Goal: Task Accomplishment & Management: Manage account settings

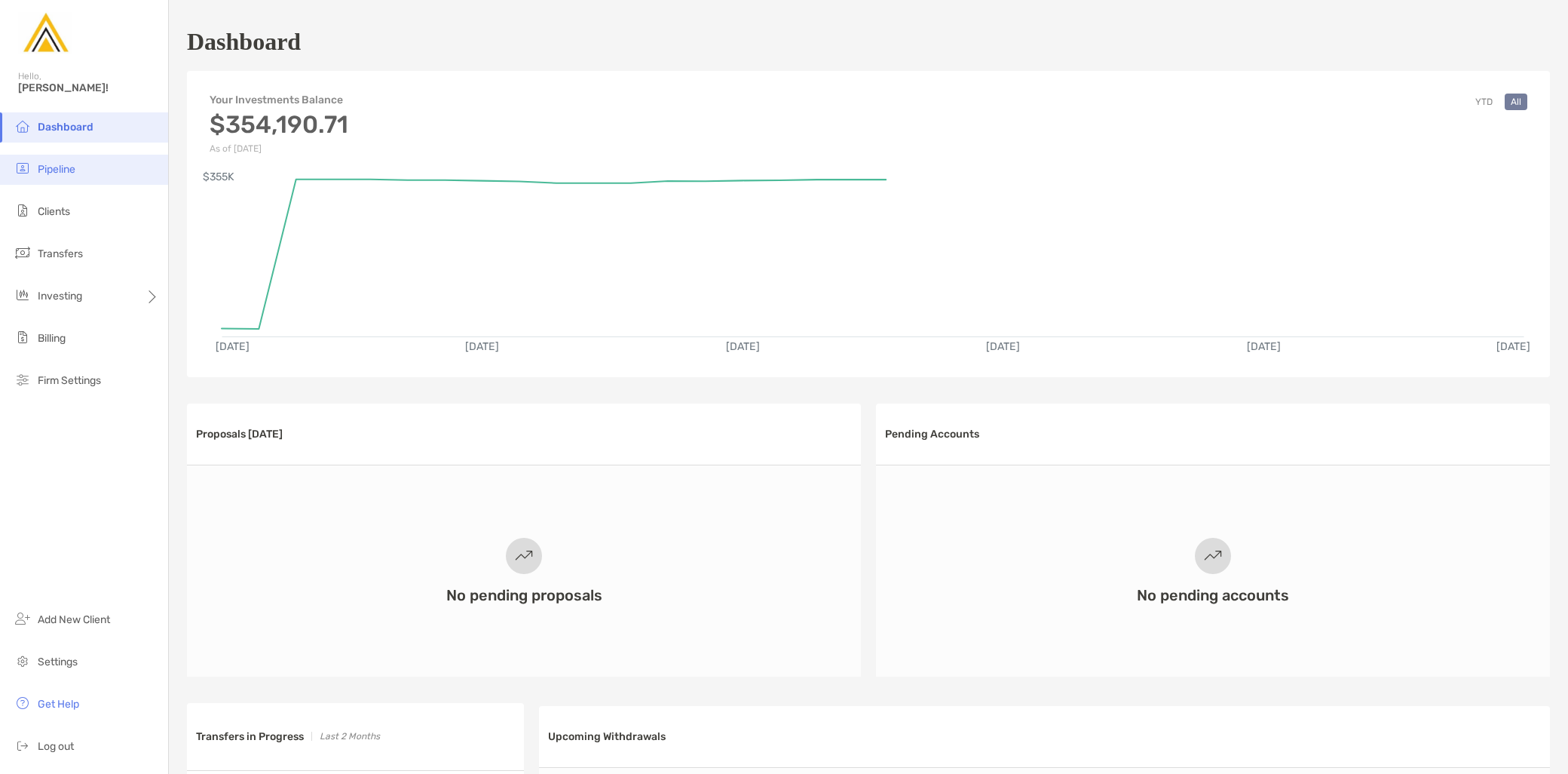
click at [79, 177] on li "Pipeline" at bounding box center [84, 170] width 168 height 31
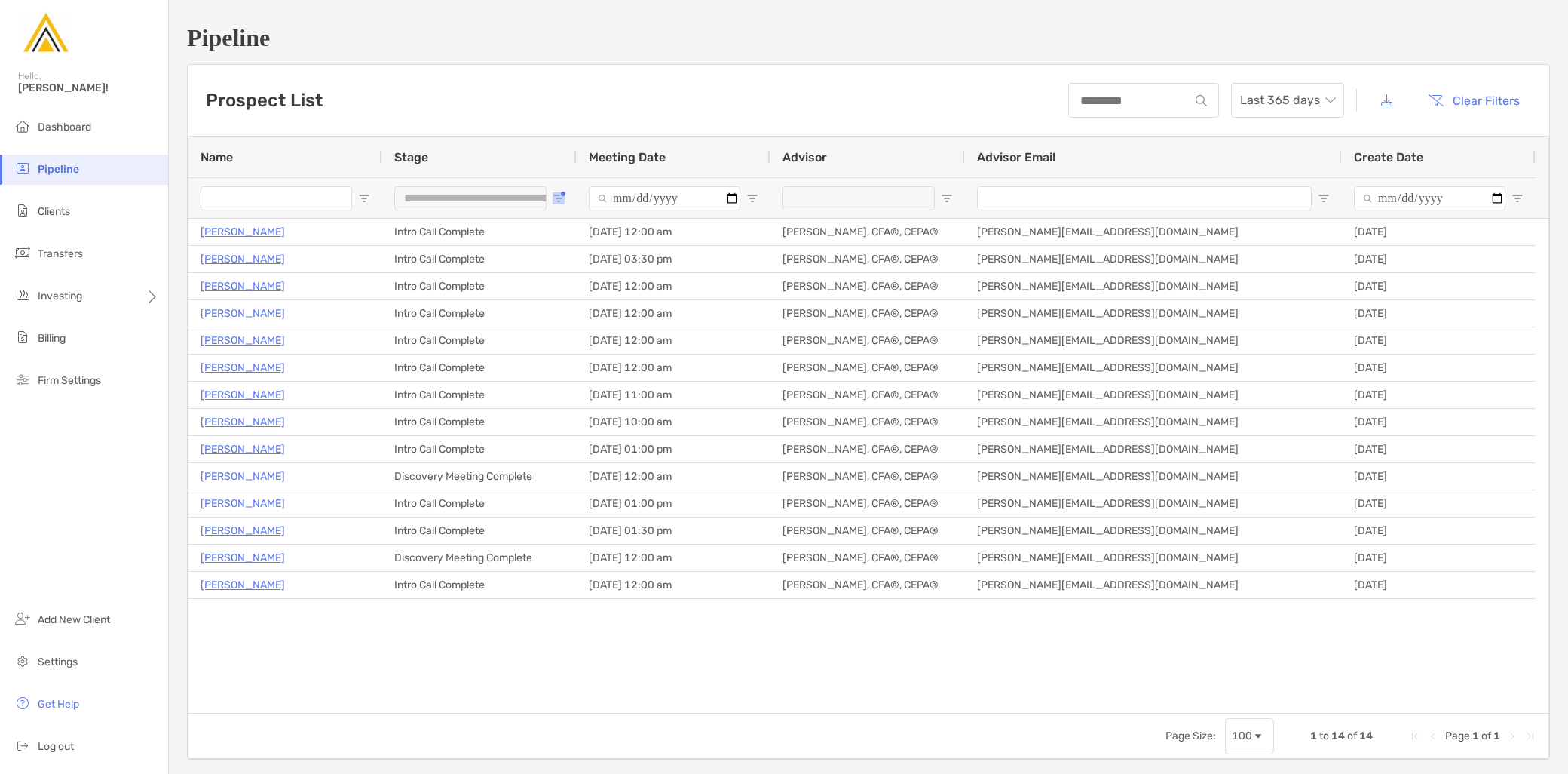
click at [556, 196] on span "Open Filter Menu" at bounding box center [559, 198] width 12 height 12
type input "**********"
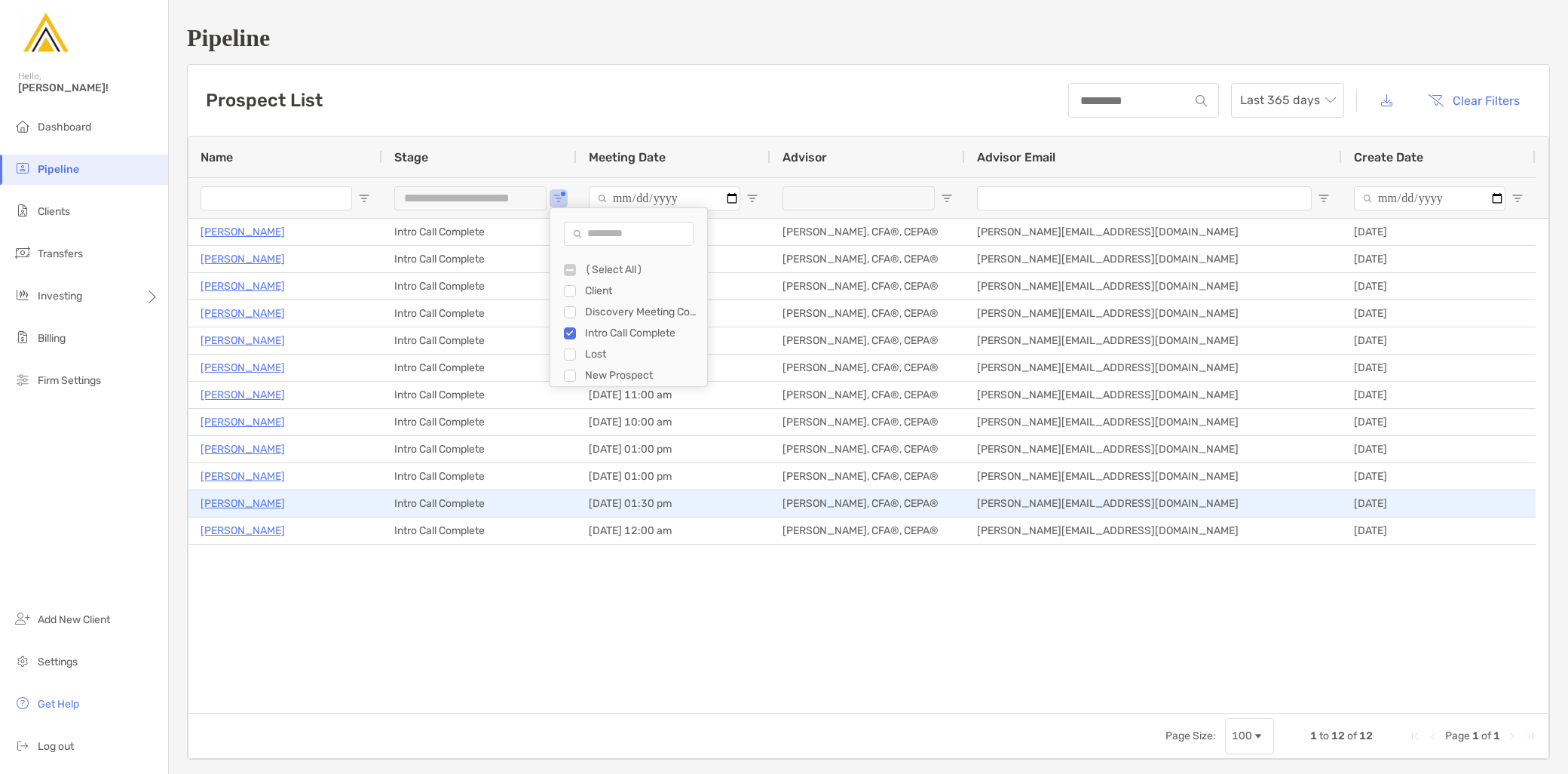
click at [237, 507] on p "[PERSON_NAME]" at bounding box center [243, 503] width 85 height 19
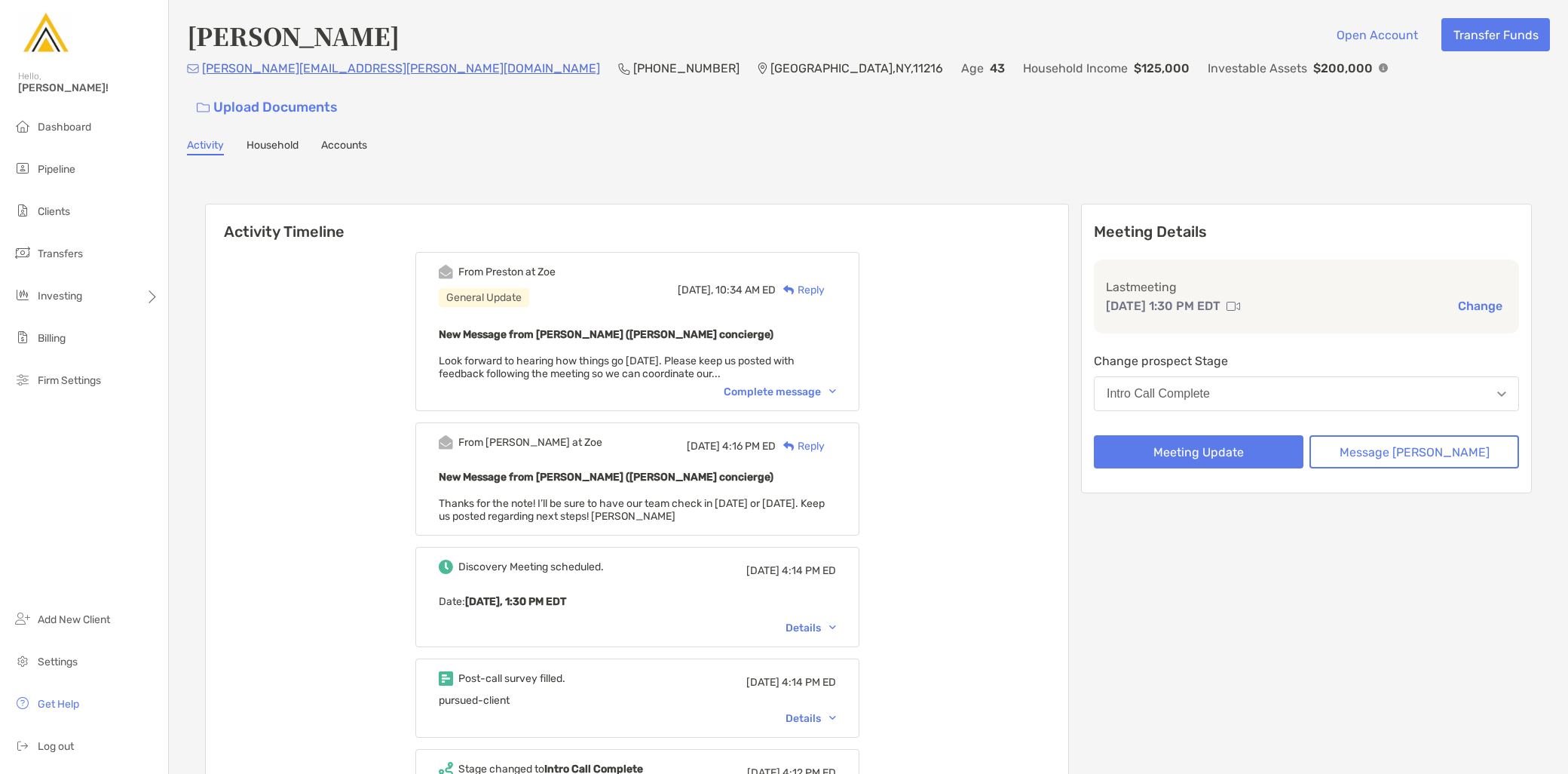
click at [1259, 376] on button "Intro Call Complete" at bounding box center [1307, 393] width 425 height 35
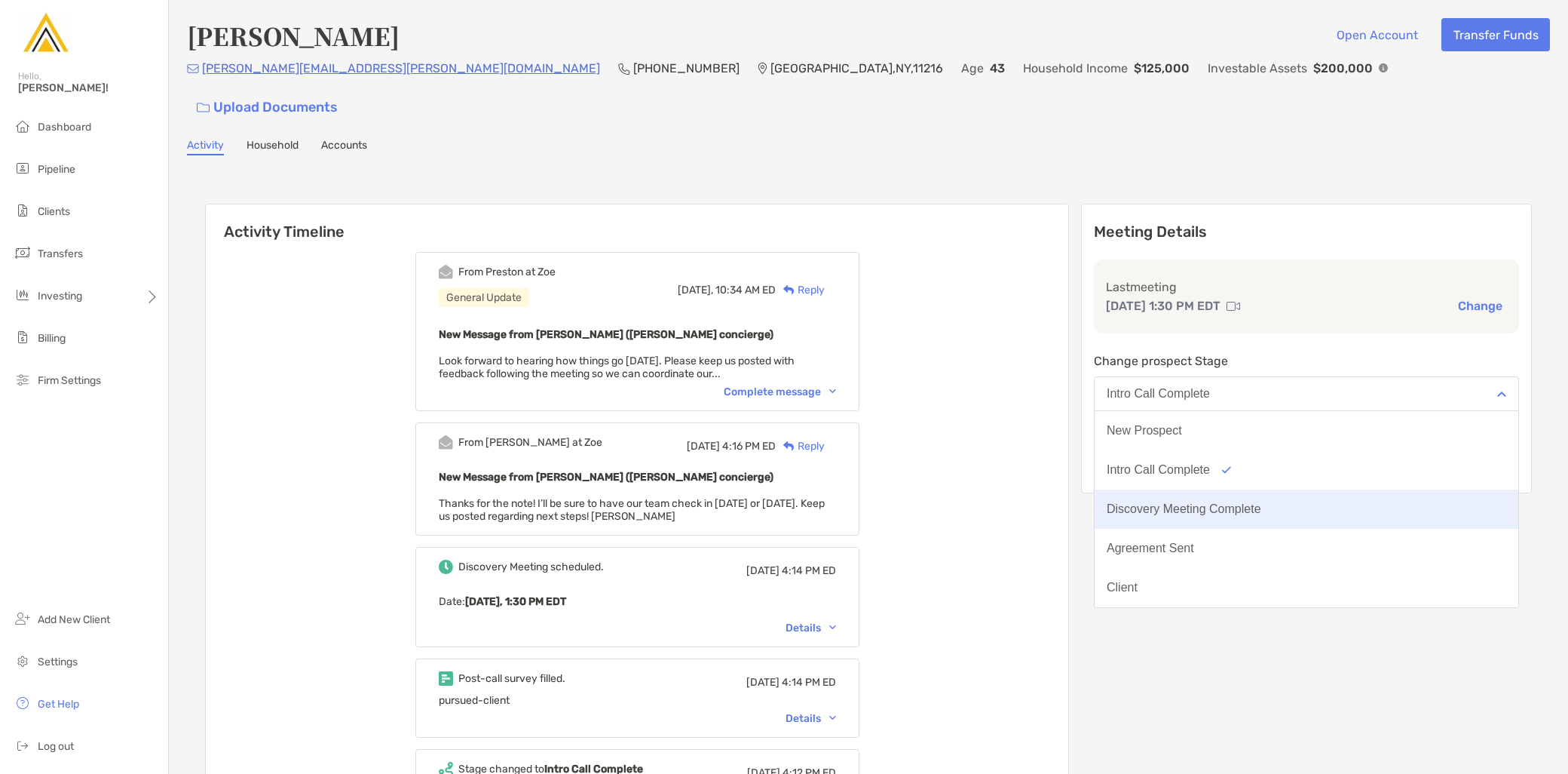
click at [1259, 503] on div "Discovery Meeting Complete" at bounding box center [1184, 509] width 155 height 14
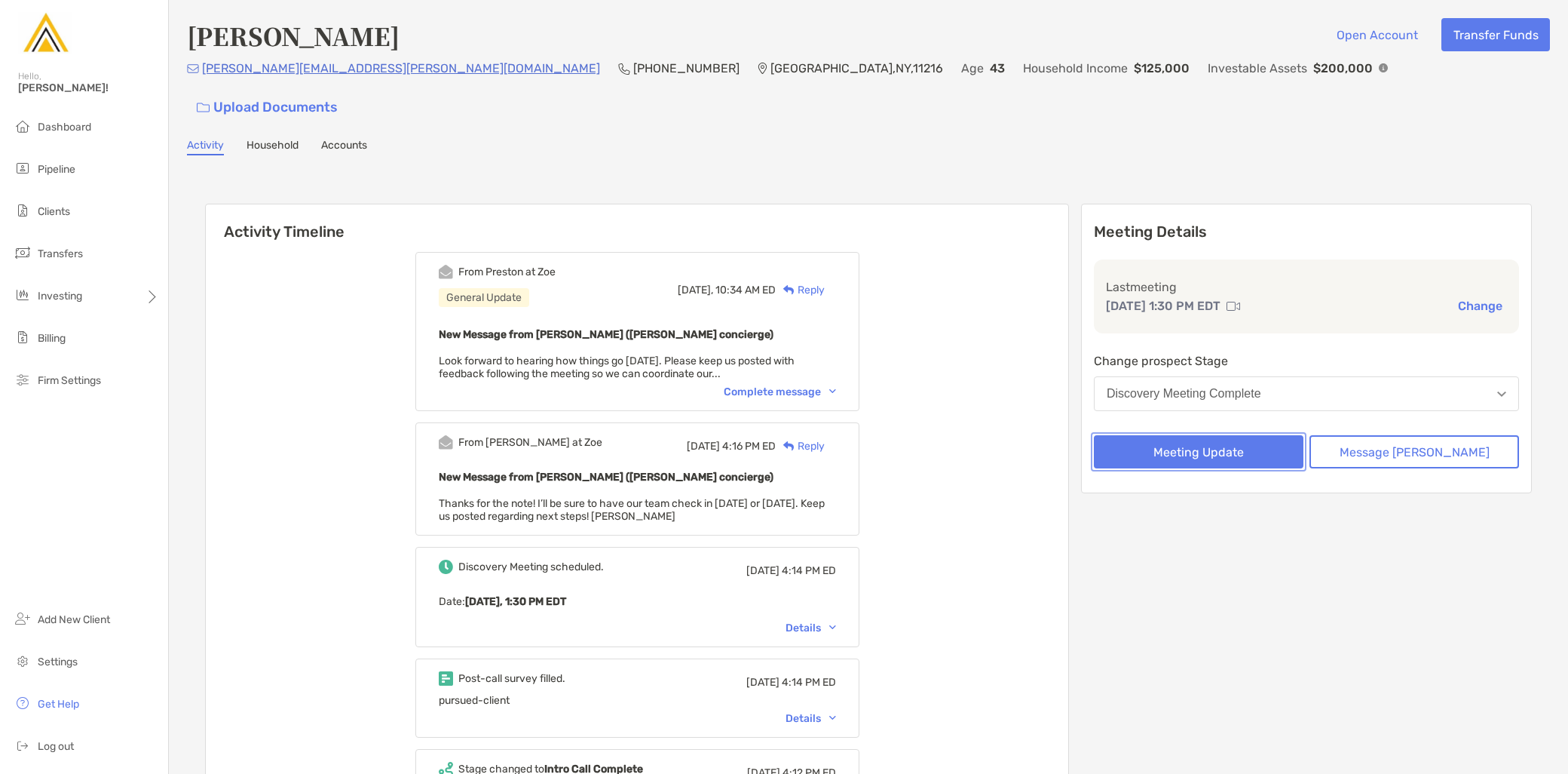
click at [1233, 435] on button "Meeting Update" at bounding box center [1199, 452] width 209 height 34
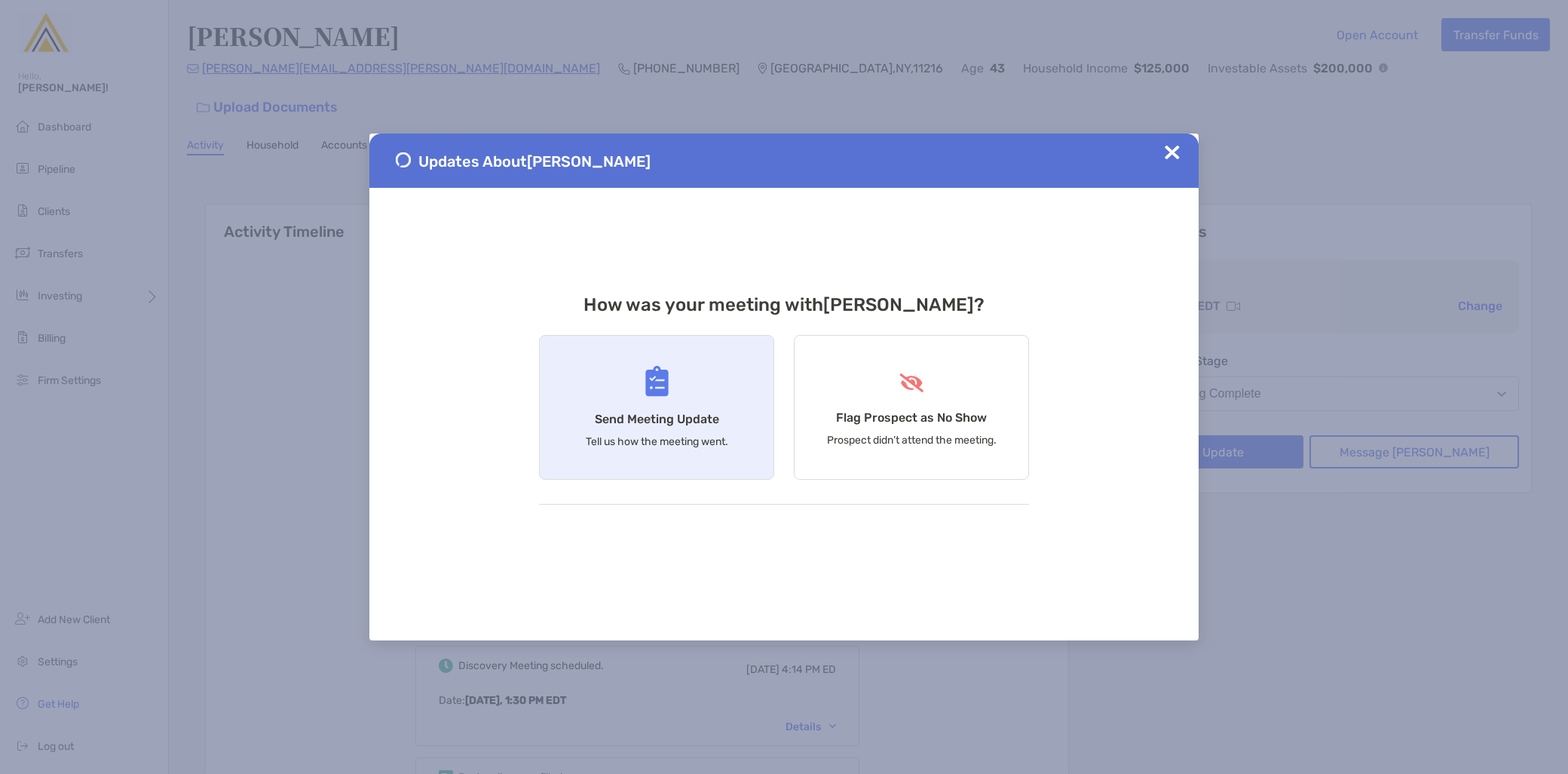
click at [687, 446] on p "Tell us how the meeting went." at bounding box center [657, 441] width 142 height 13
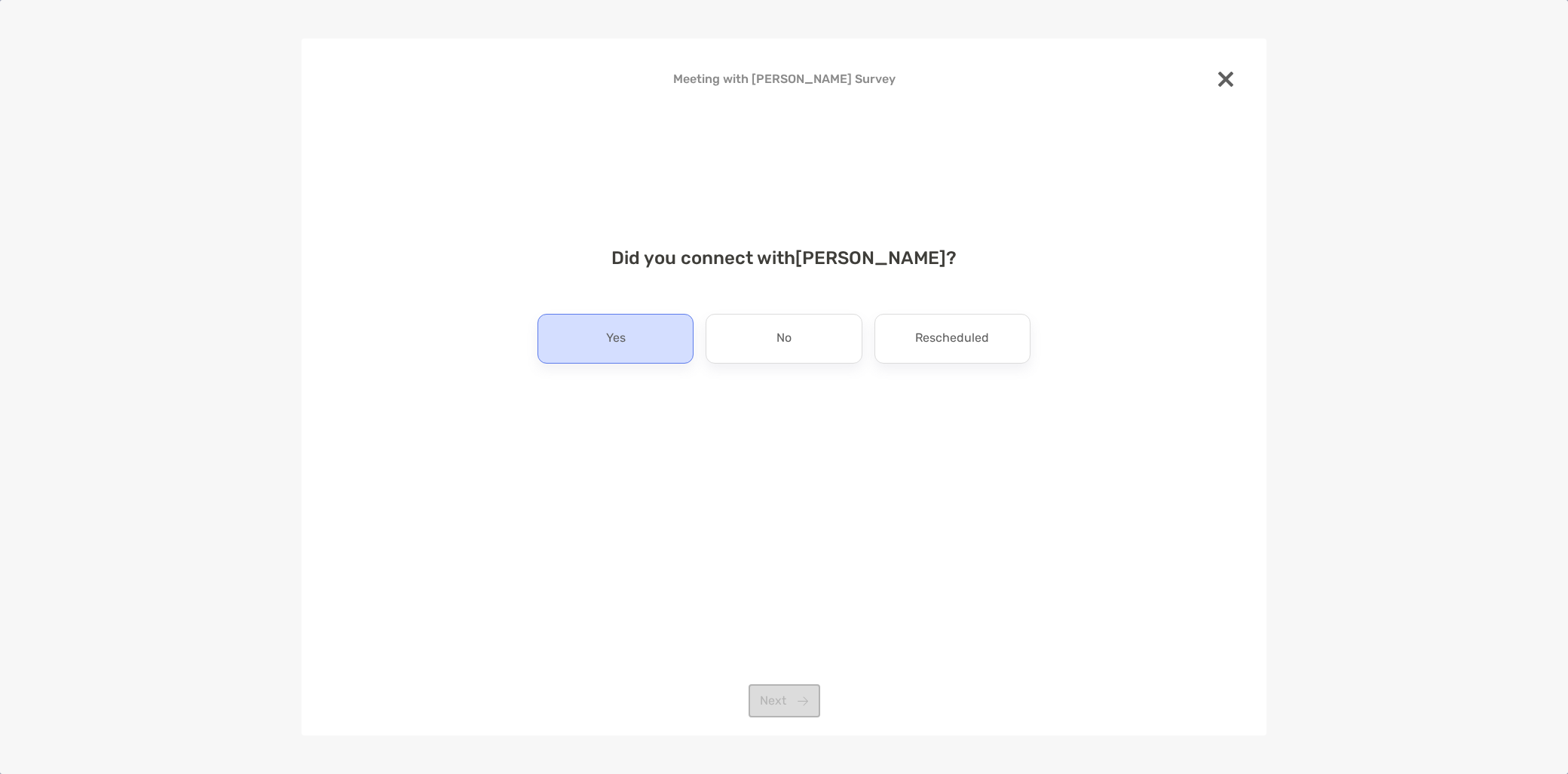
click at [661, 350] on div "Yes" at bounding box center [616, 339] width 156 height 49
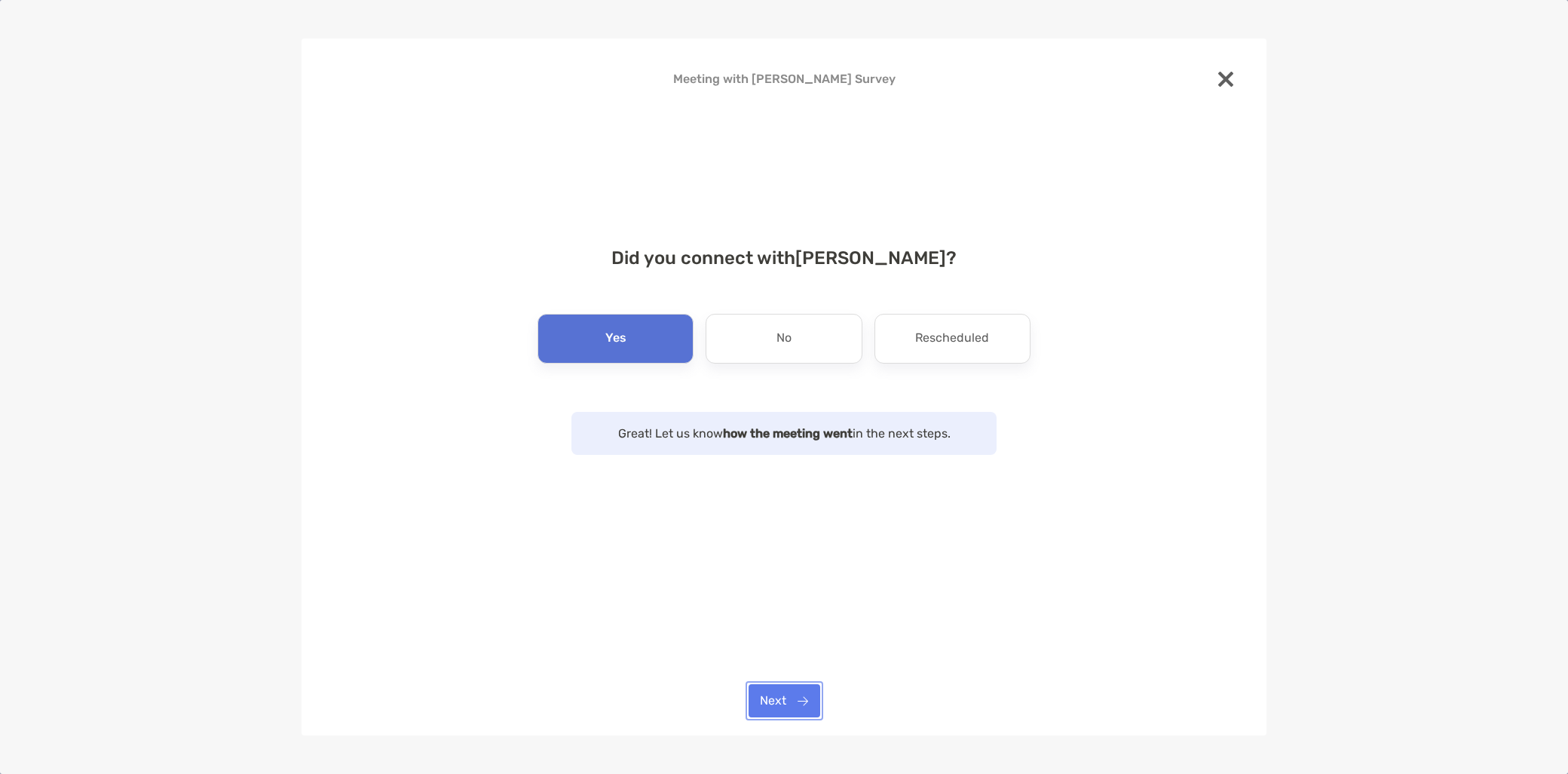
click at [811, 704] on button "Next" at bounding box center [784, 701] width 72 height 34
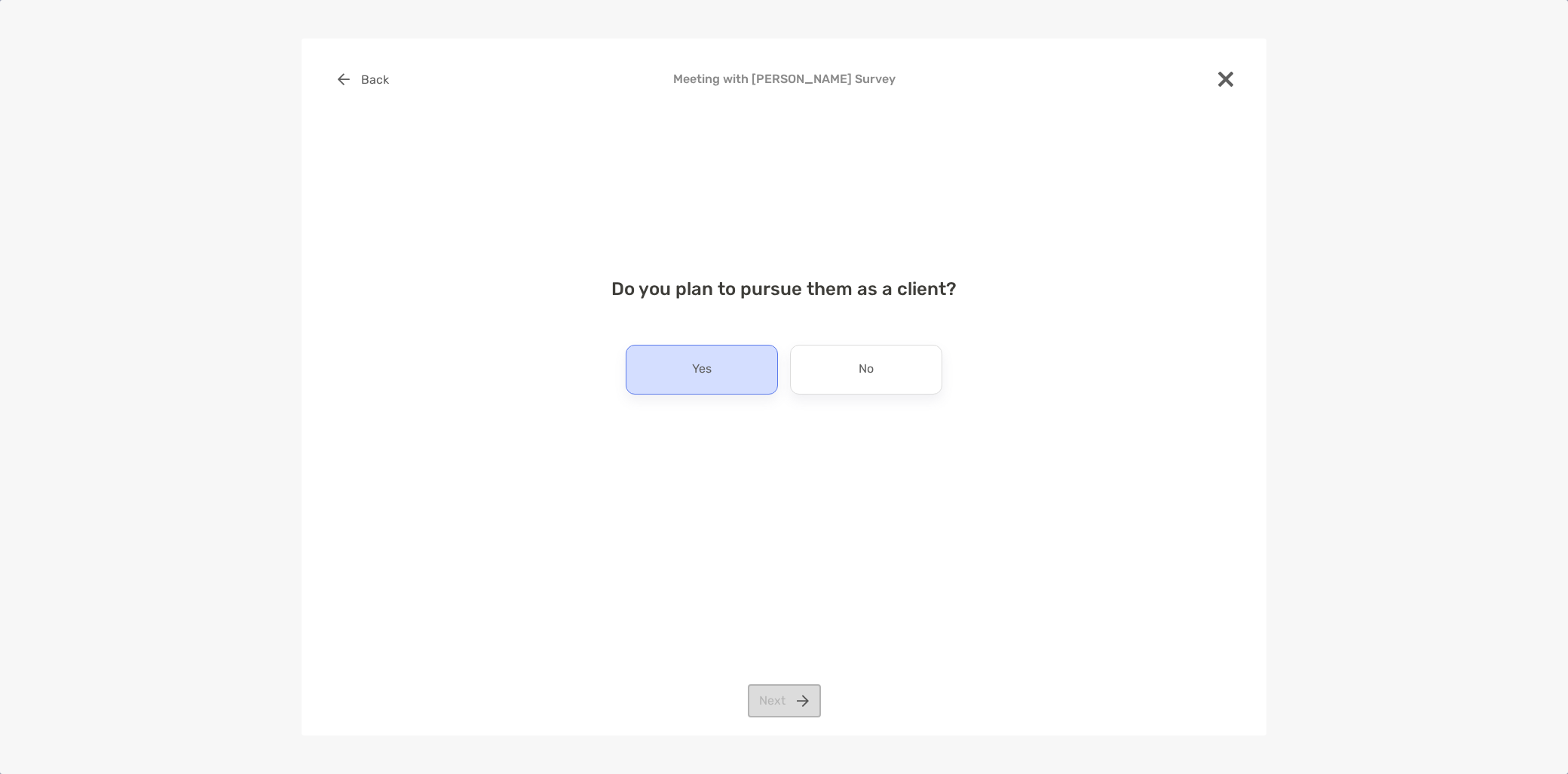
click at [745, 388] on div "Yes" at bounding box center [702, 369] width 152 height 49
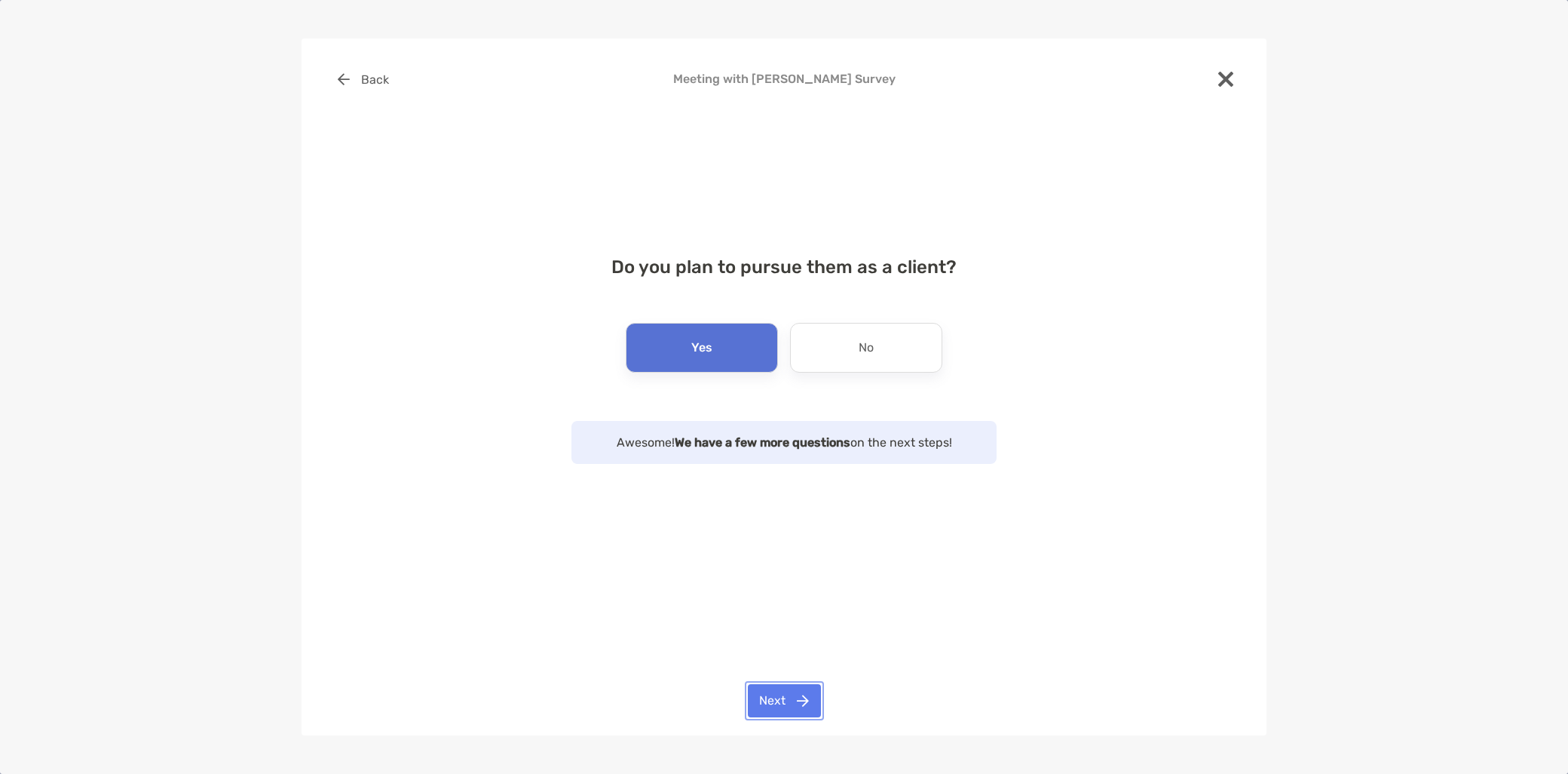
click at [794, 702] on button "Next" at bounding box center [784, 701] width 73 height 34
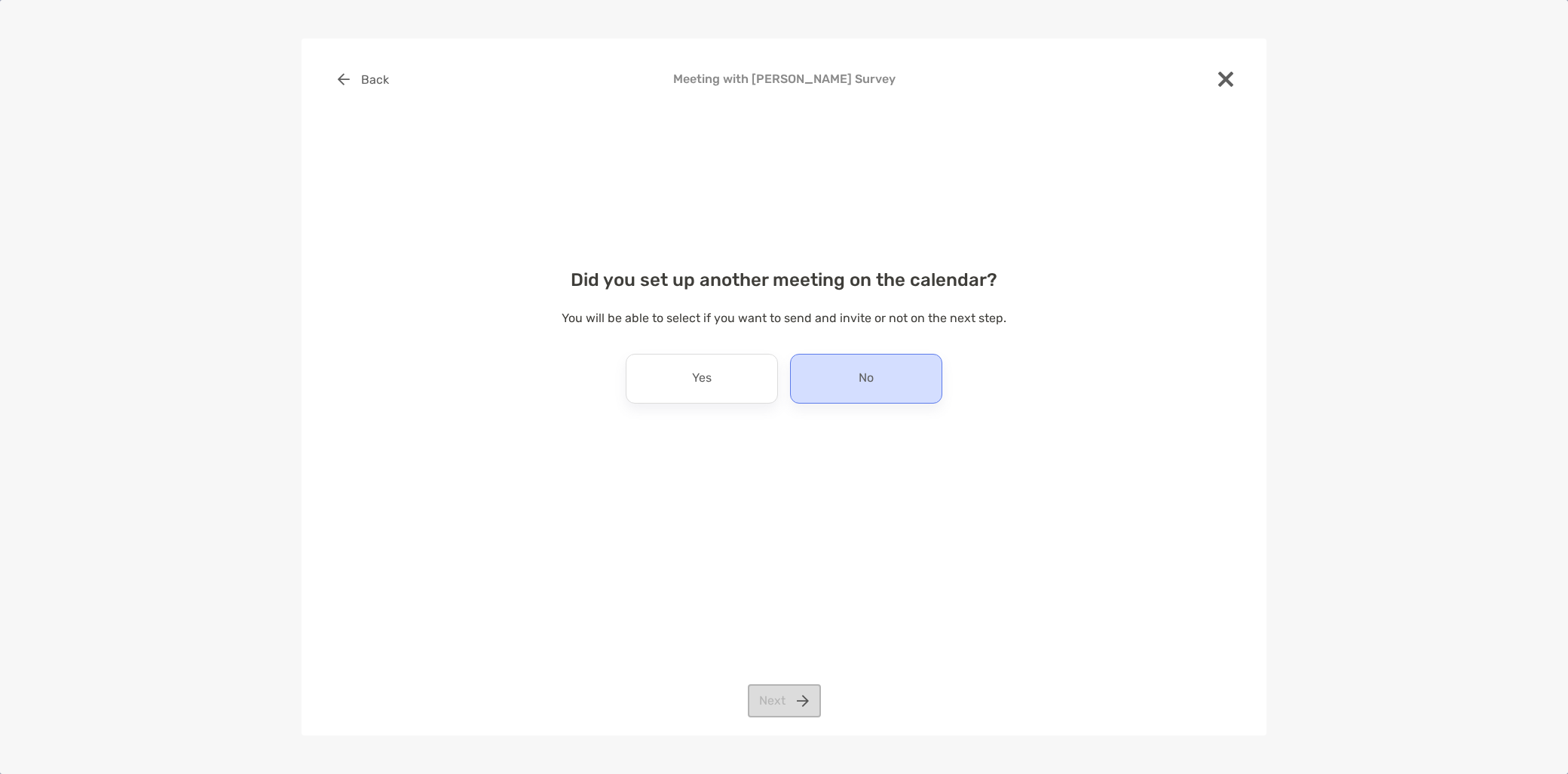
click at [856, 391] on div "No" at bounding box center [866, 378] width 152 height 49
click at [786, 704] on button "Next" at bounding box center [784, 701] width 73 height 34
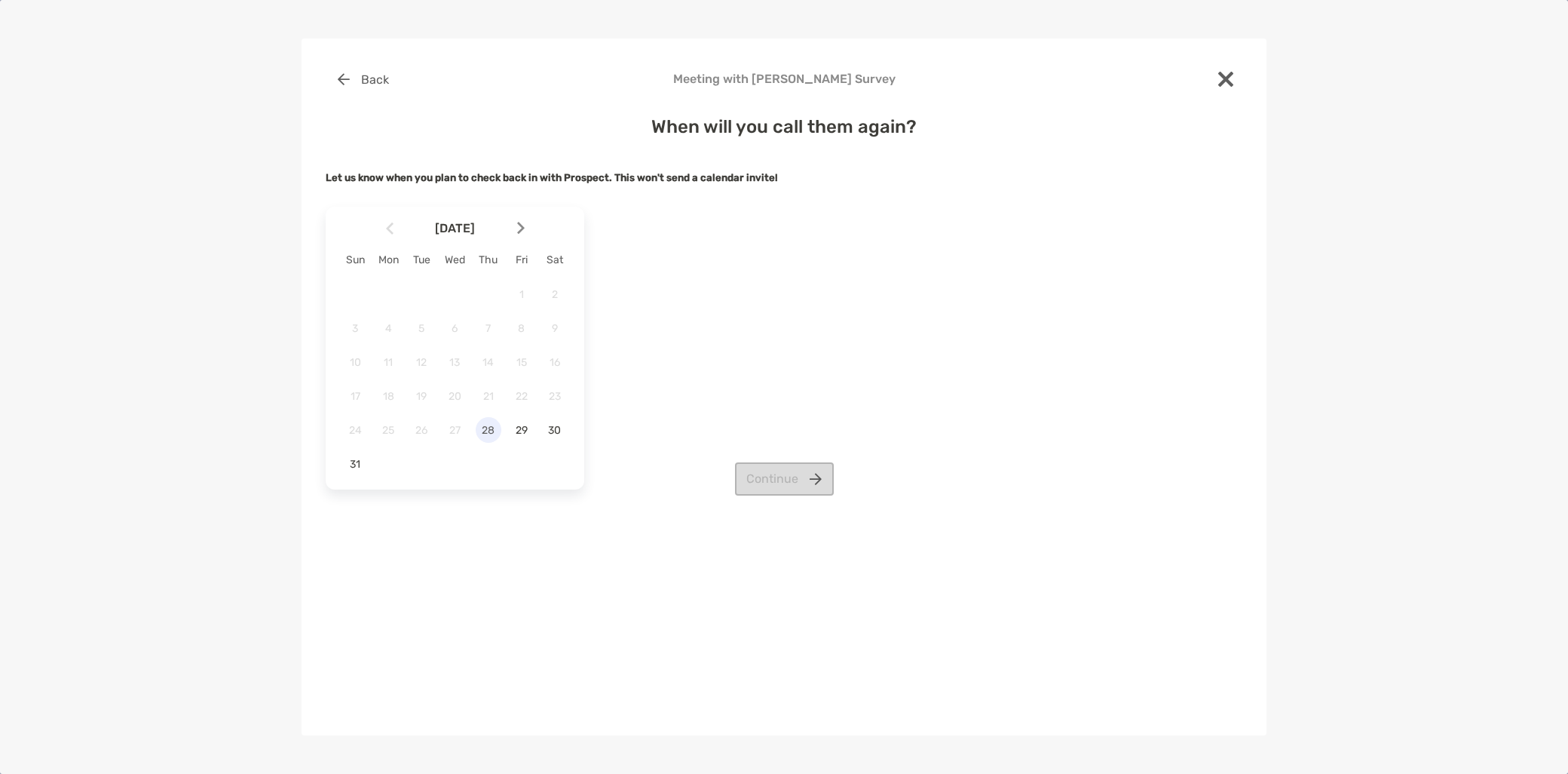
click at [486, 433] on span "28" at bounding box center [488, 429] width 26 height 13
click at [766, 485] on button "Continue" at bounding box center [784, 479] width 99 height 34
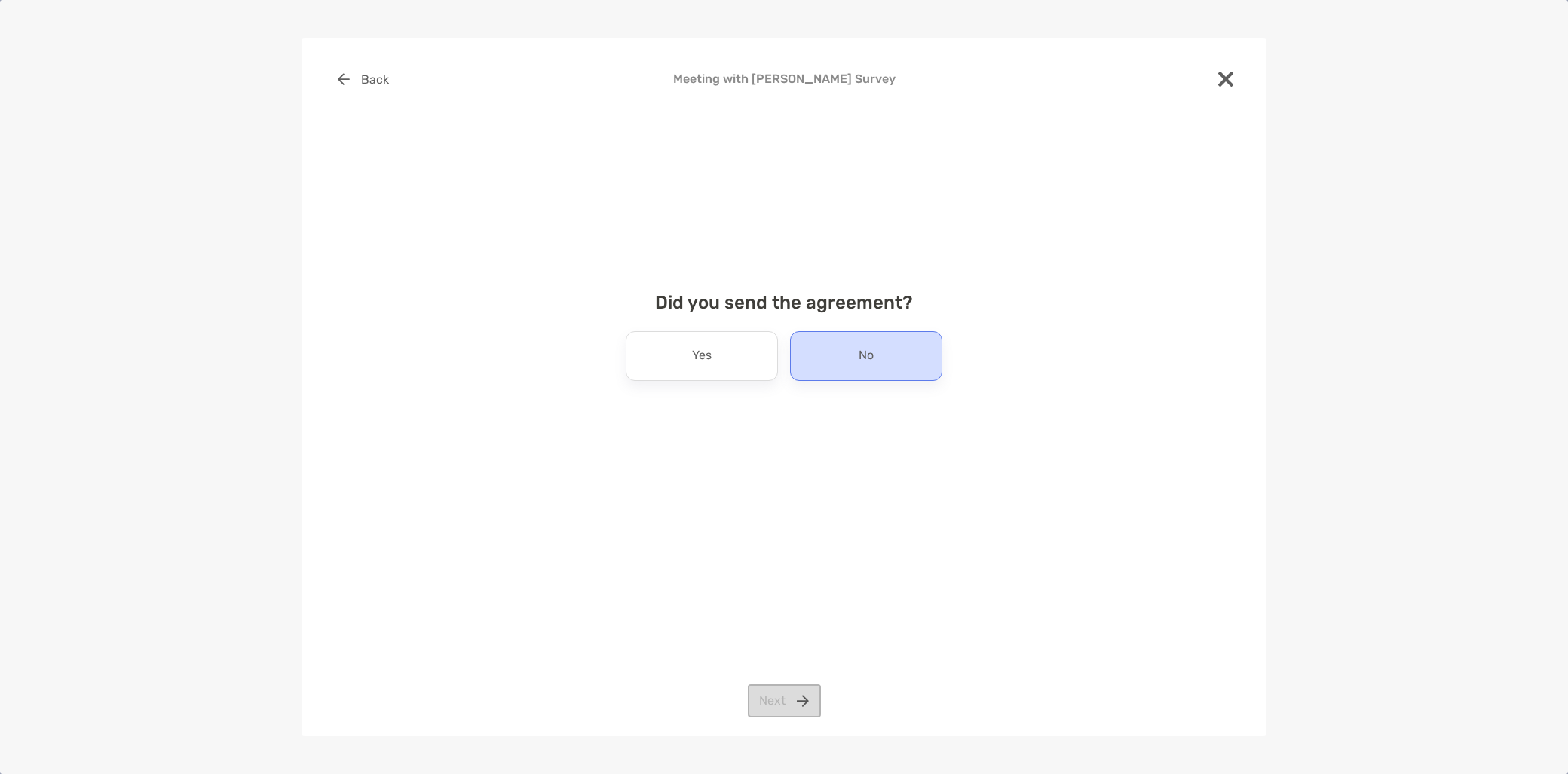
click at [928, 365] on div "No" at bounding box center [866, 355] width 152 height 49
click at [794, 704] on button "Next" at bounding box center [784, 701] width 73 height 34
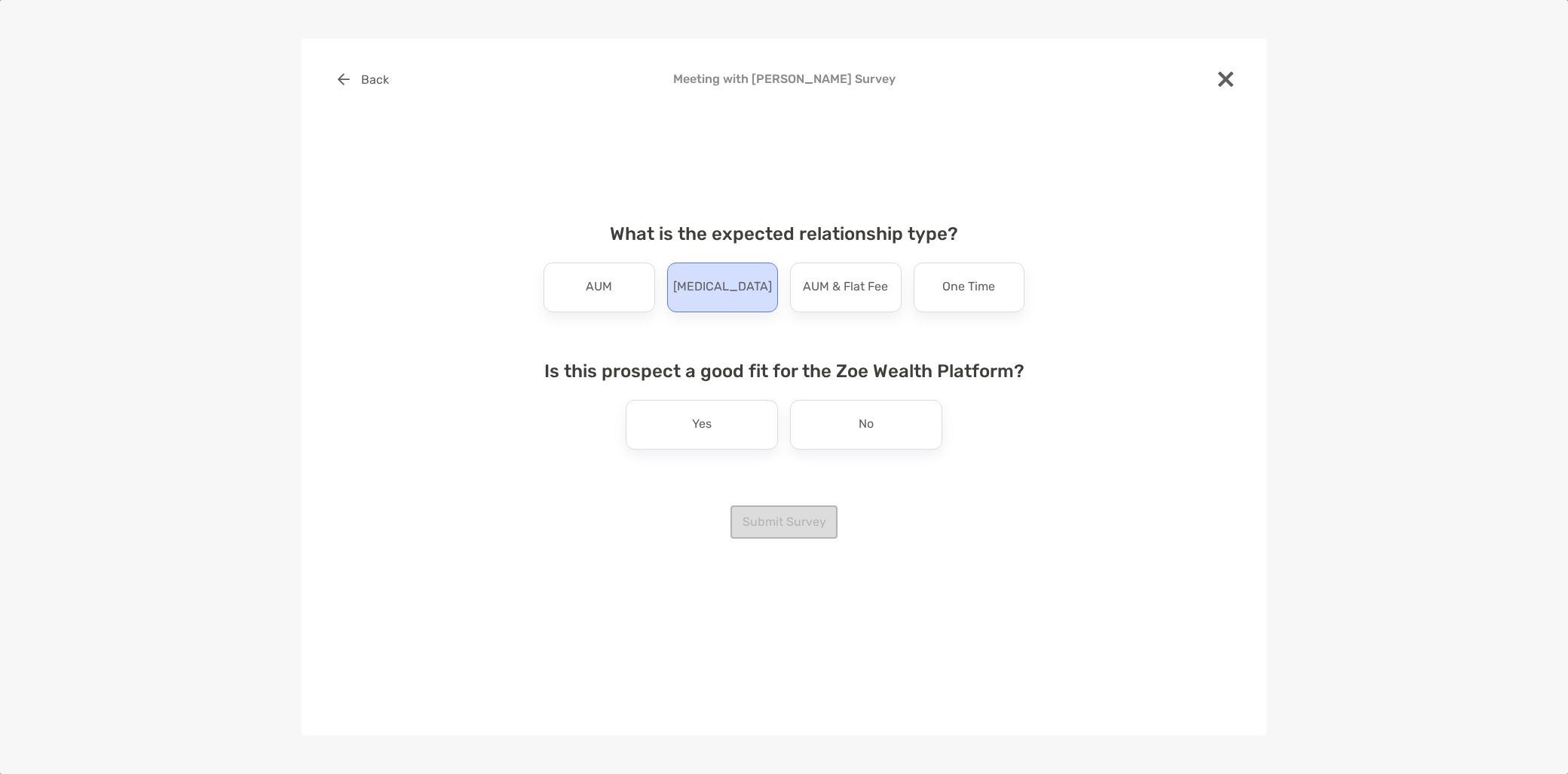
click at [747, 288] on div "Retainer" at bounding box center [722, 287] width 112 height 49
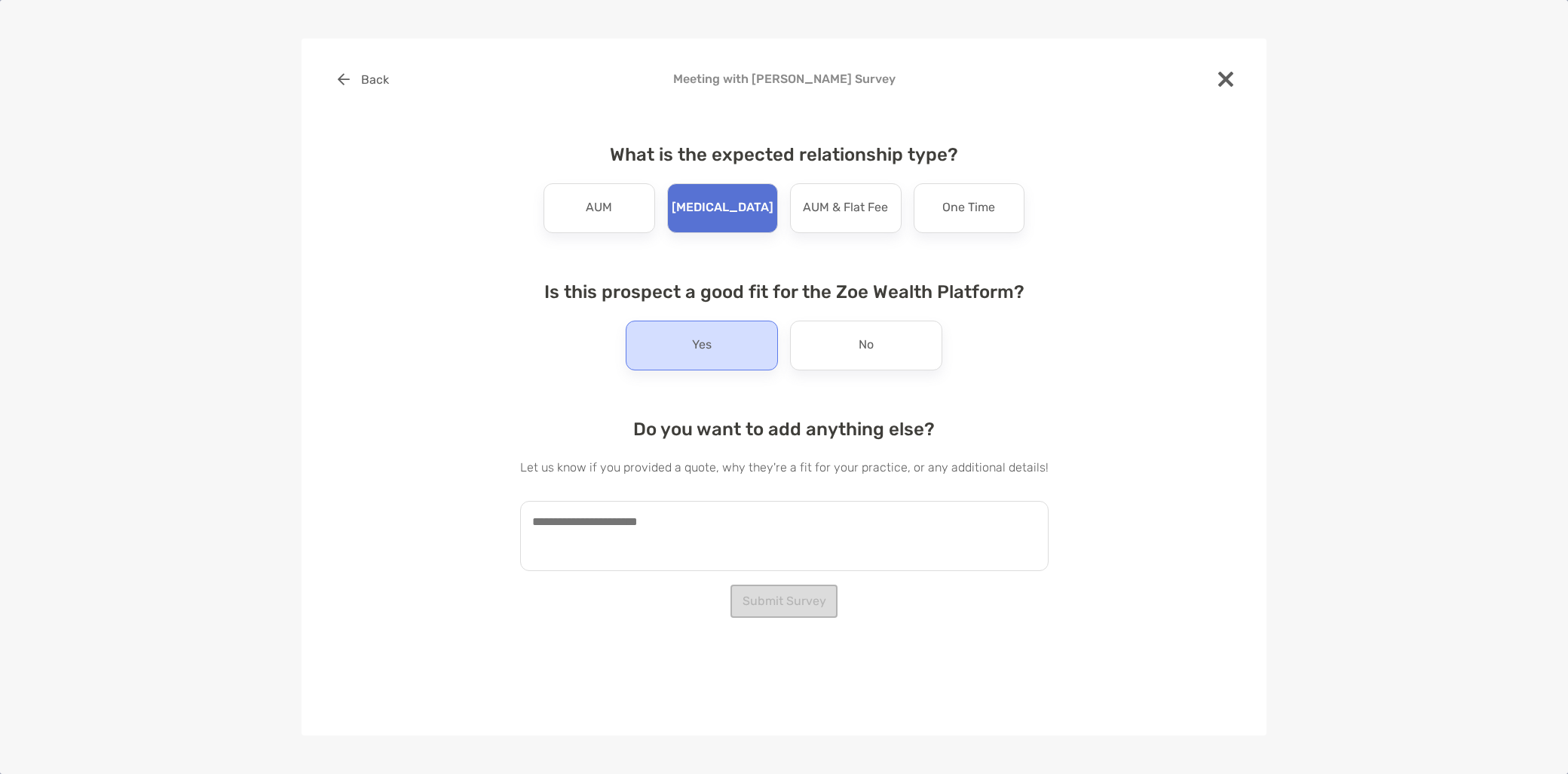
click at [731, 366] on div "Yes" at bounding box center [702, 346] width 152 height 49
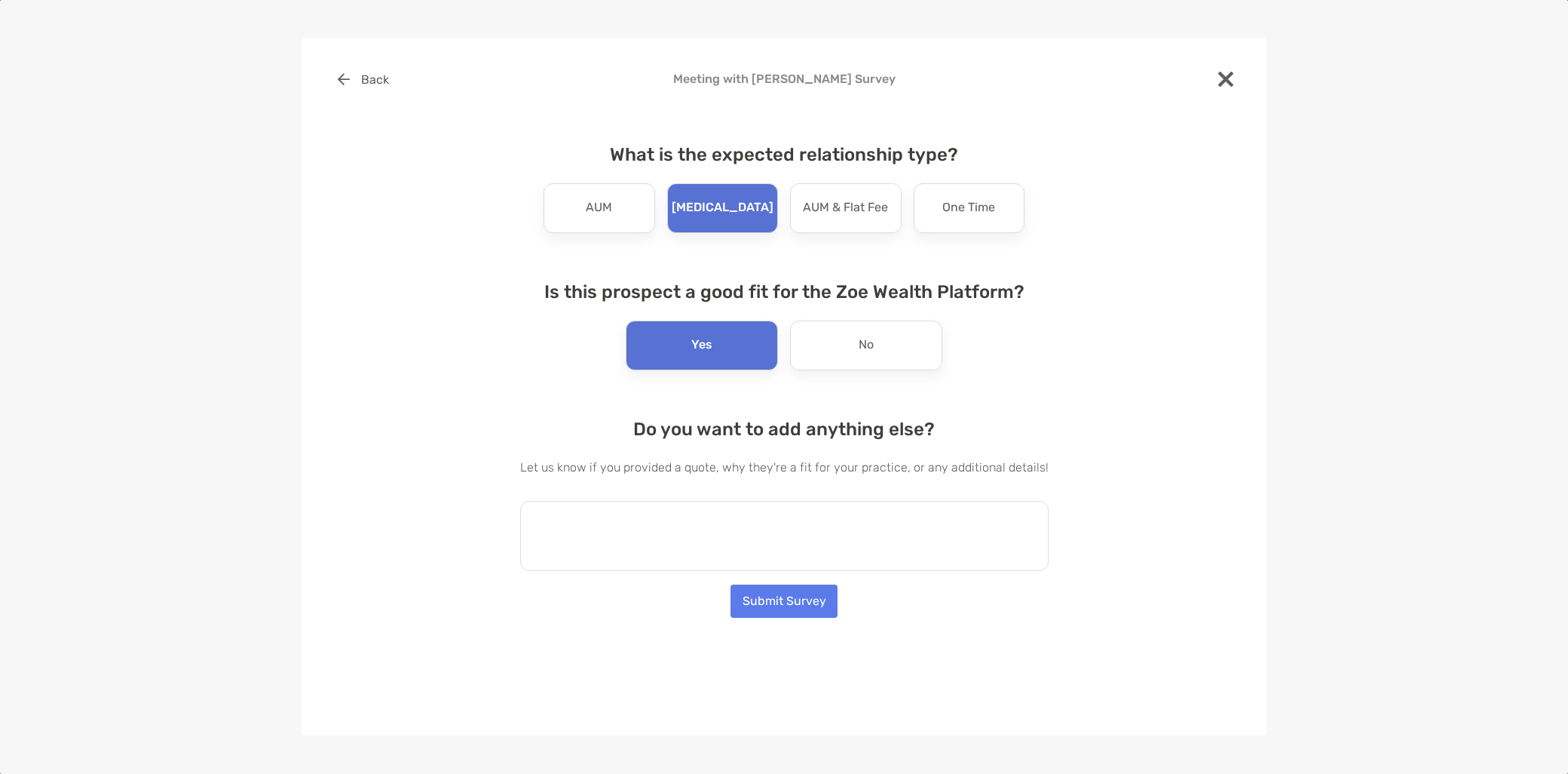
click at [689, 558] on textarea at bounding box center [784, 535] width 529 height 70
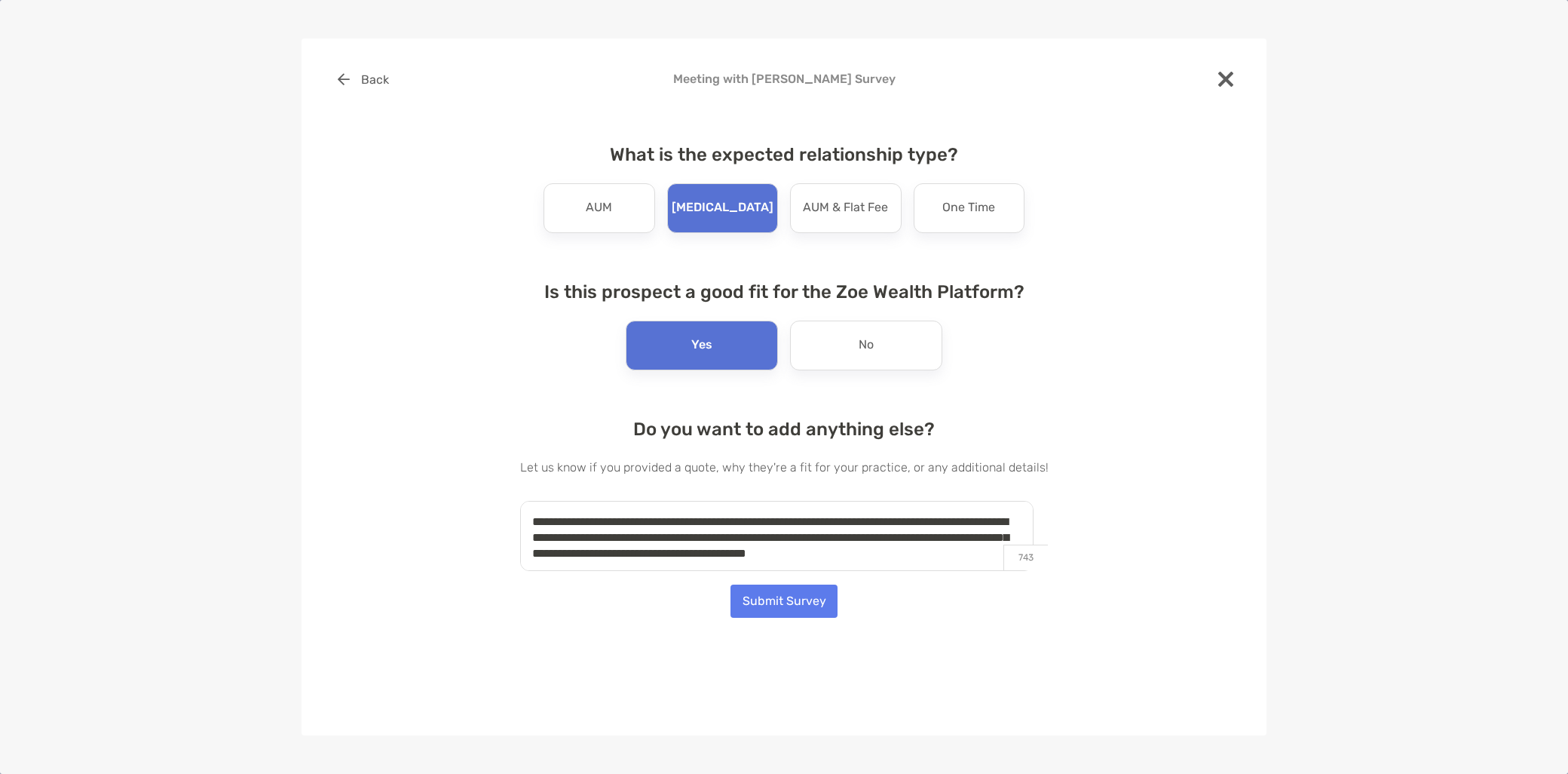
scroll to position [5, 0]
type textarea "**********"
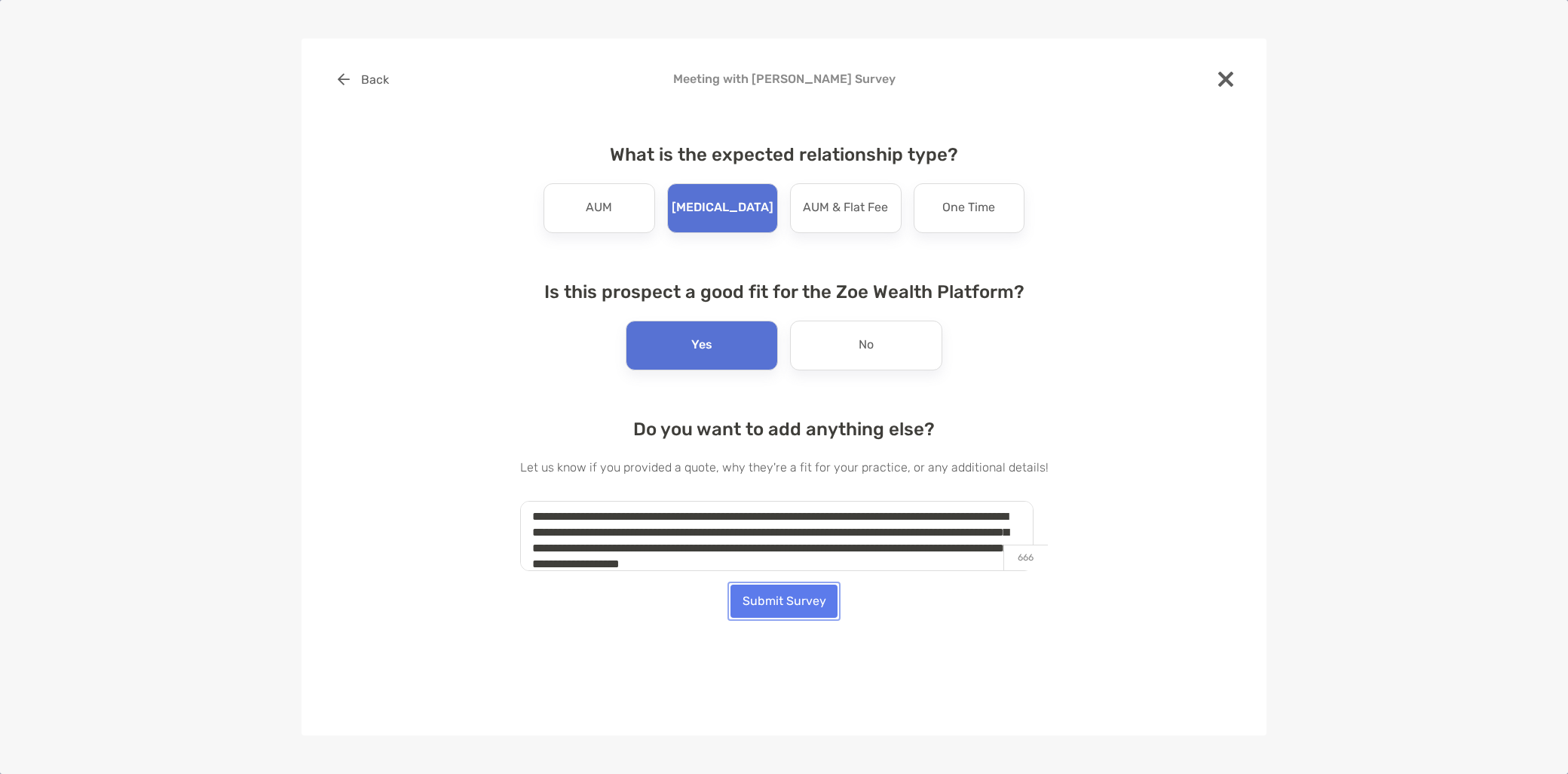
click at [801, 600] on button "Submit Survey" at bounding box center [784, 601] width 108 height 34
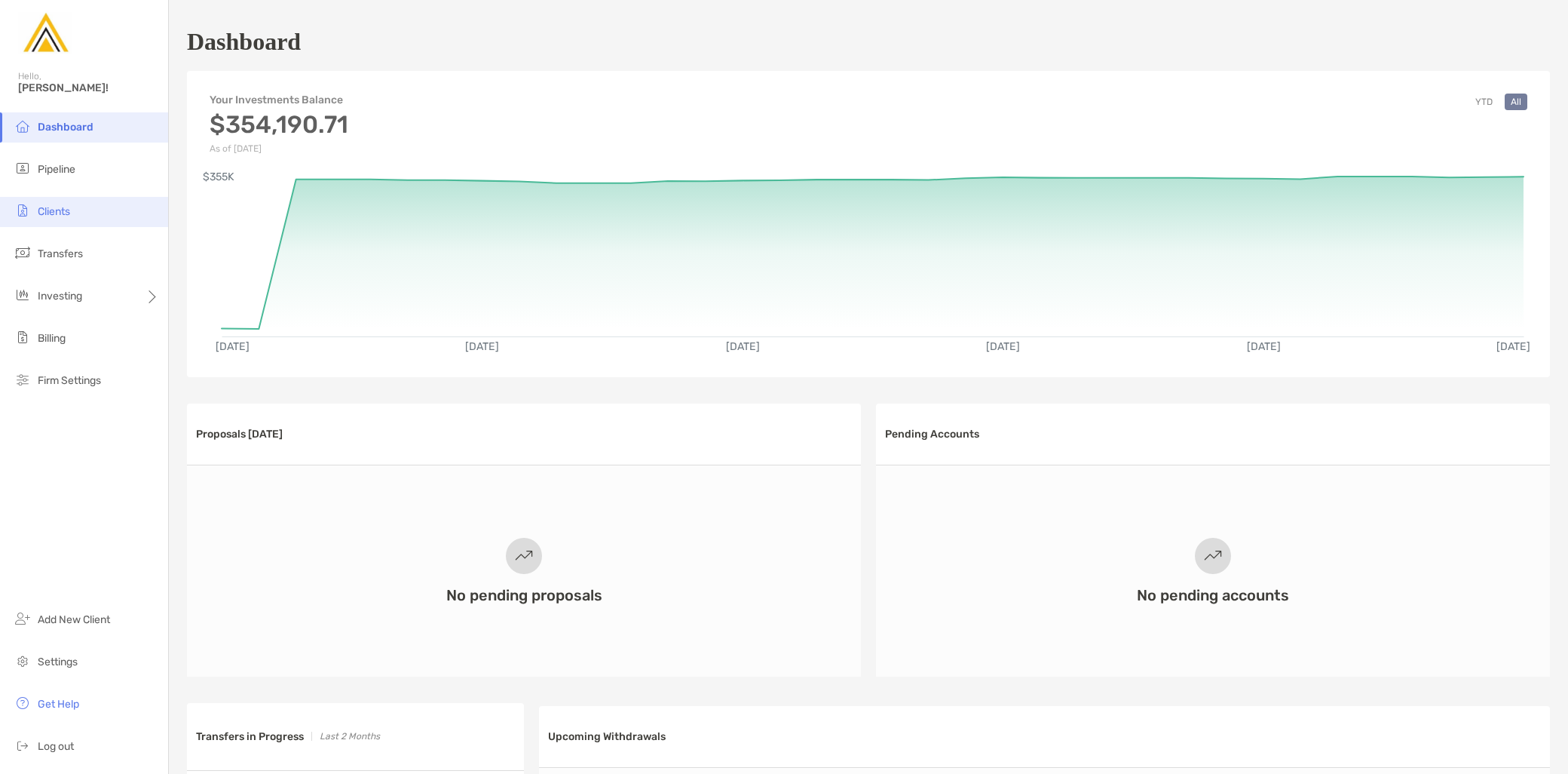
click at [89, 221] on li "Clients" at bounding box center [84, 211] width 168 height 31
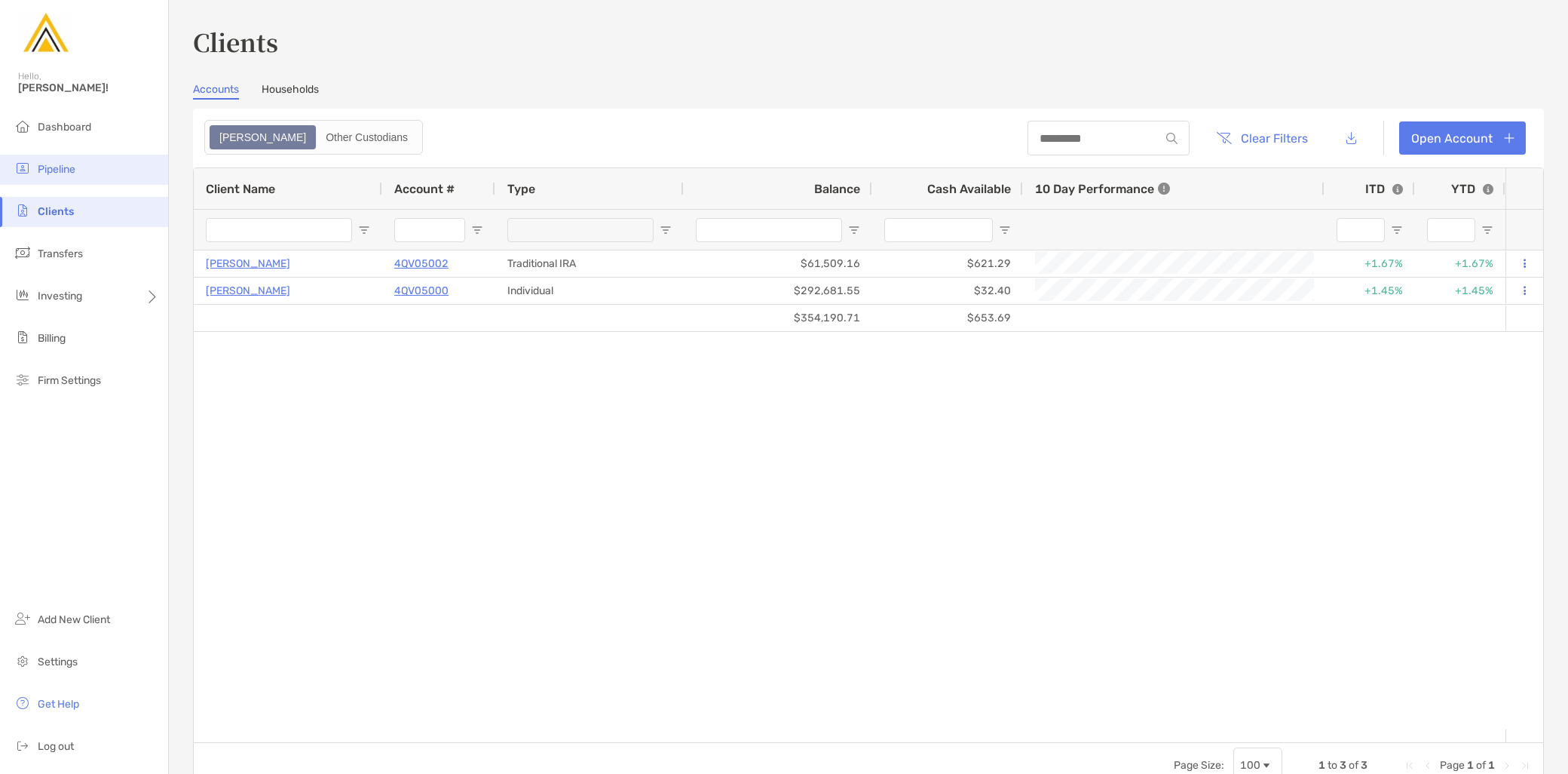
click at [95, 181] on li "Pipeline" at bounding box center [84, 170] width 168 height 31
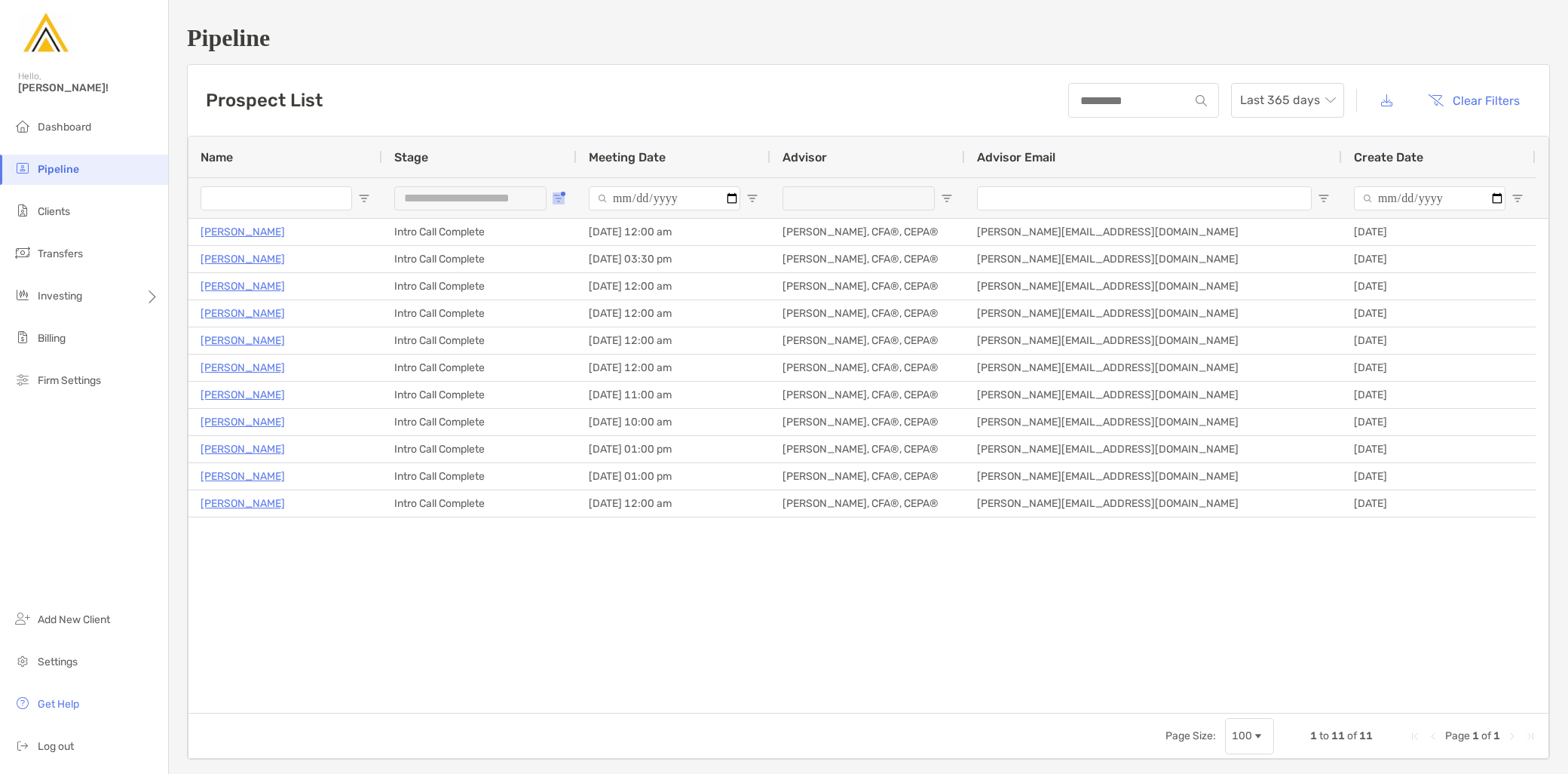
click at [560, 196] on span "Open Filter Menu" at bounding box center [559, 198] width 12 height 12
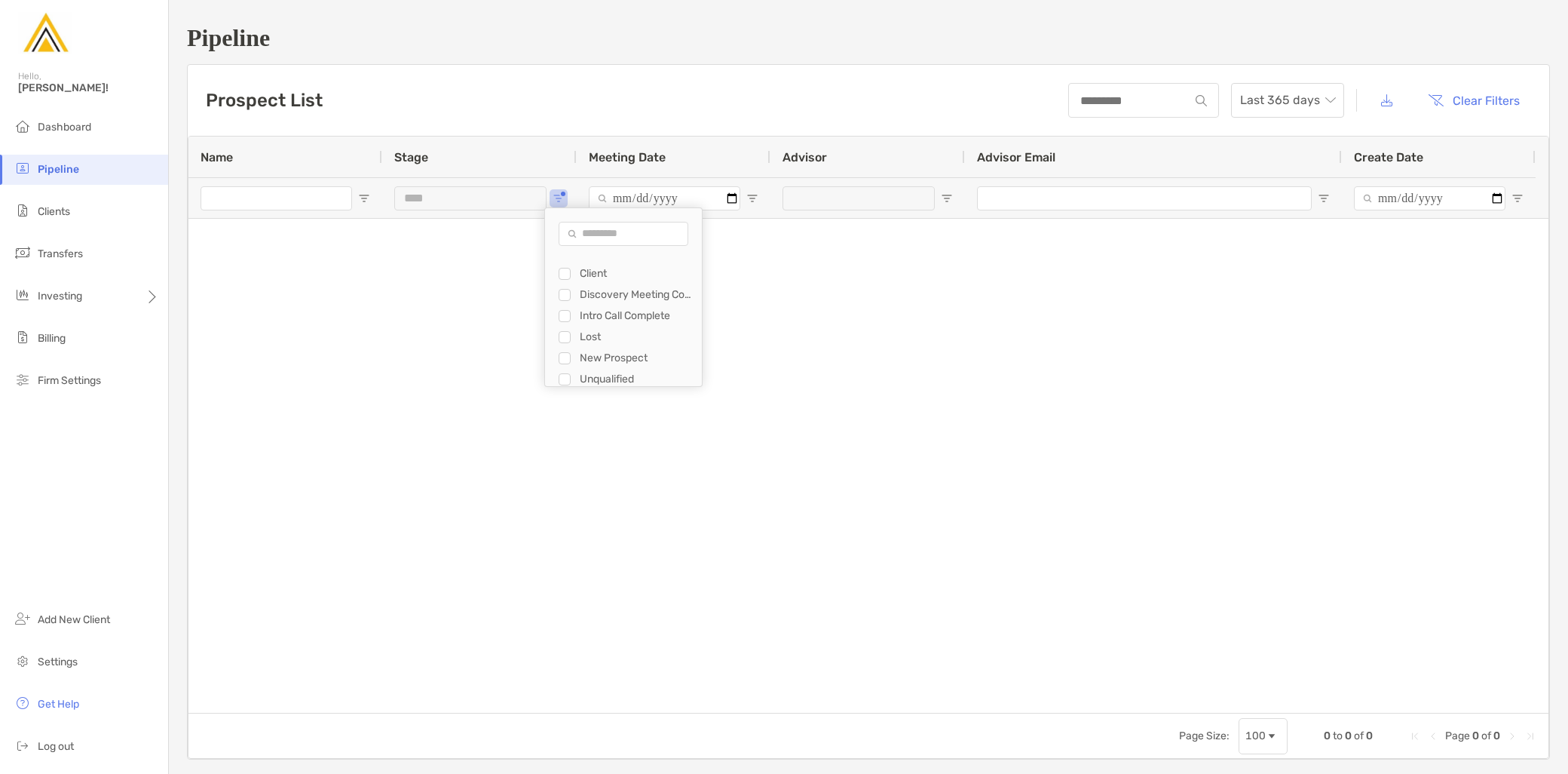
scroll to position [21, 0]
type input "**********"
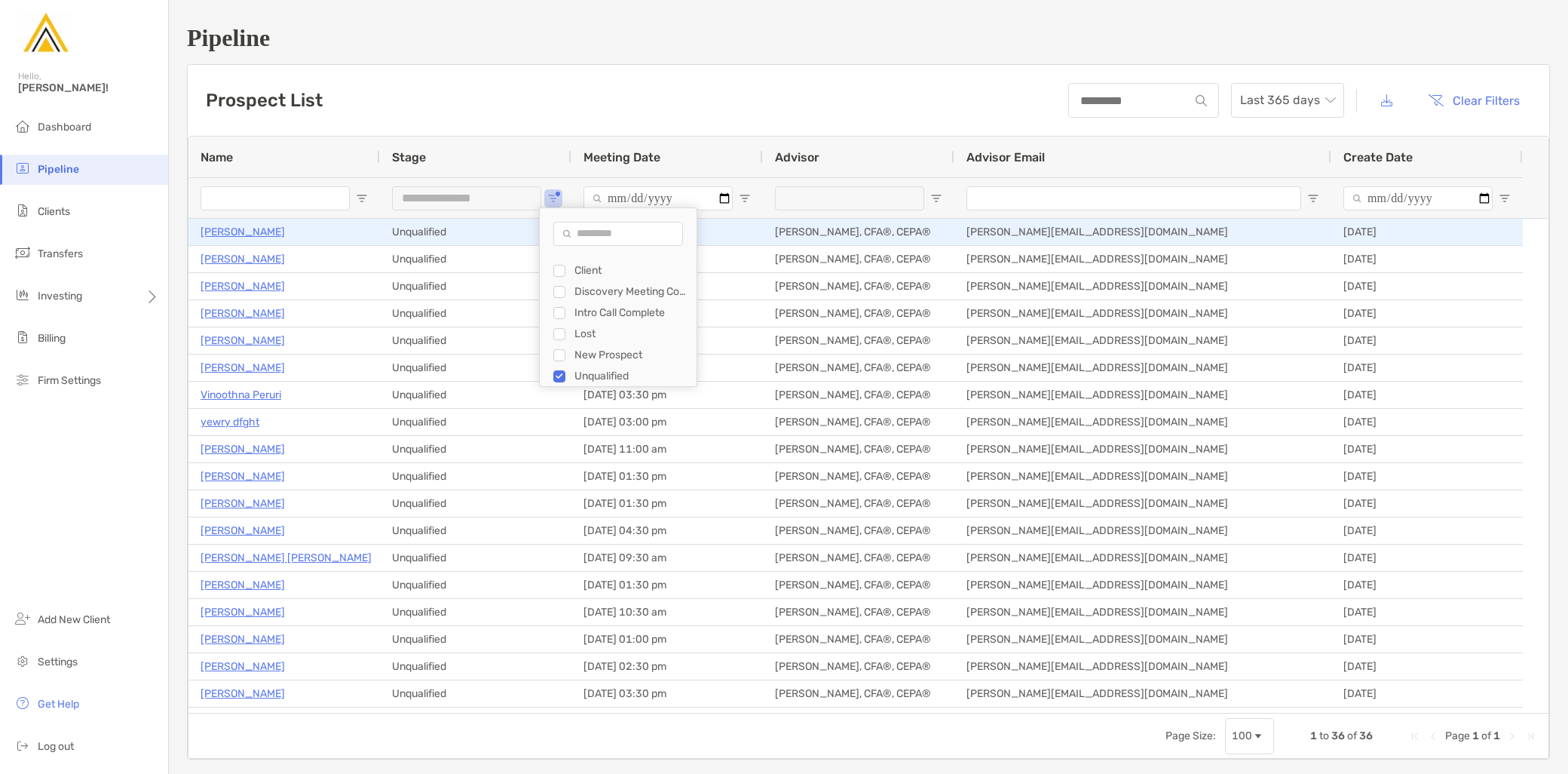
click at [274, 228] on p "Geri KaplanDowns" at bounding box center [243, 231] width 85 height 19
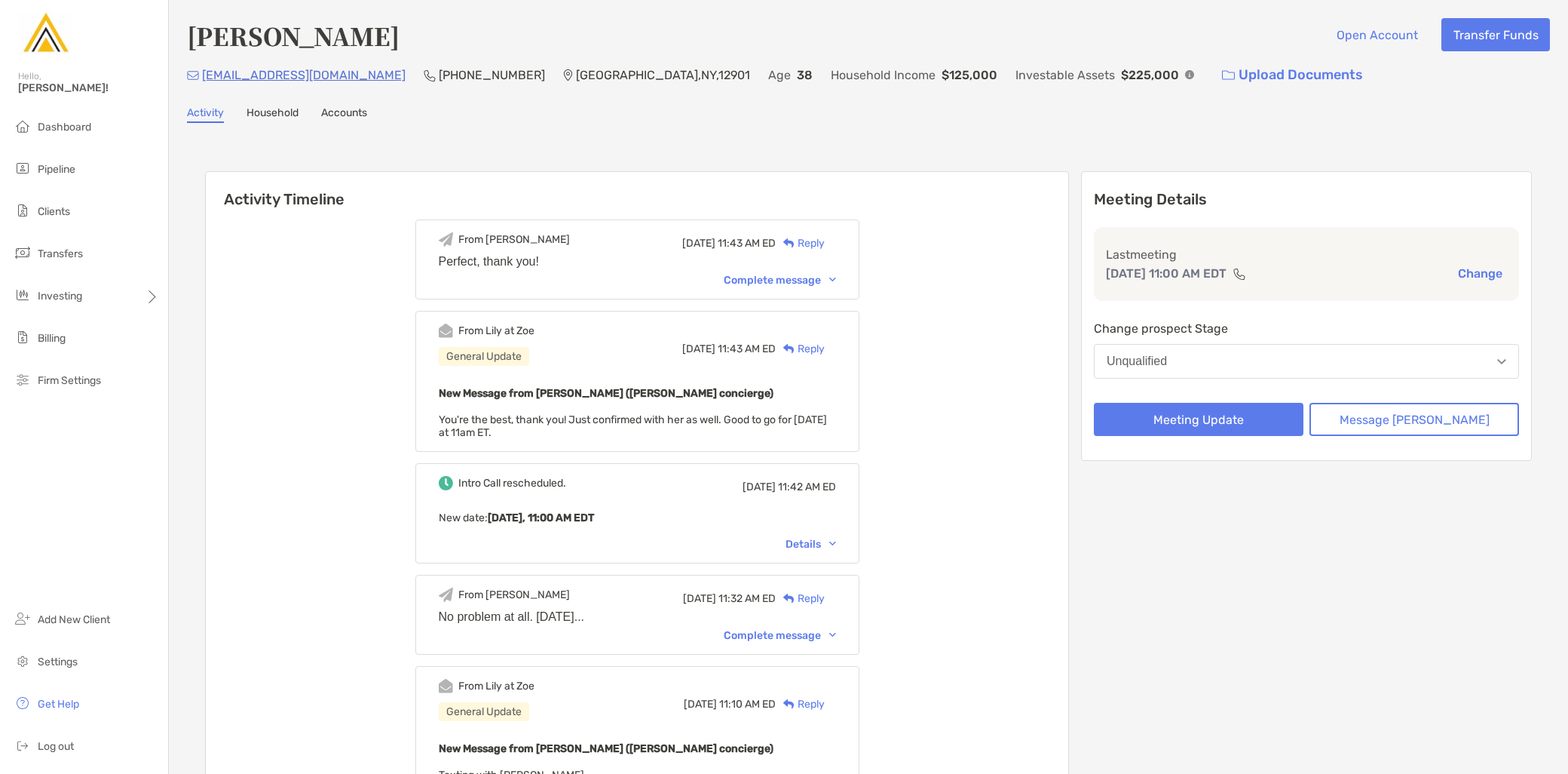
click at [1218, 368] on button "Unqualified" at bounding box center [1307, 360] width 425 height 35
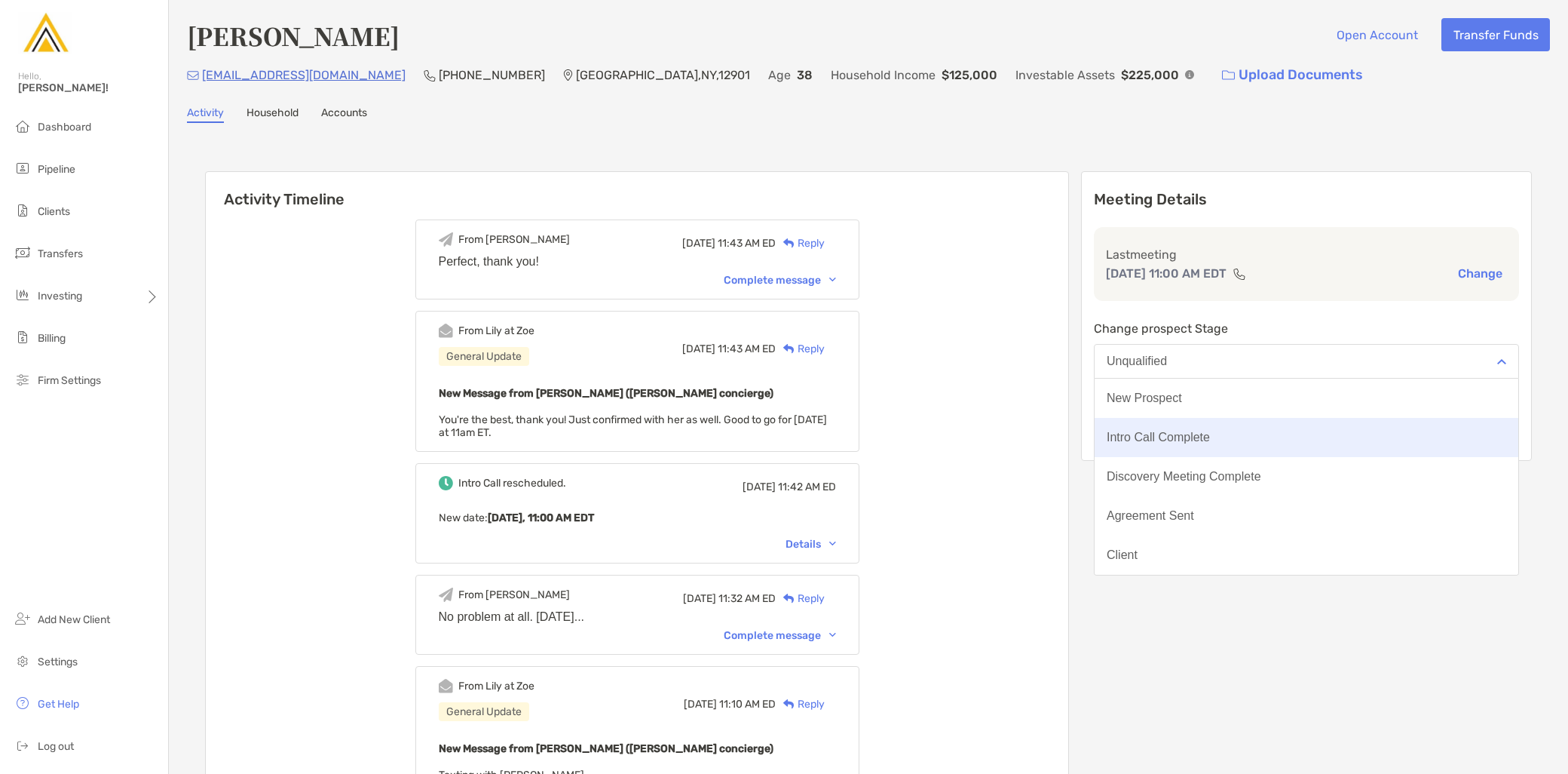
click at [1223, 443] on button "Intro Call Complete" at bounding box center [1307, 437] width 423 height 39
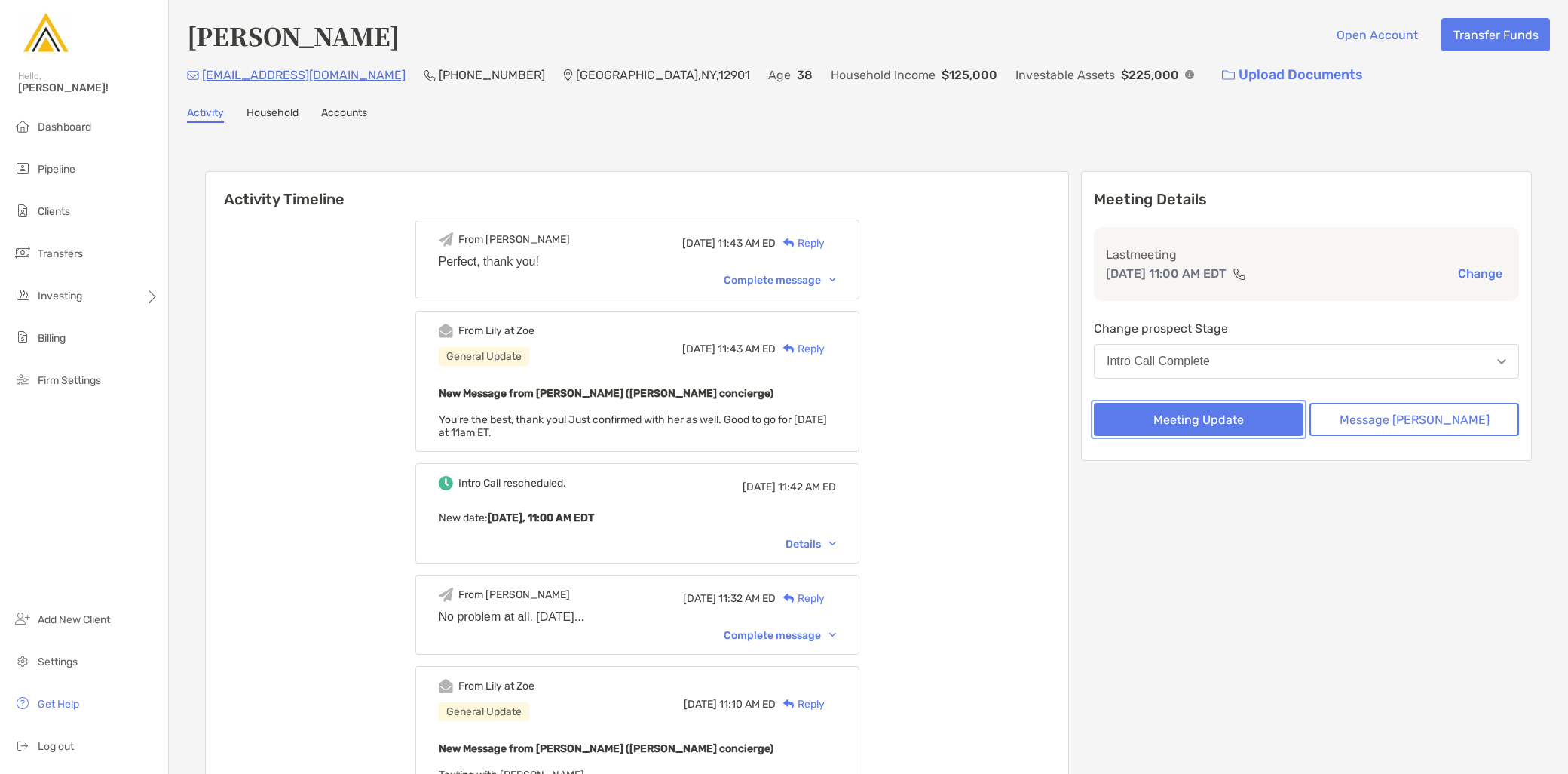
click at [1222, 425] on button "Meeting Update" at bounding box center [1199, 420] width 209 height 34
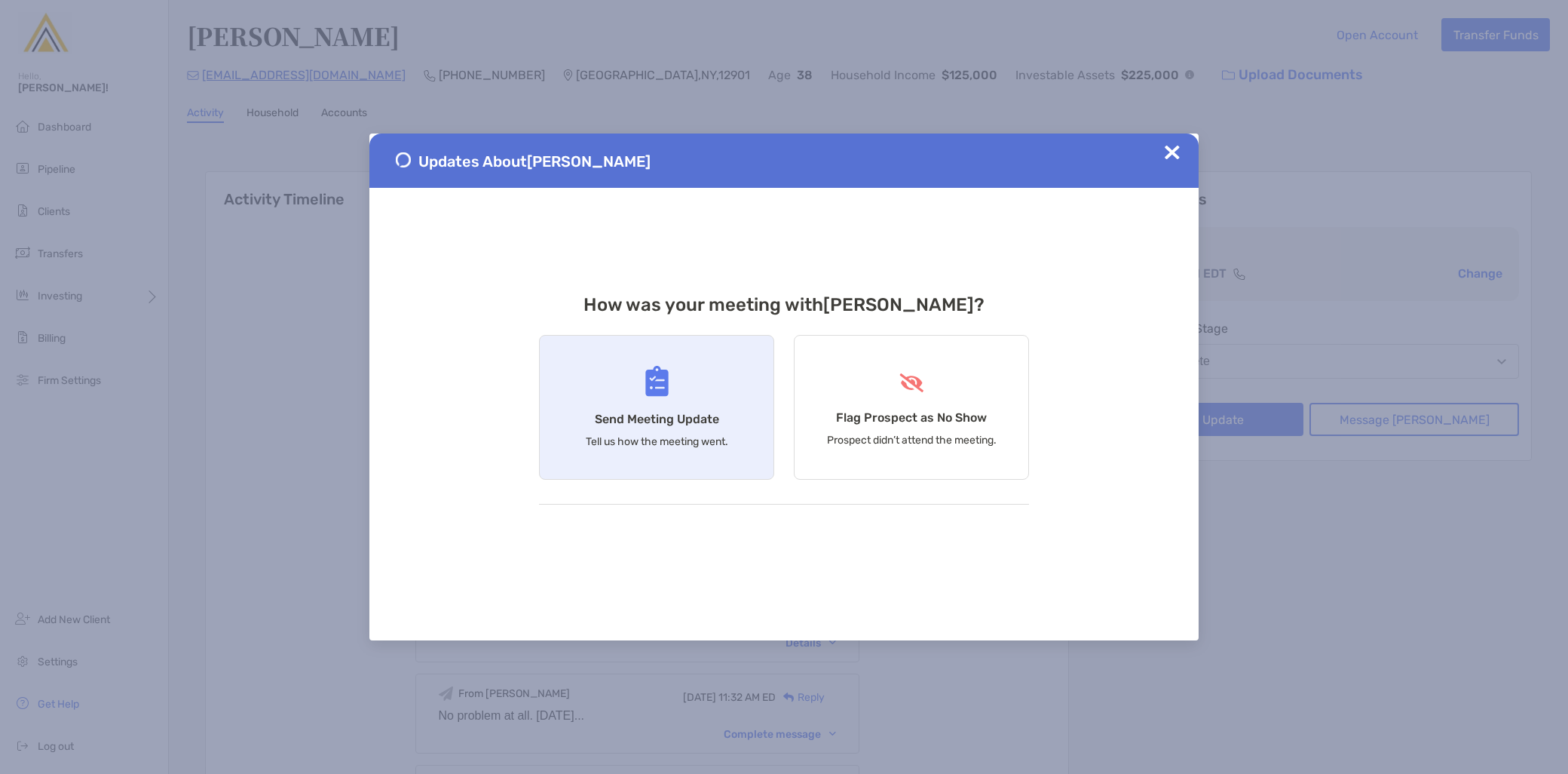
click at [603, 456] on div "Send Meeting Update Tell us how the meeting went." at bounding box center [656, 407] width 235 height 145
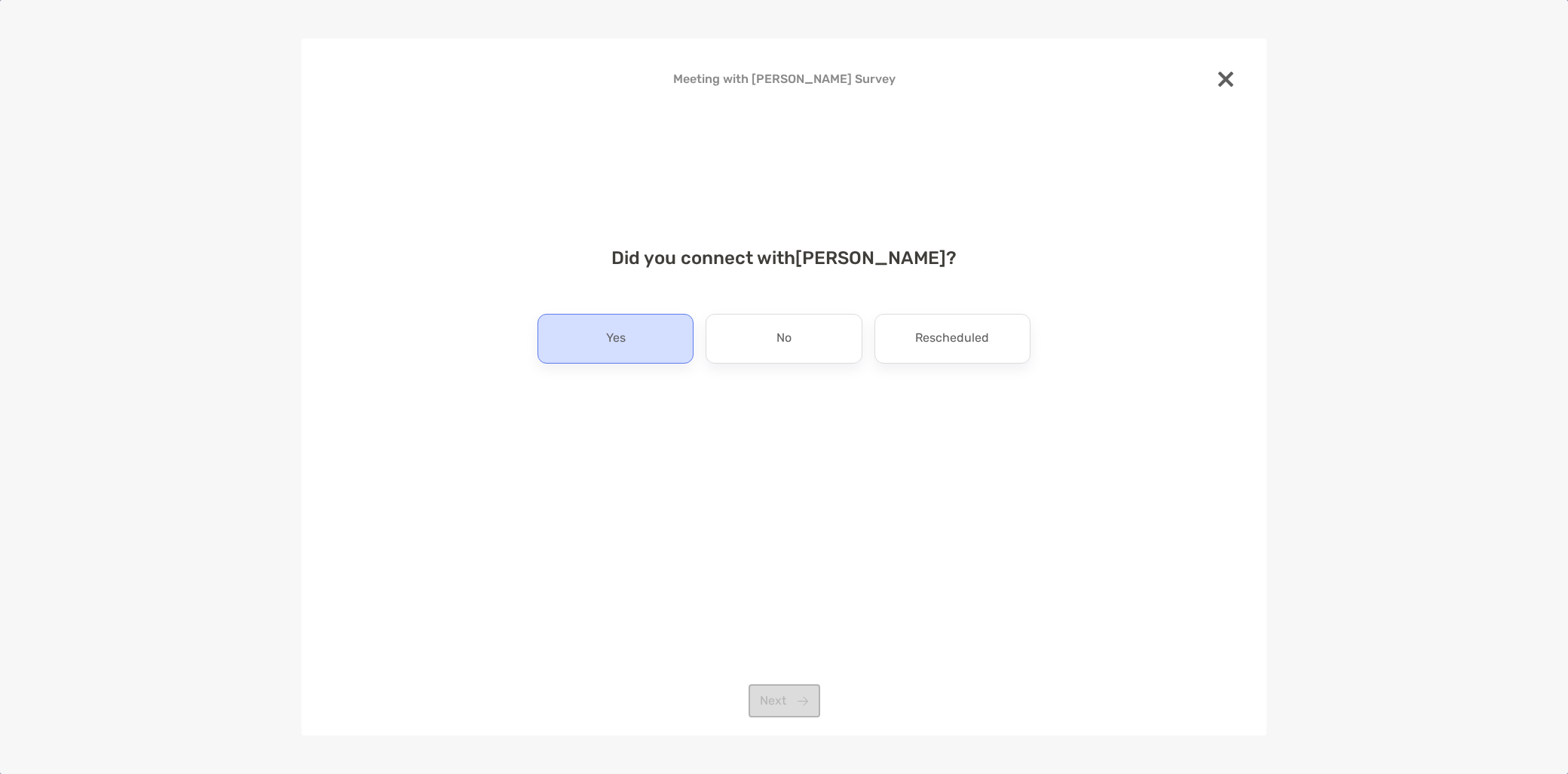
click at [609, 344] on p "Yes" at bounding box center [616, 339] width 20 height 24
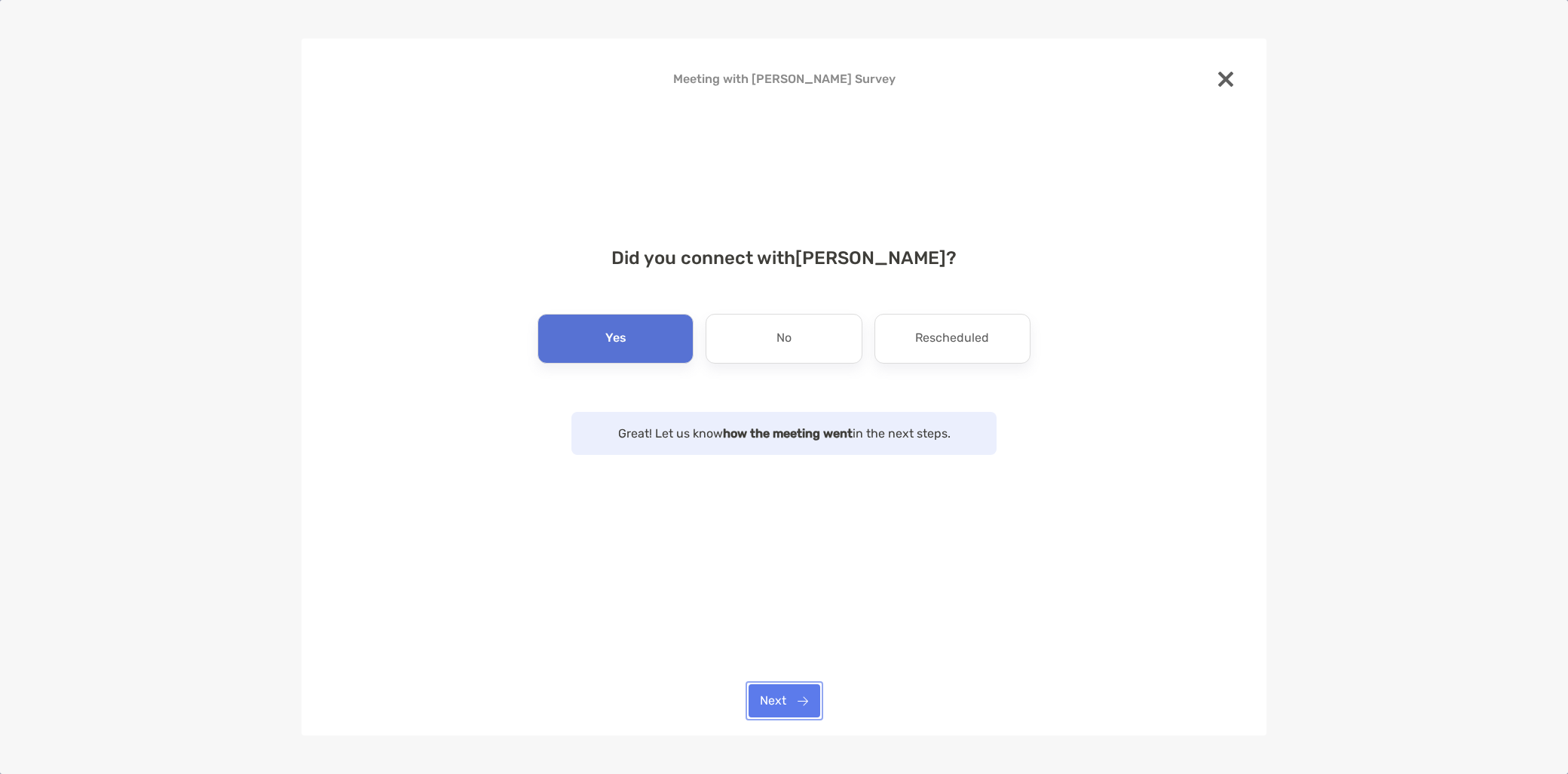
click at [773, 695] on button "Next" at bounding box center [784, 701] width 72 height 34
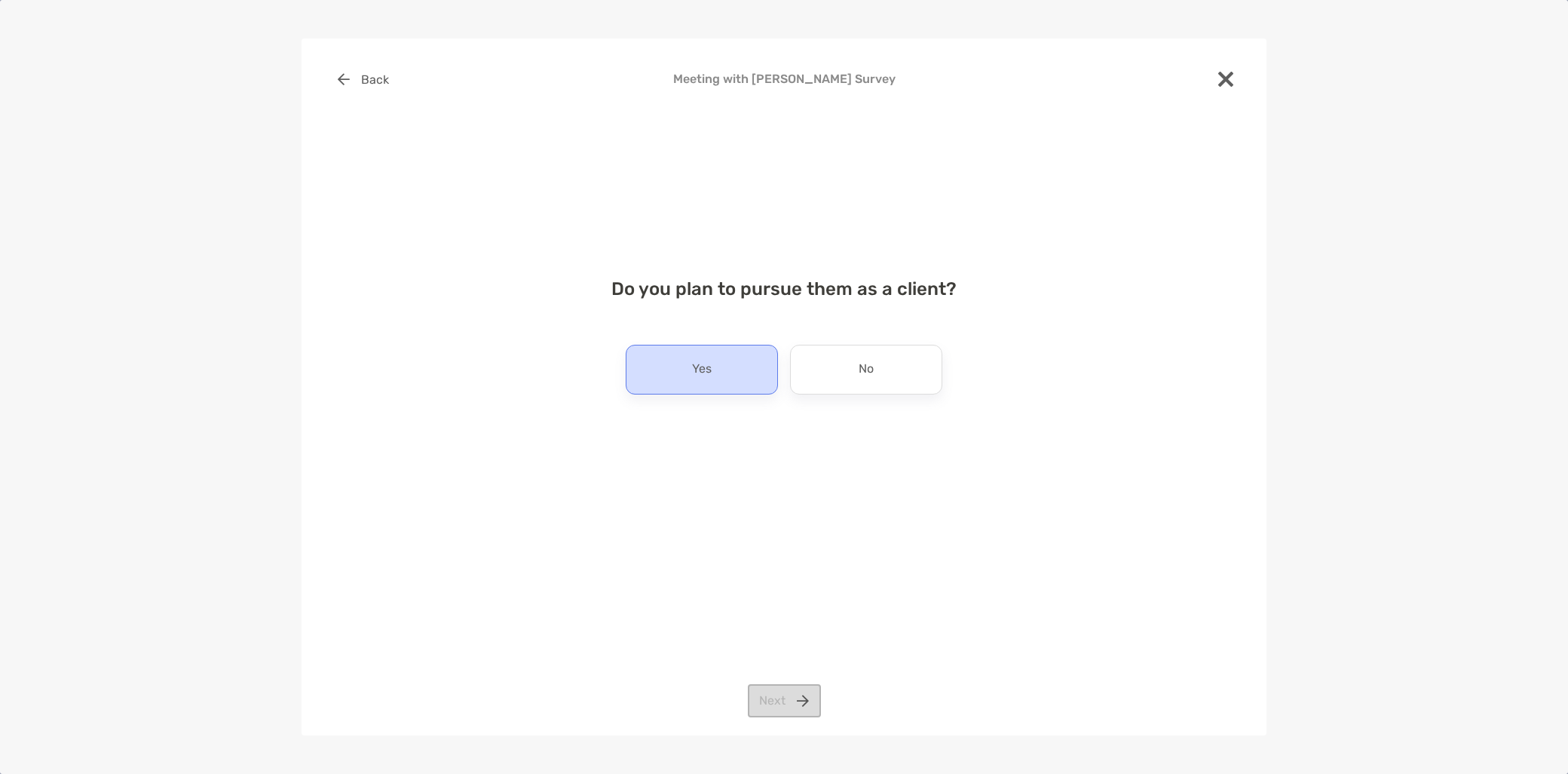
click at [710, 382] on div "Yes" at bounding box center [702, 369] width 152 height 49
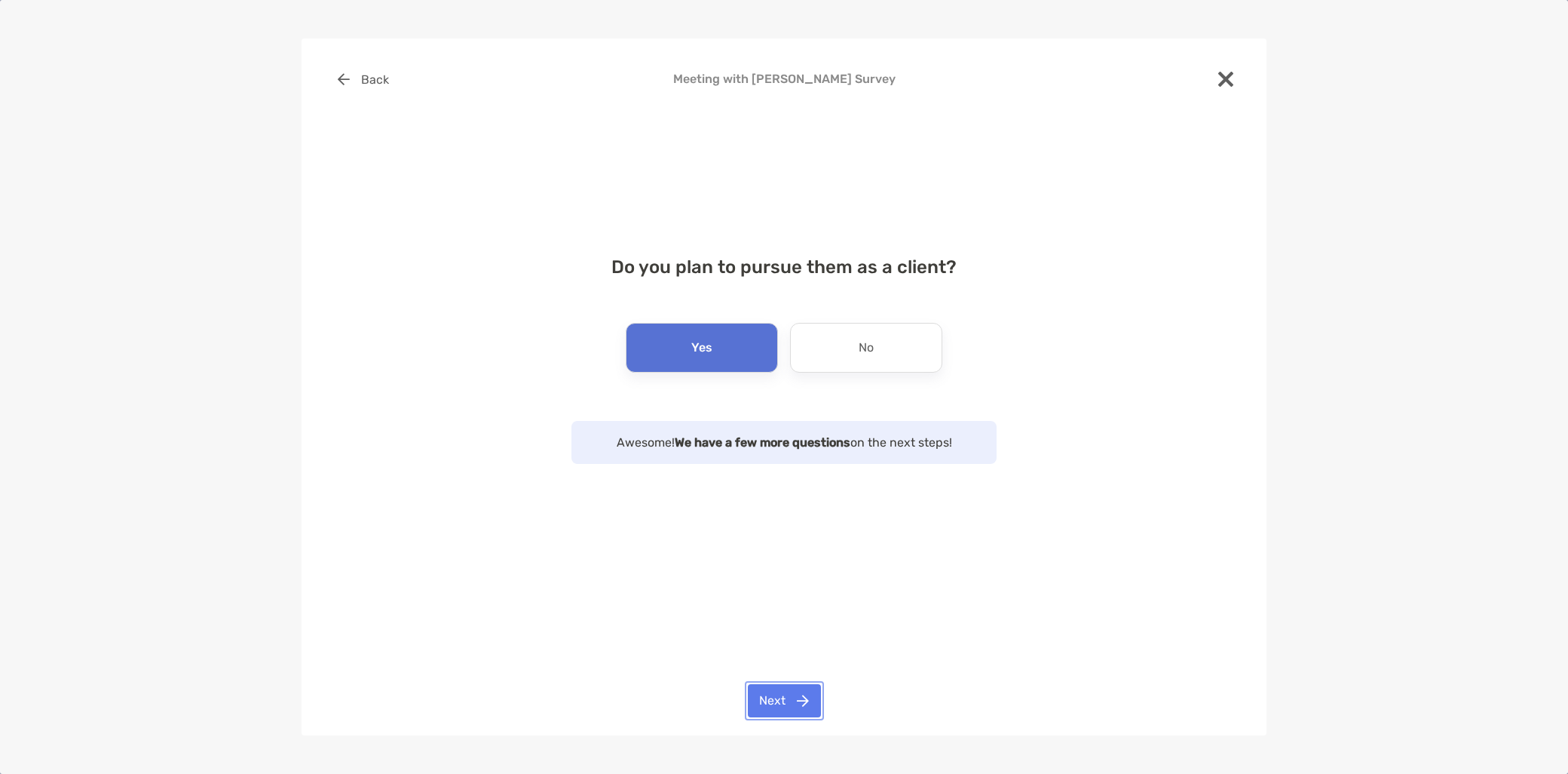
click at [778, 705] on button "Next" at bounding box center [784, 701] width 73 height 34
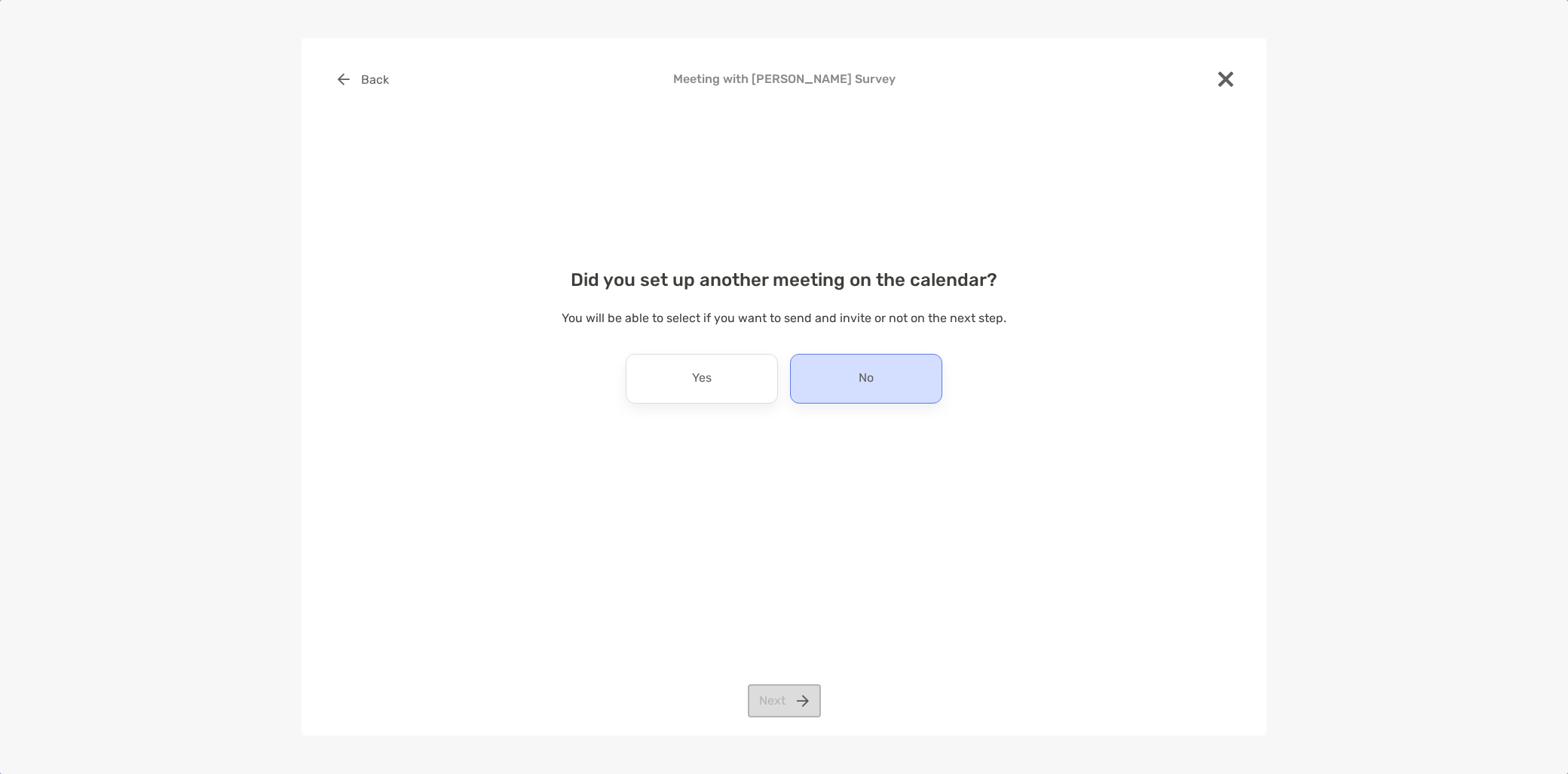
click at [890, 392] on div "No" at bounding box center [866, 378] width 152 height 49
click at [804, 707] on button "Next" at bounding box center [784, 701] width 73 height 34
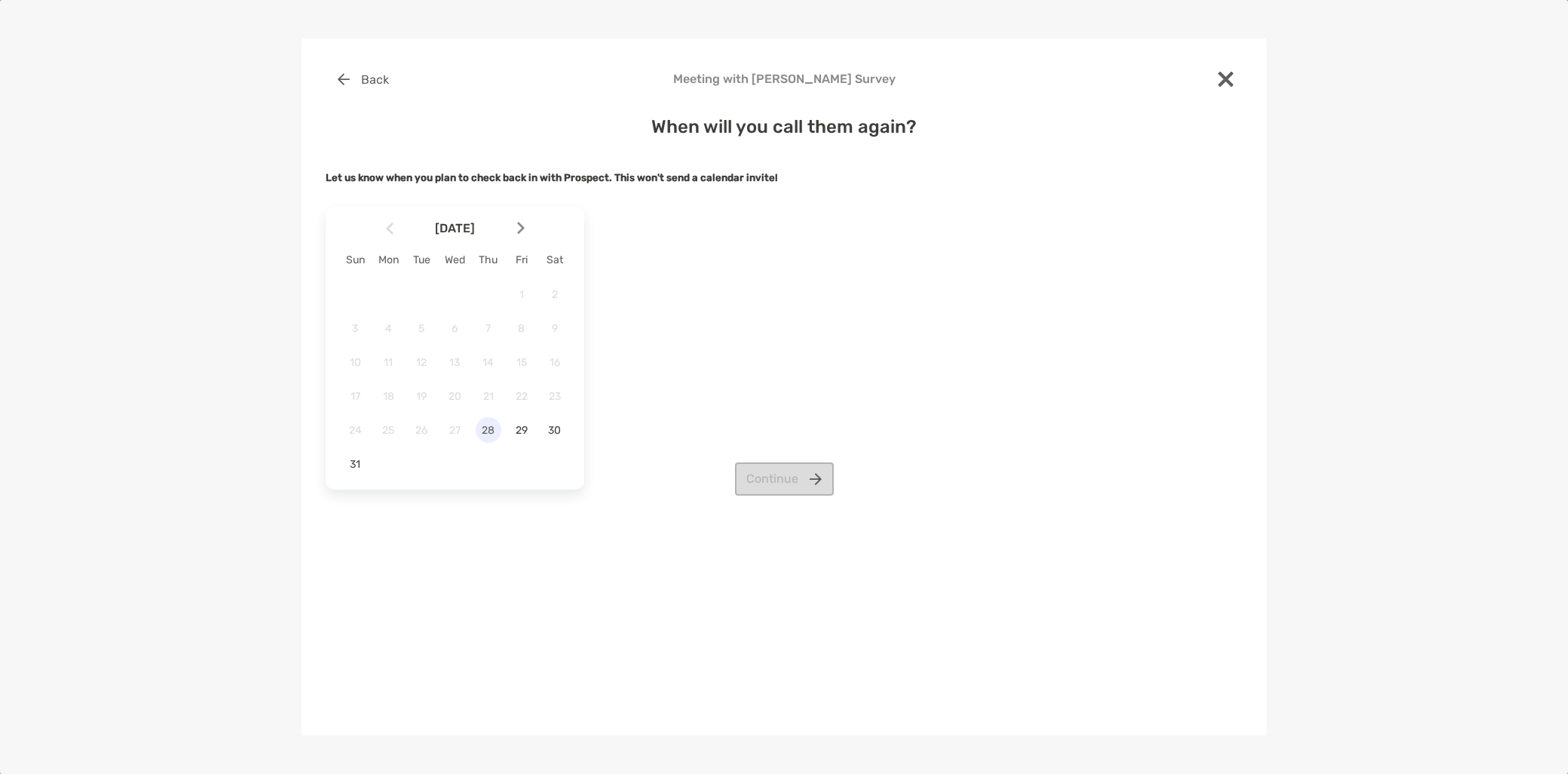
click at [485, 427] on span "28" at bounding box center [488, 429] width 26 height 13
click at [789, 476] on button "Continue" at bounding box center [784, 479] width 99 height 34
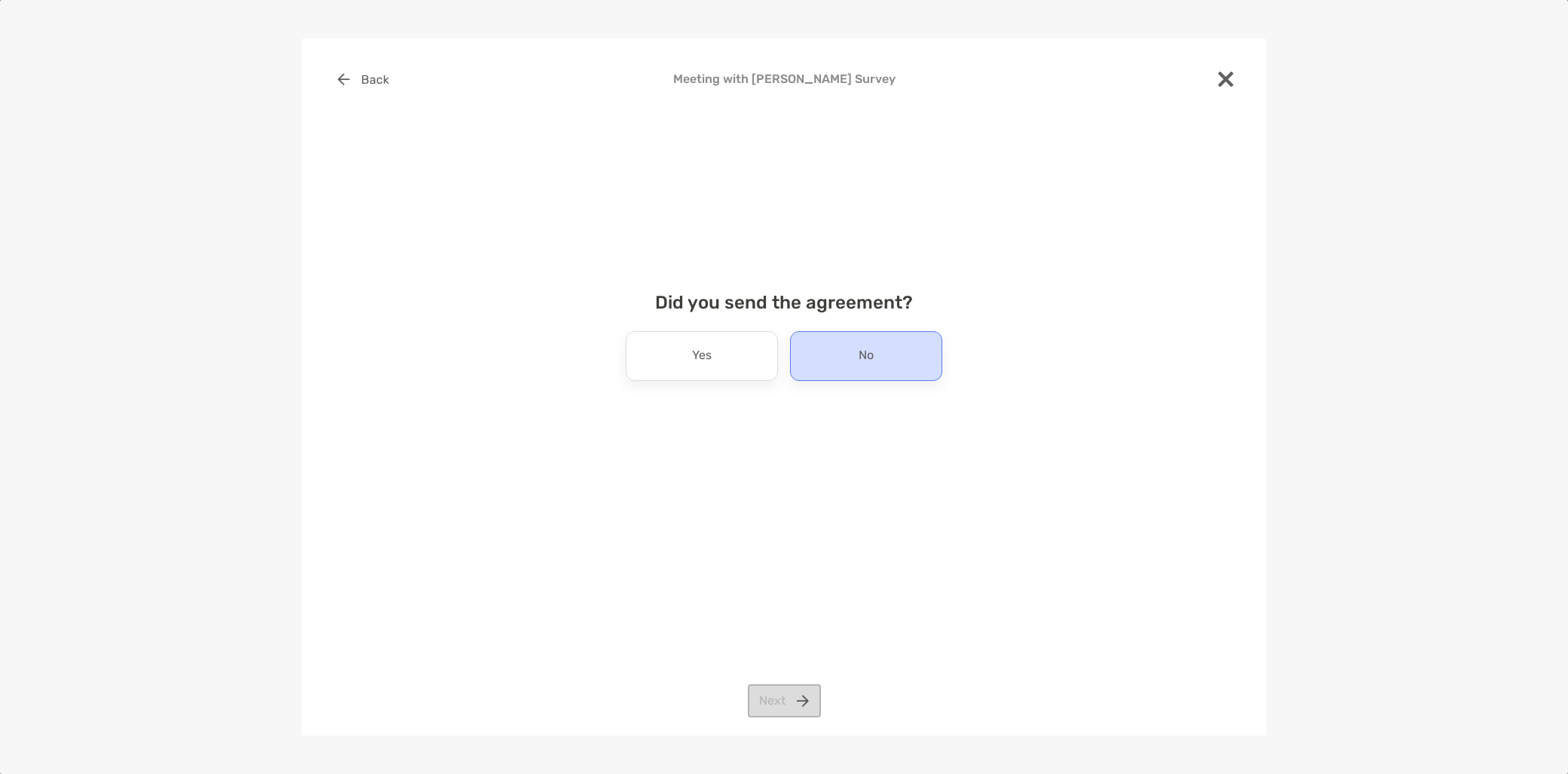
click at [846, 348] on div "No" at bounding box center [866, 355] width 152 height 49
click at [786, 704] on button "Next" at bounding box center [784, 701] width 73 height 34
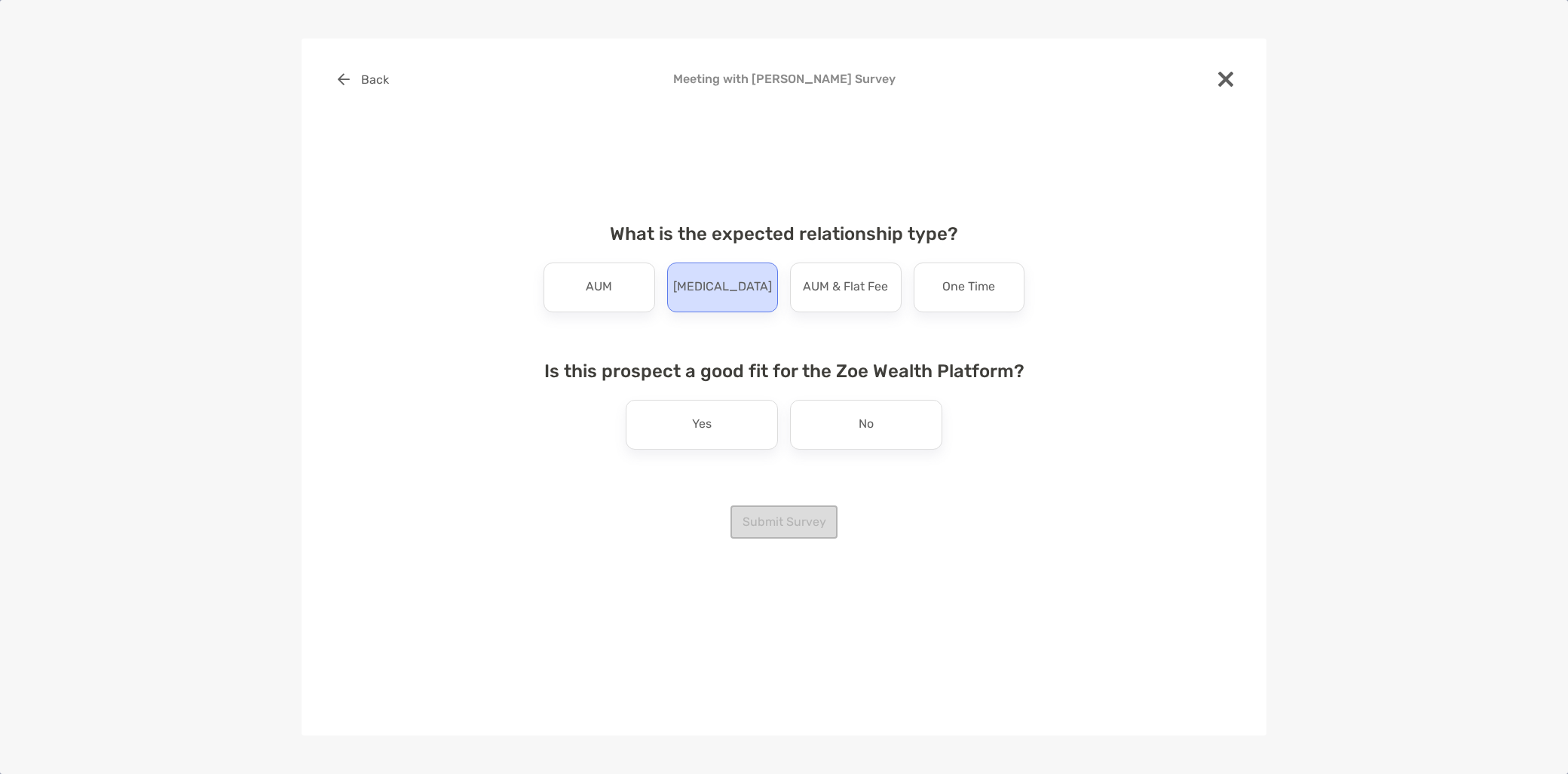
click at [737, 302] on div "Retainer" at bounding box center [722, 287] width 112 height 49
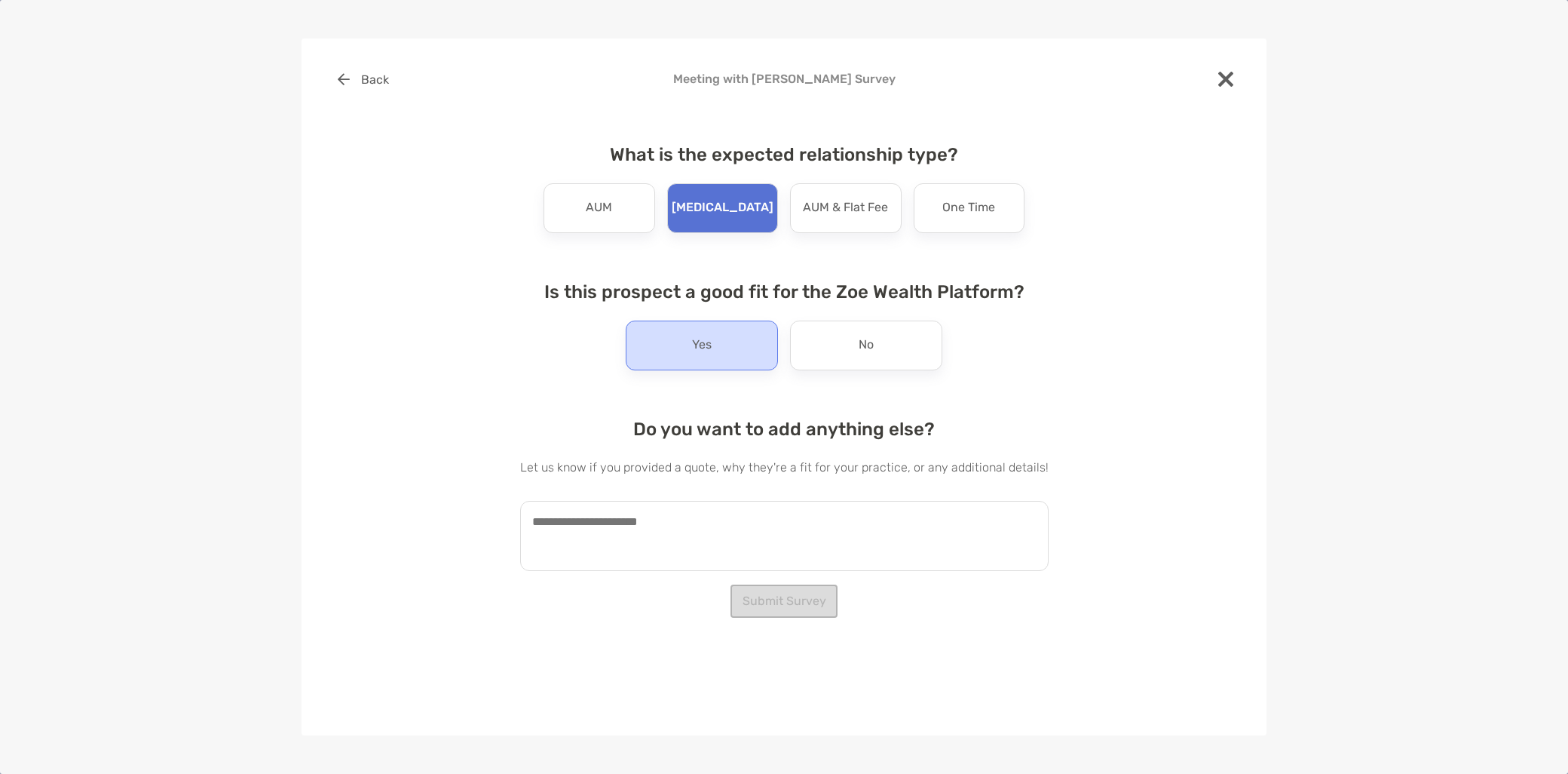
click at [690, 363] on div "Yes" at bounding box center [702, 346] width 152 height 49
click at [625, 524] on textarea at bounding box center [784, 535] width 529 height 70
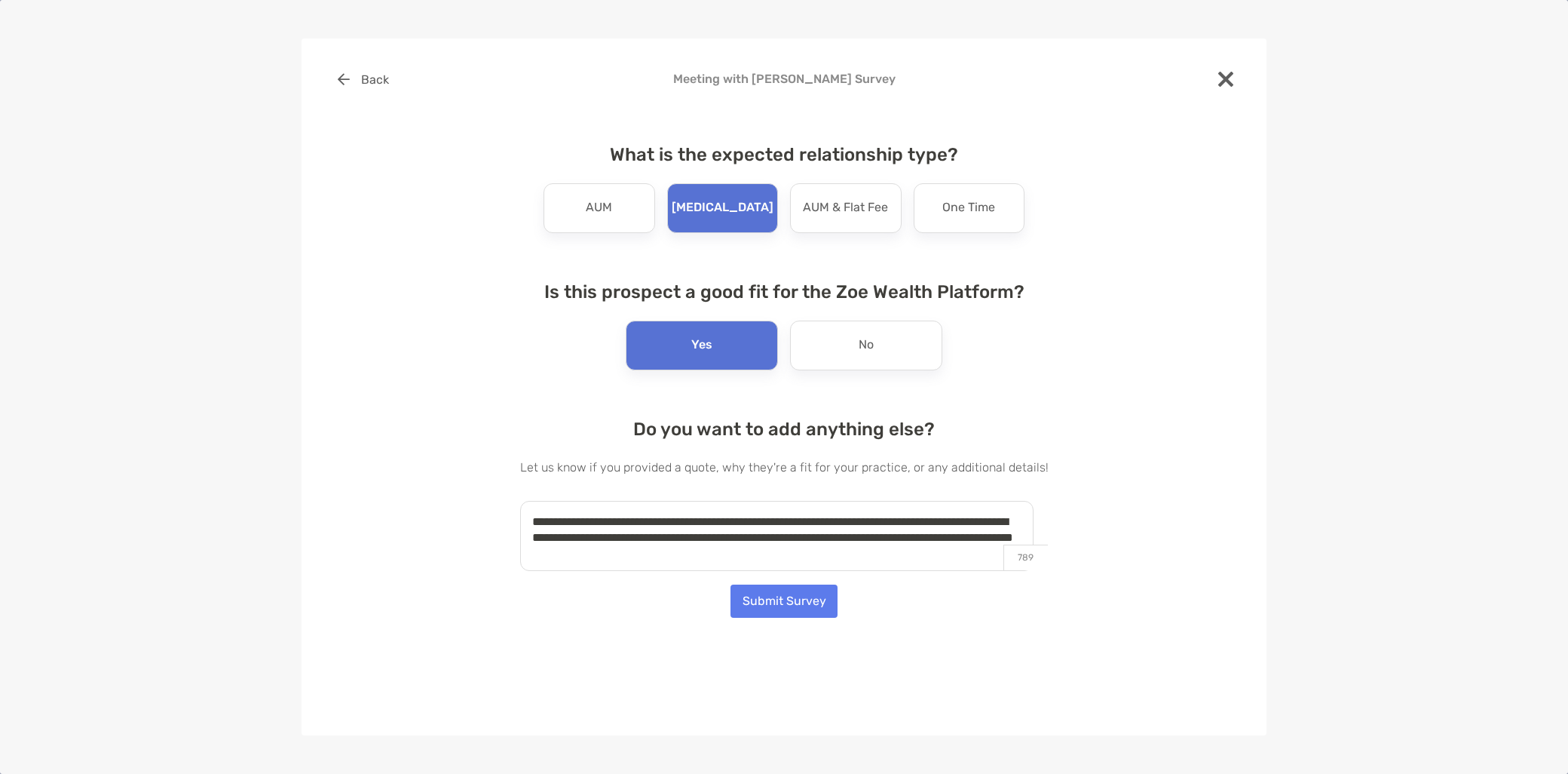
type textarea "**********"
click at [788, 606] on button "Submit Survey" at bounding box center [784, 601] width 108 height 34
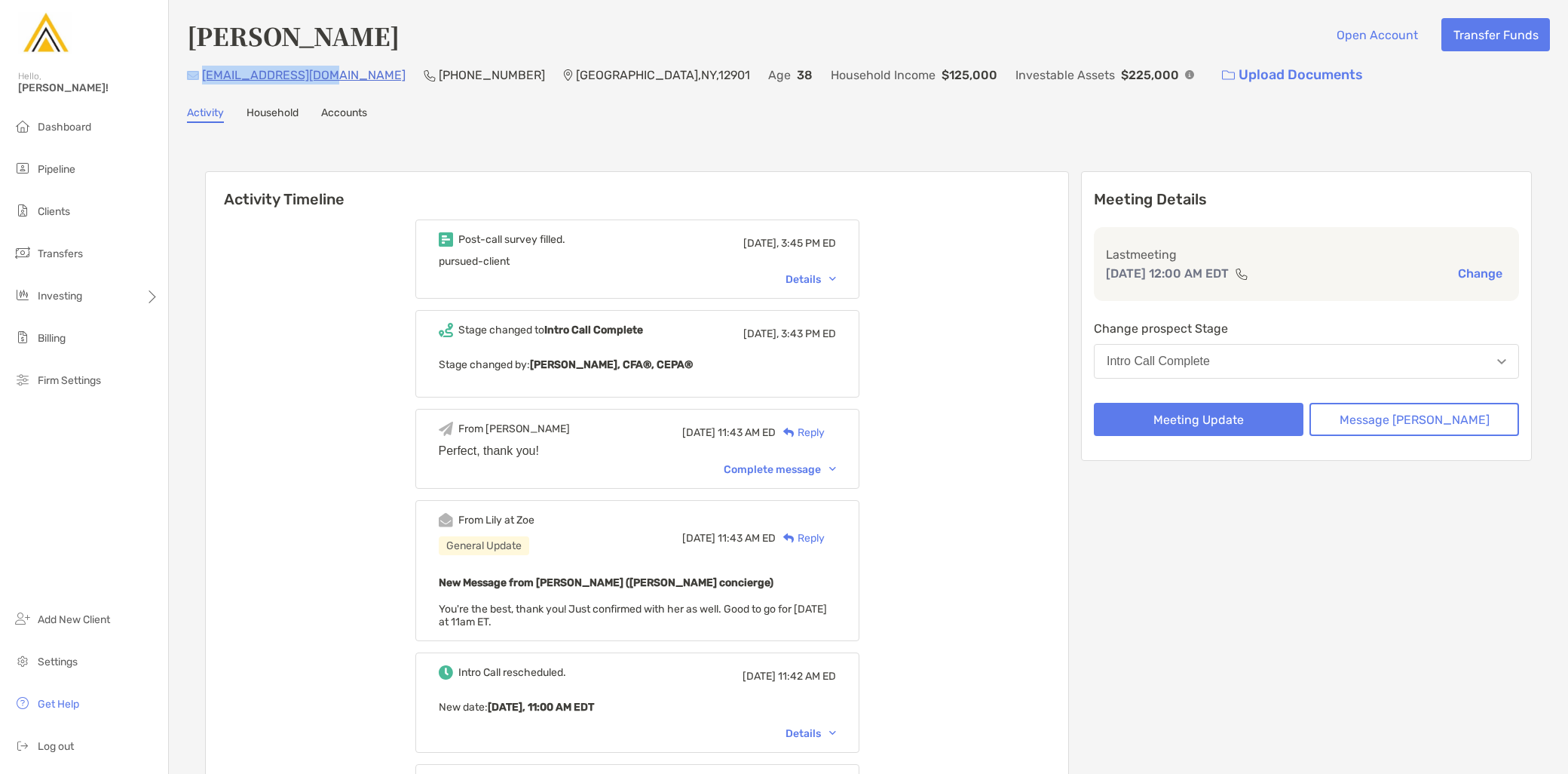
drag, startPoint x: 336, startPoint y: 78, endPoint x: 196, endPoint y: 77, distance: 140.0
click at [196, 77] on div "jeanene23@yahoo.com (518) 570-8077 Plattsburgh , NY , 12901 Age 38 Household In…" at bounding box center [869, 75] width 1364 height 33
copy div "jeanene23@yahoo.com"
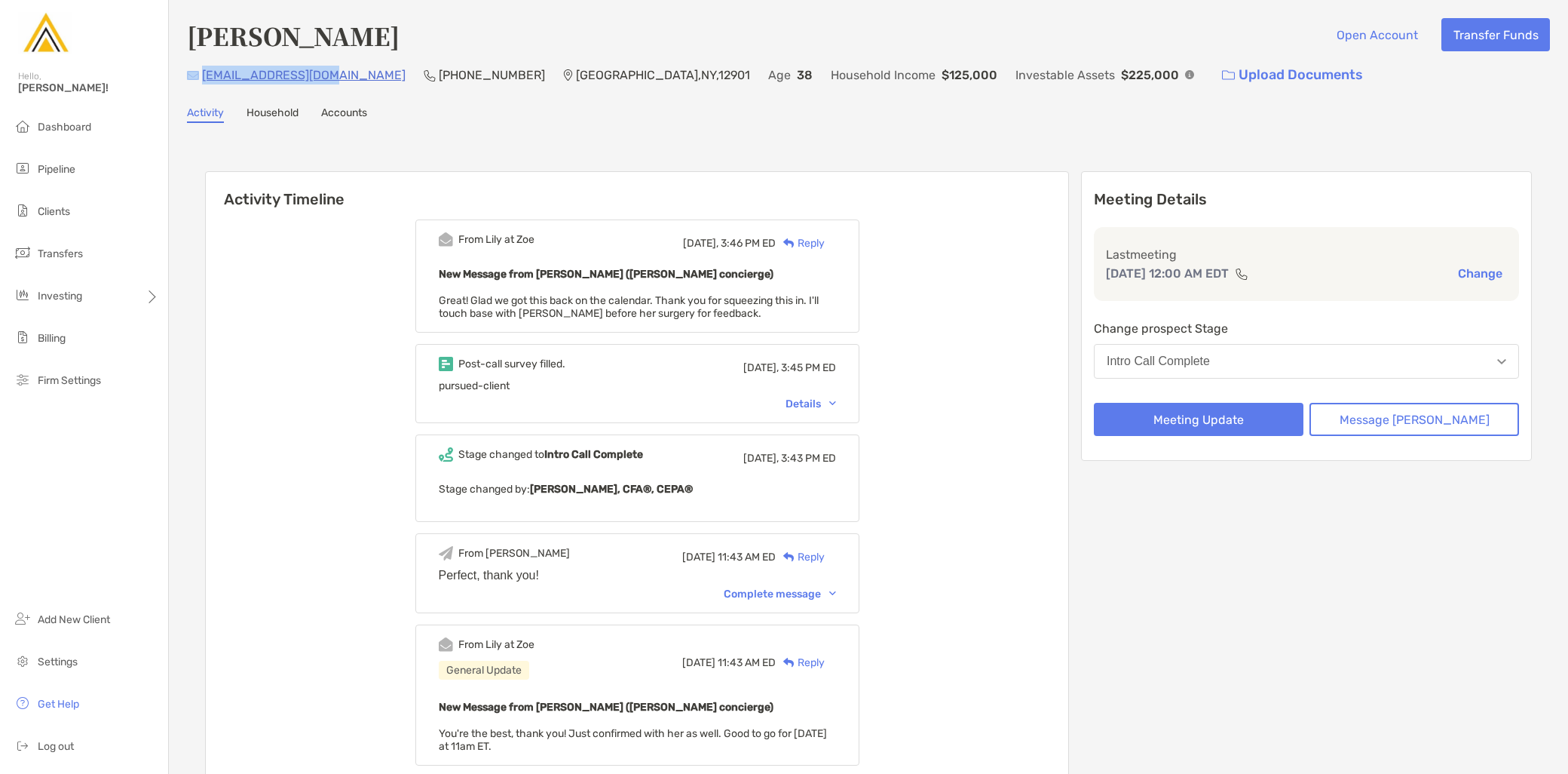
click at [74, 170] on span "Pipeline" at bounding box center [56, 169] width 37 height 13
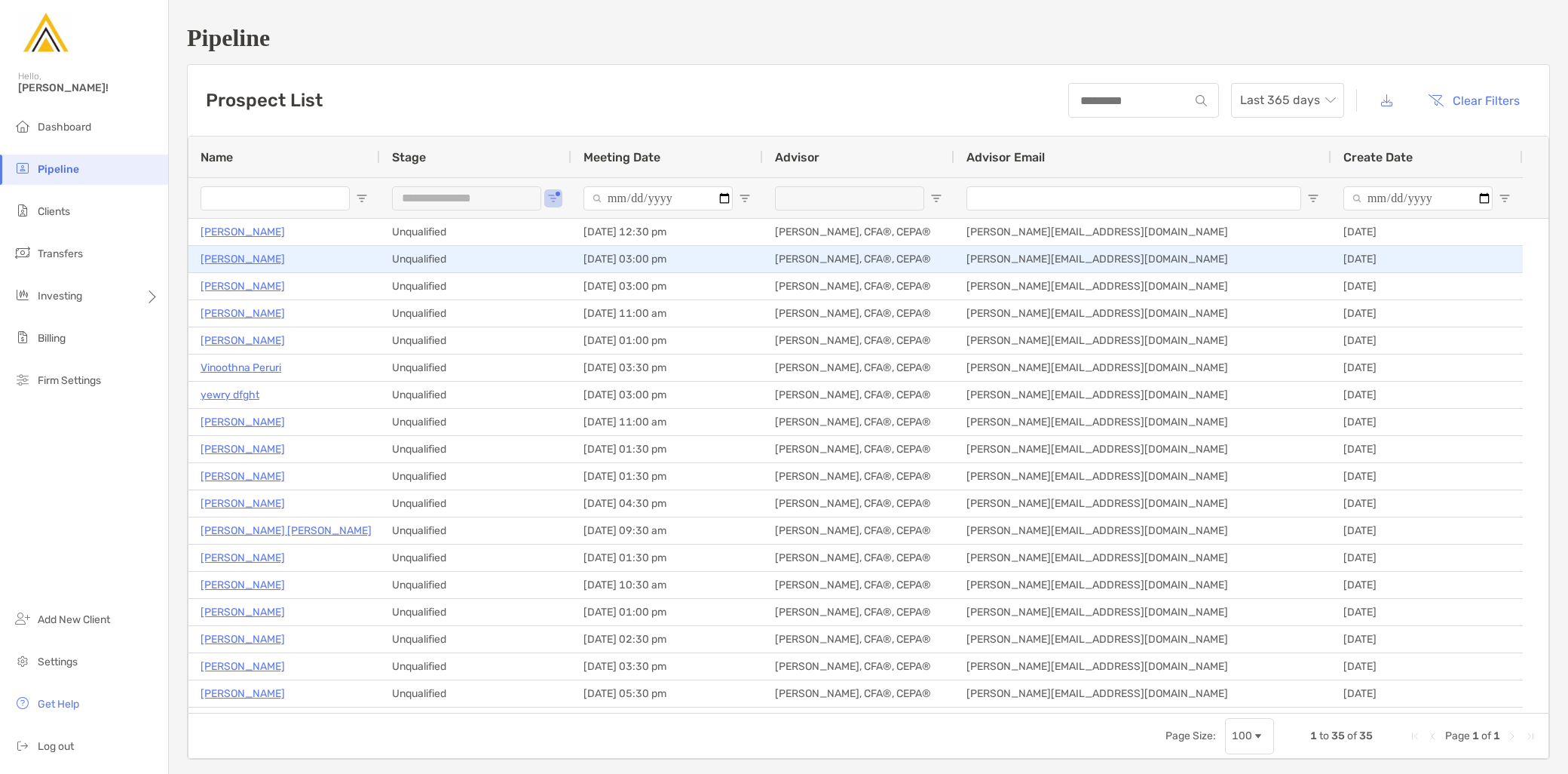
click at [252, 258] on p "[PERSON_NAME]" at bounding box center [243, 259] width 85 height 19
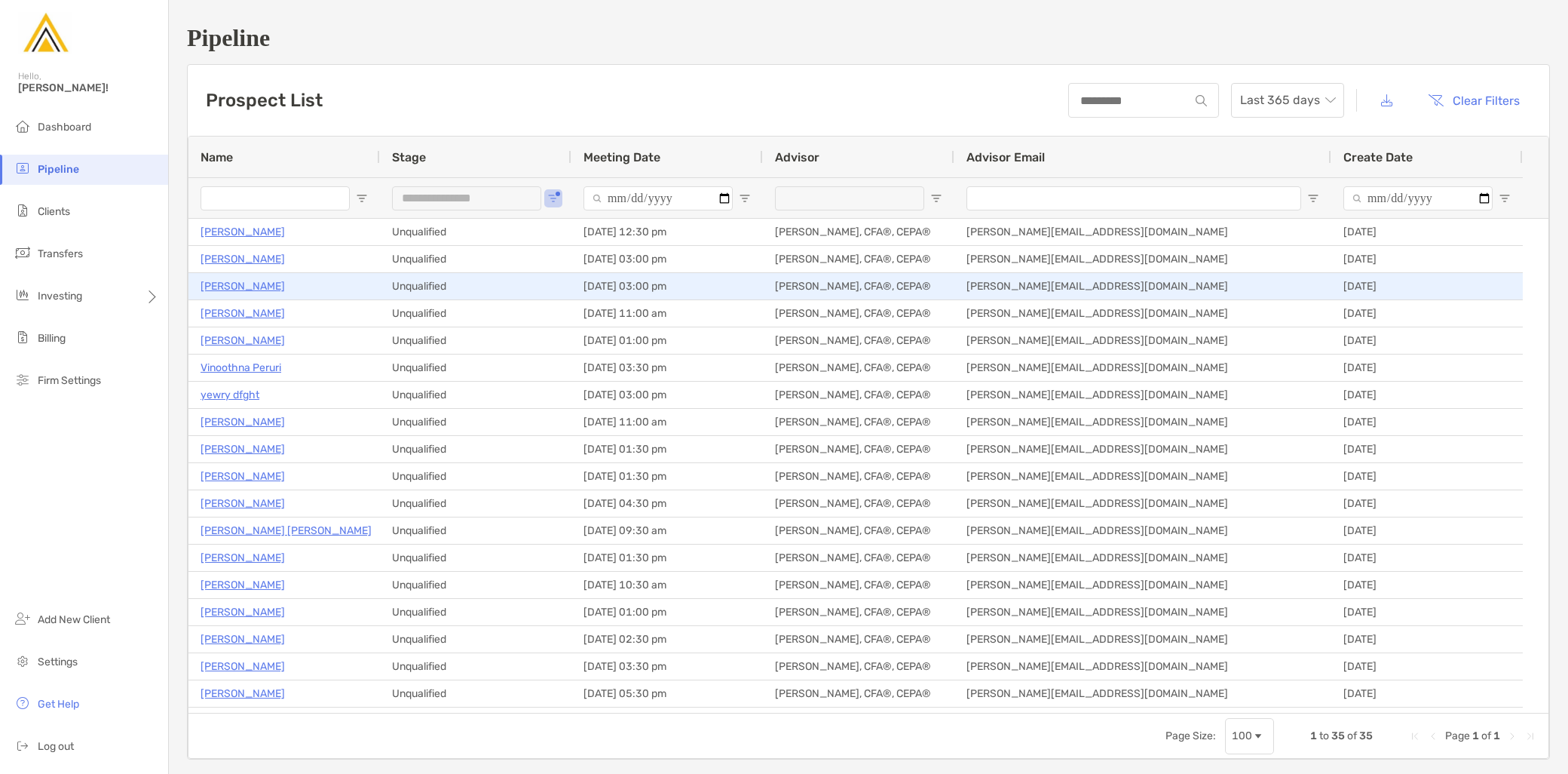
click at [261, 280] on p "[PERSON_NAME]" at bounding box center [243, 285] width 85 height 19
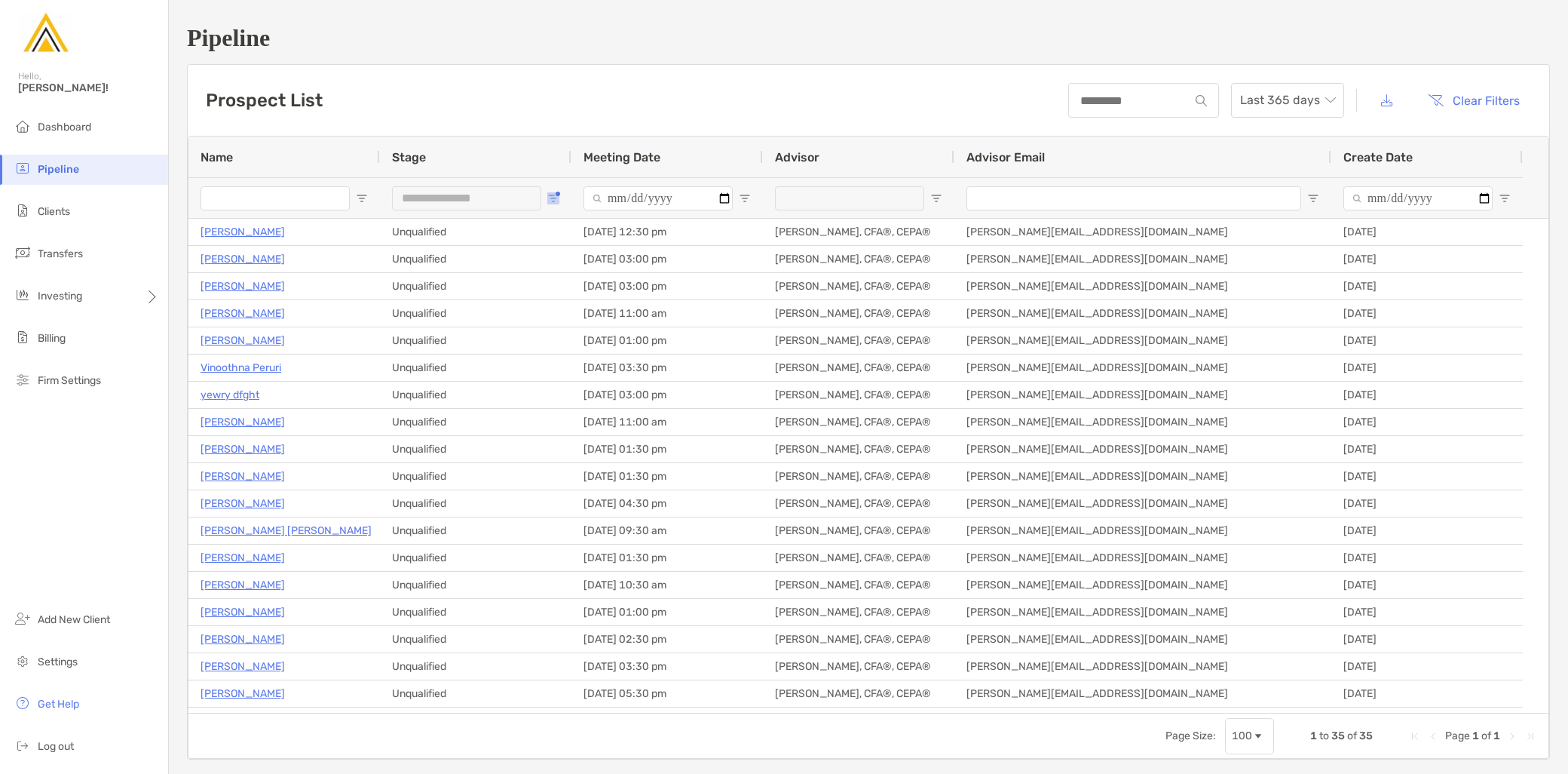
click at [558, 193] on button "Open Filter Menu" at bounding box center [554, 198] width 12 height 12
click at [570, 354] on div "Lost" at bounding box center [630, 353] width 143 height 21
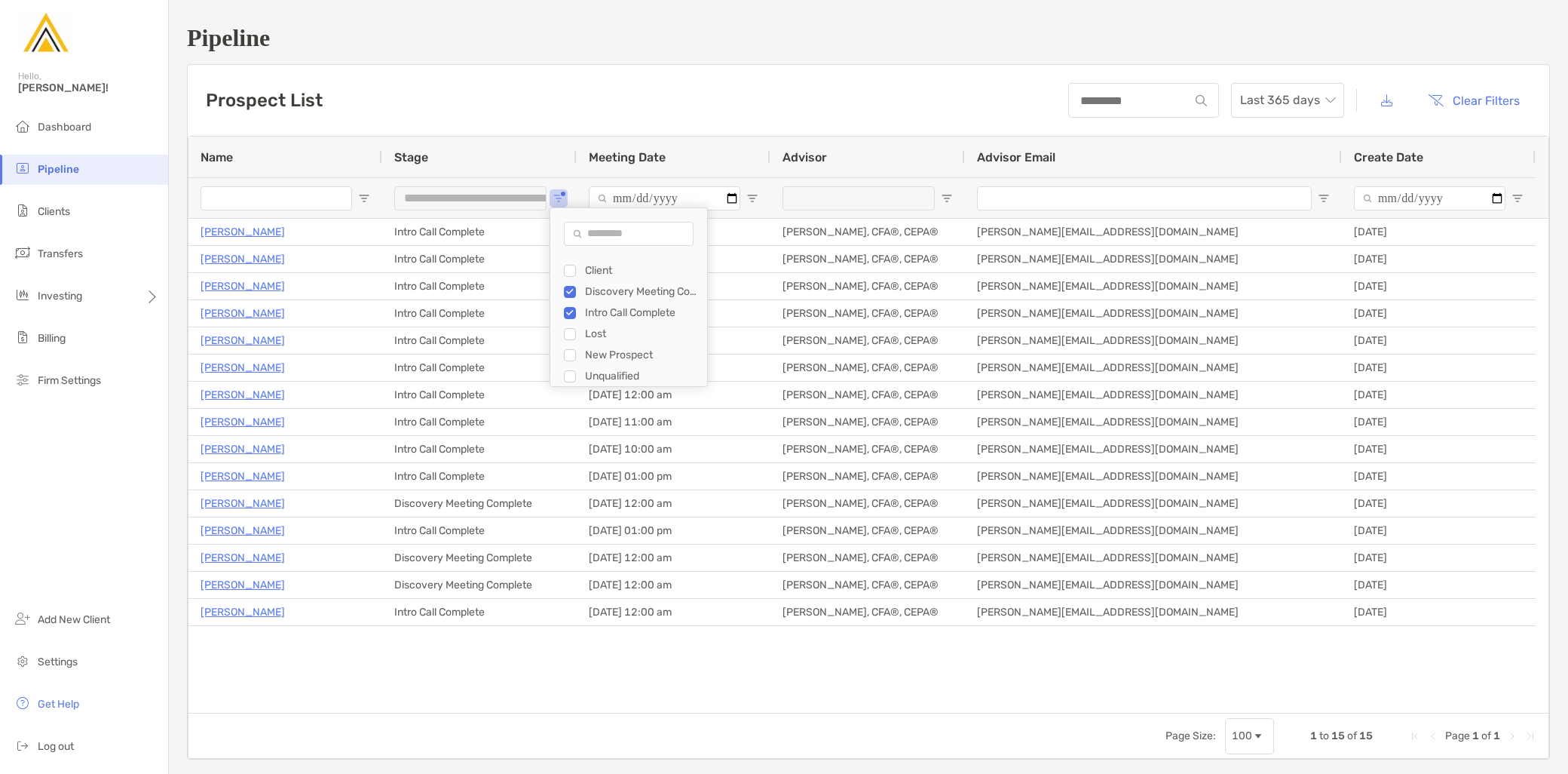
type input "**********"
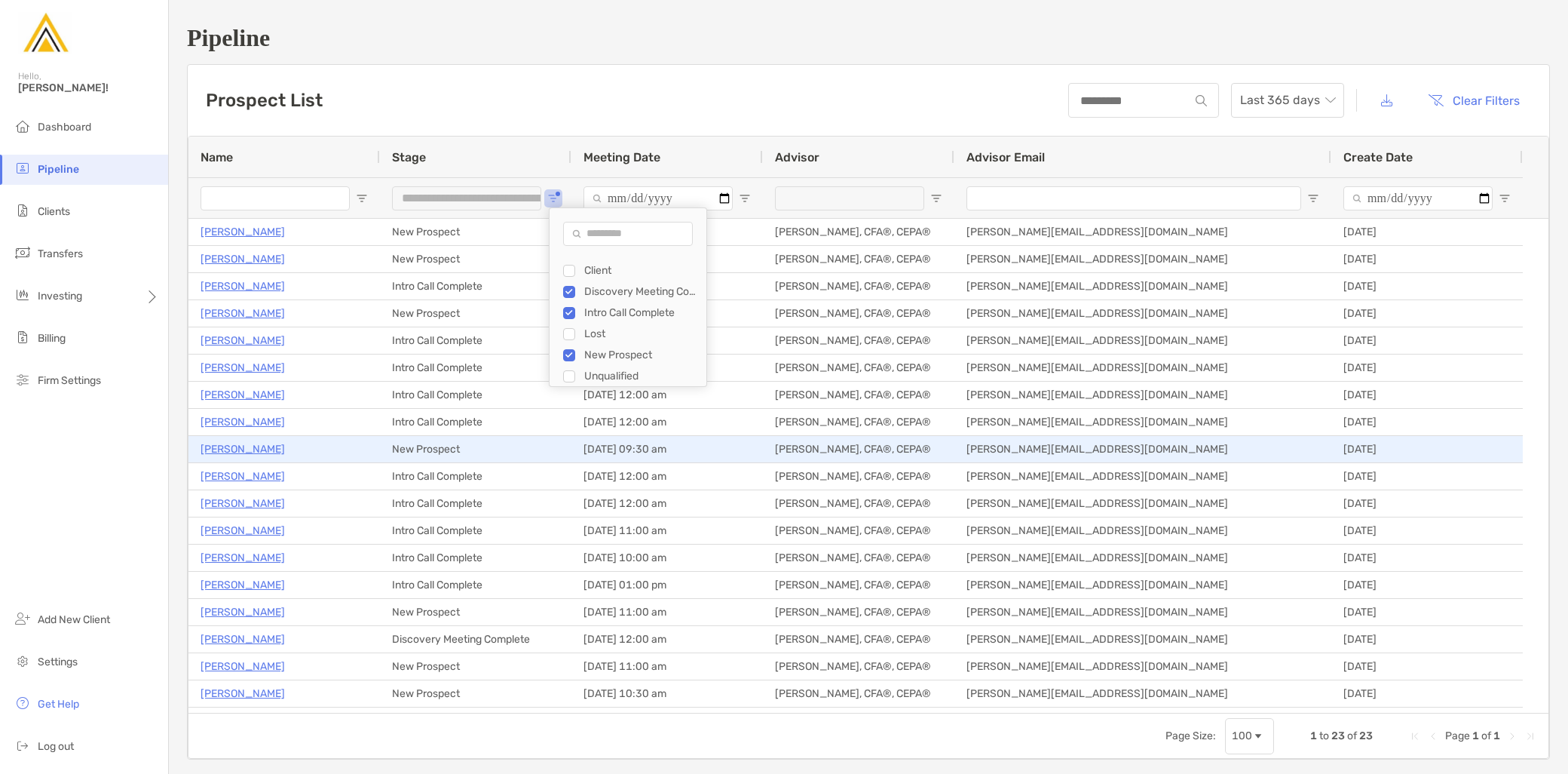
click at [263, 451] on p "[PERSON_NAME]" at bounding box center [243, 449] width 85 height 19
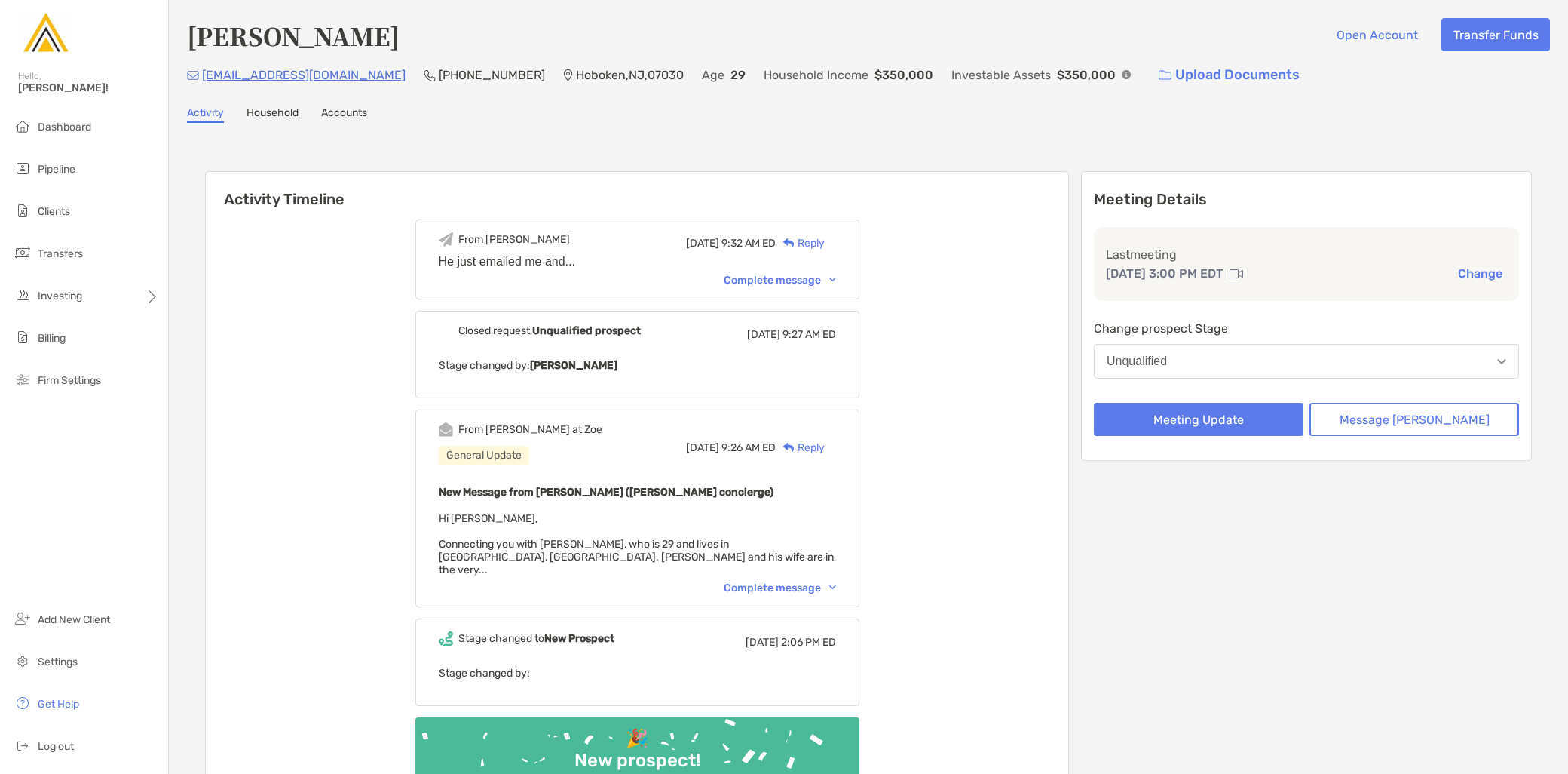
click at [768, 275] on div "Complete message" at bounding box center [781, 279] width 112 height 13
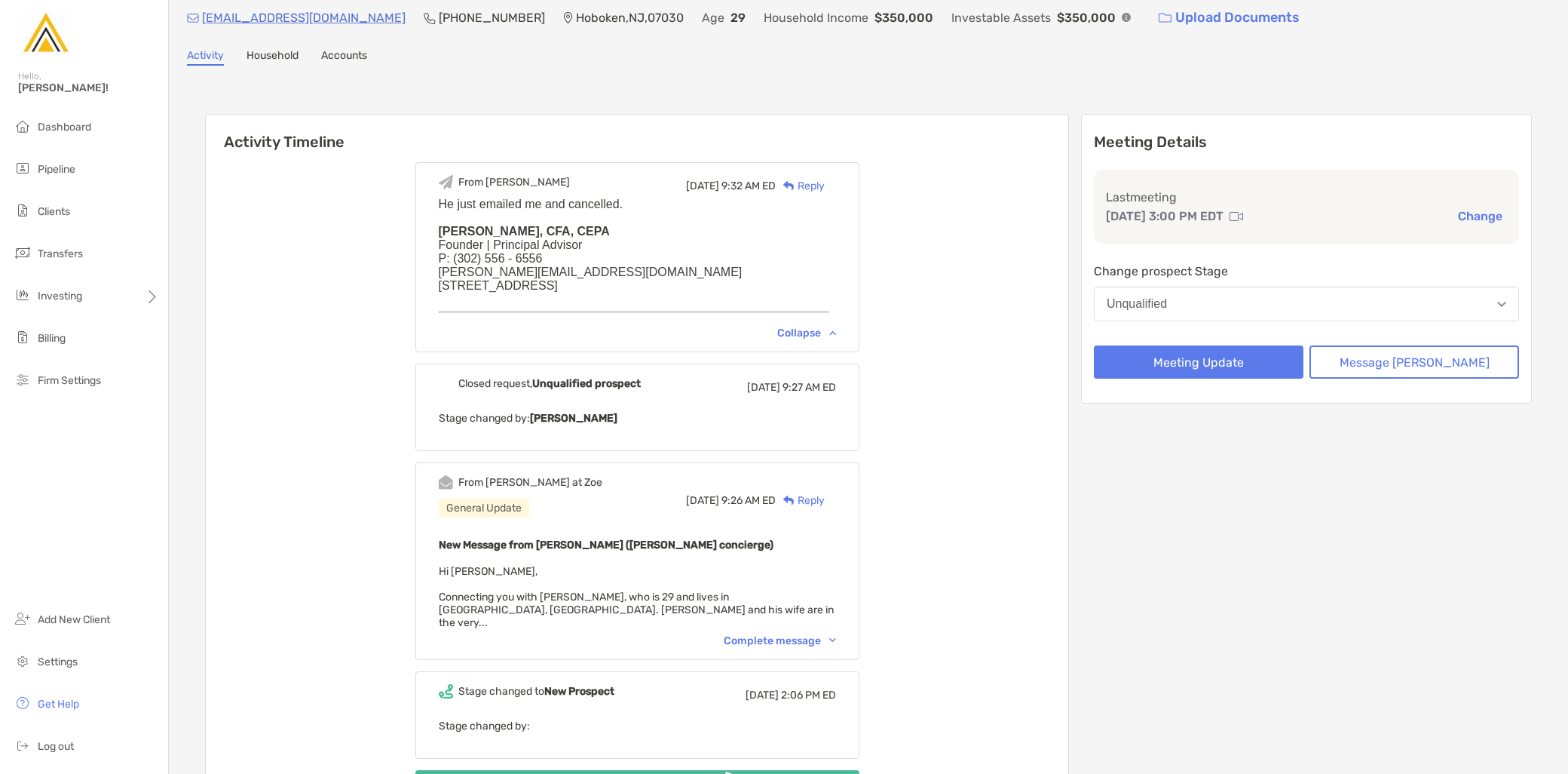
scroll to position [84, 0]
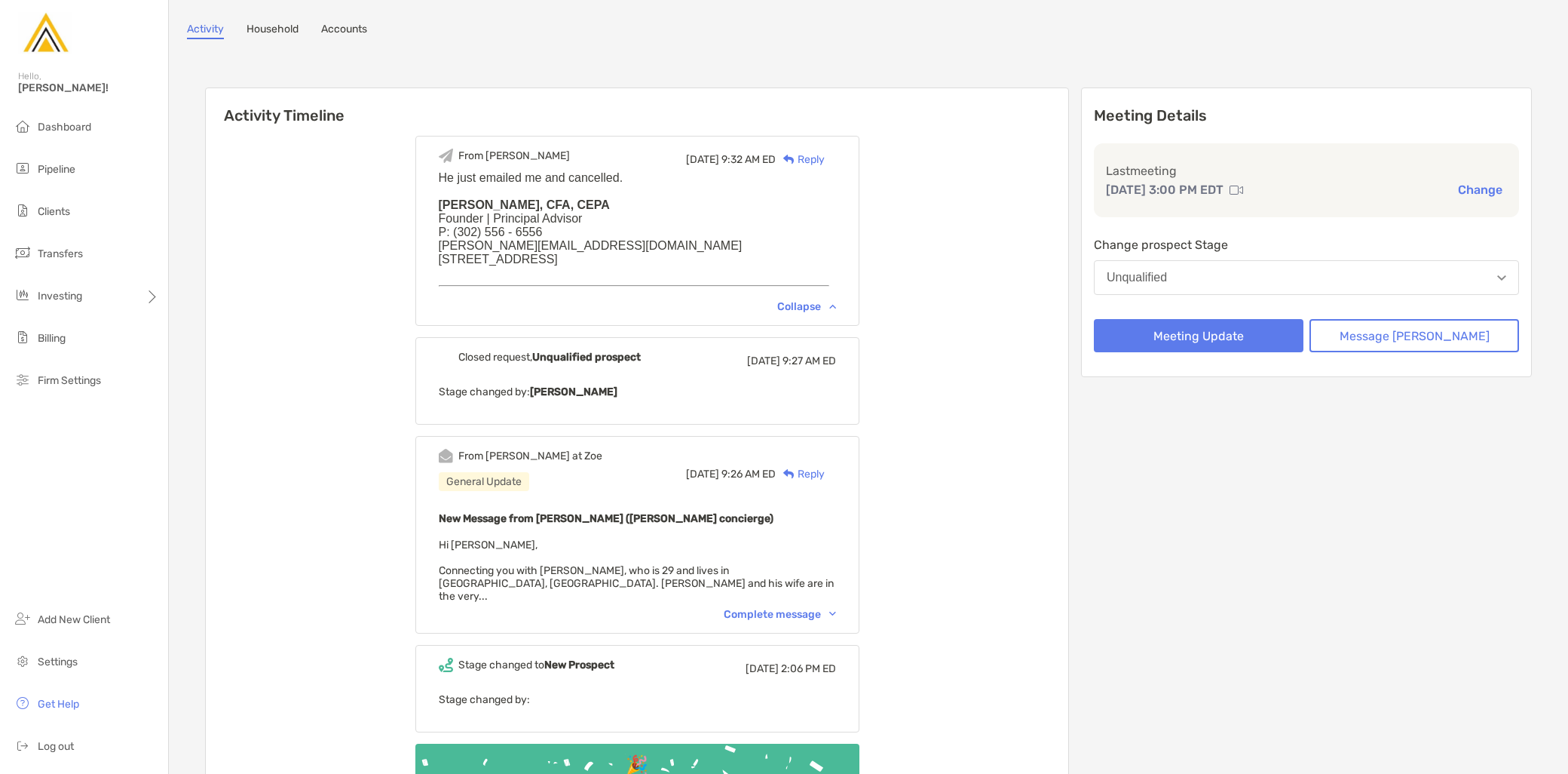
click at [833, 608] on div "Complete message" at bounding box center [781, 614] width 112 height 13
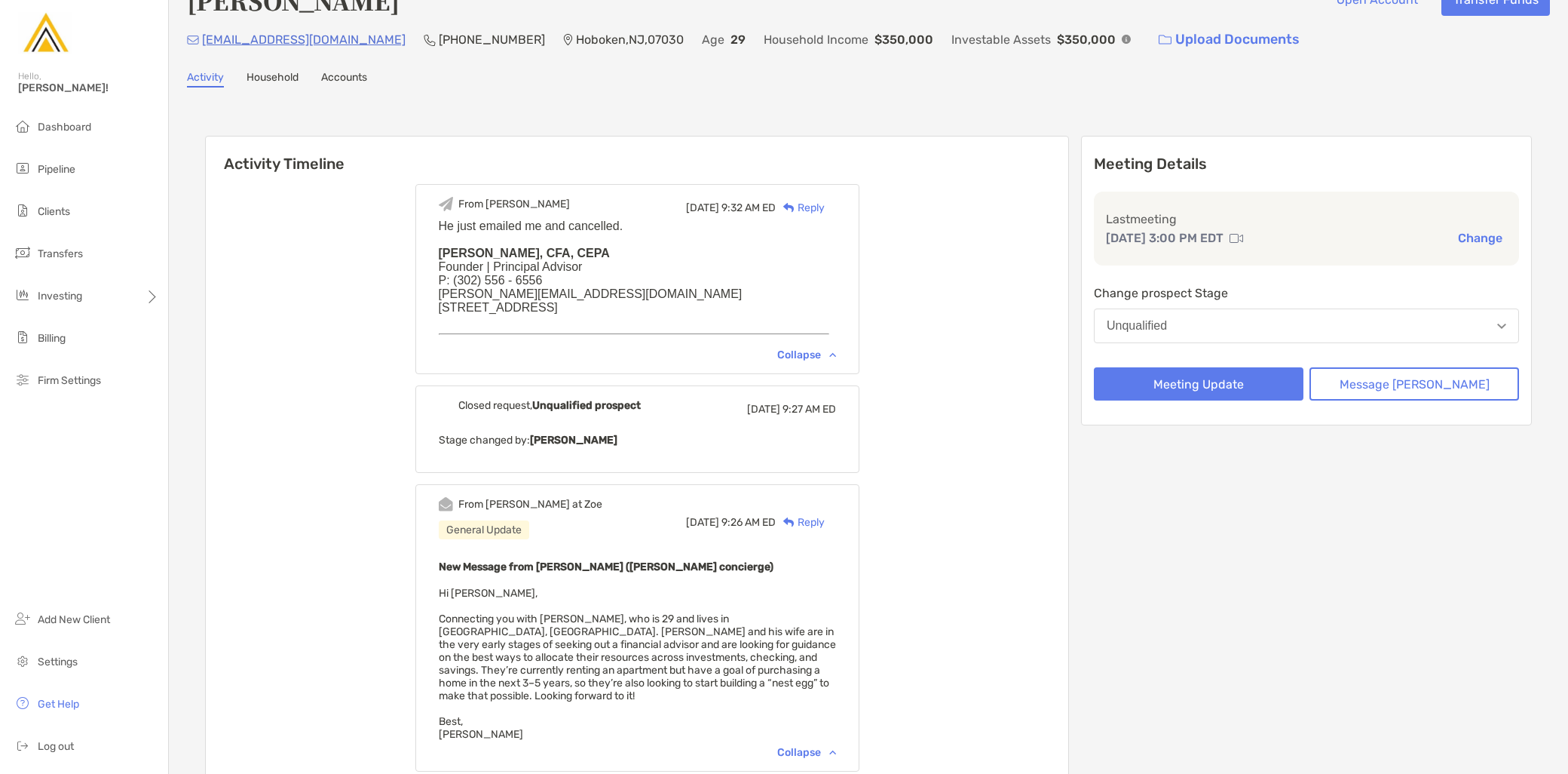
scroll to position [0, 0]
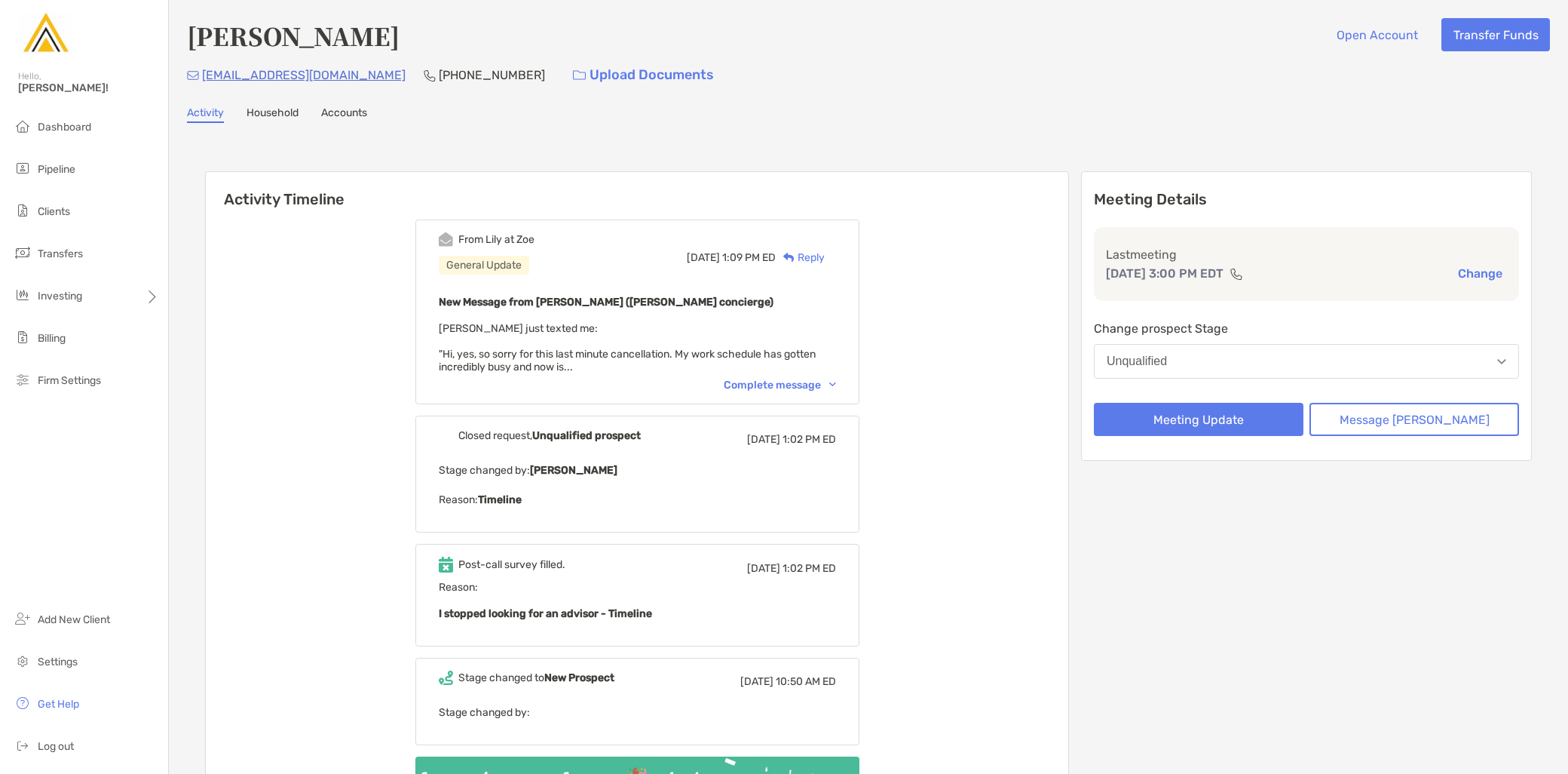
click at [776, 386] on div "Complete message" at bounding box center [781, 385] width 112 height 13
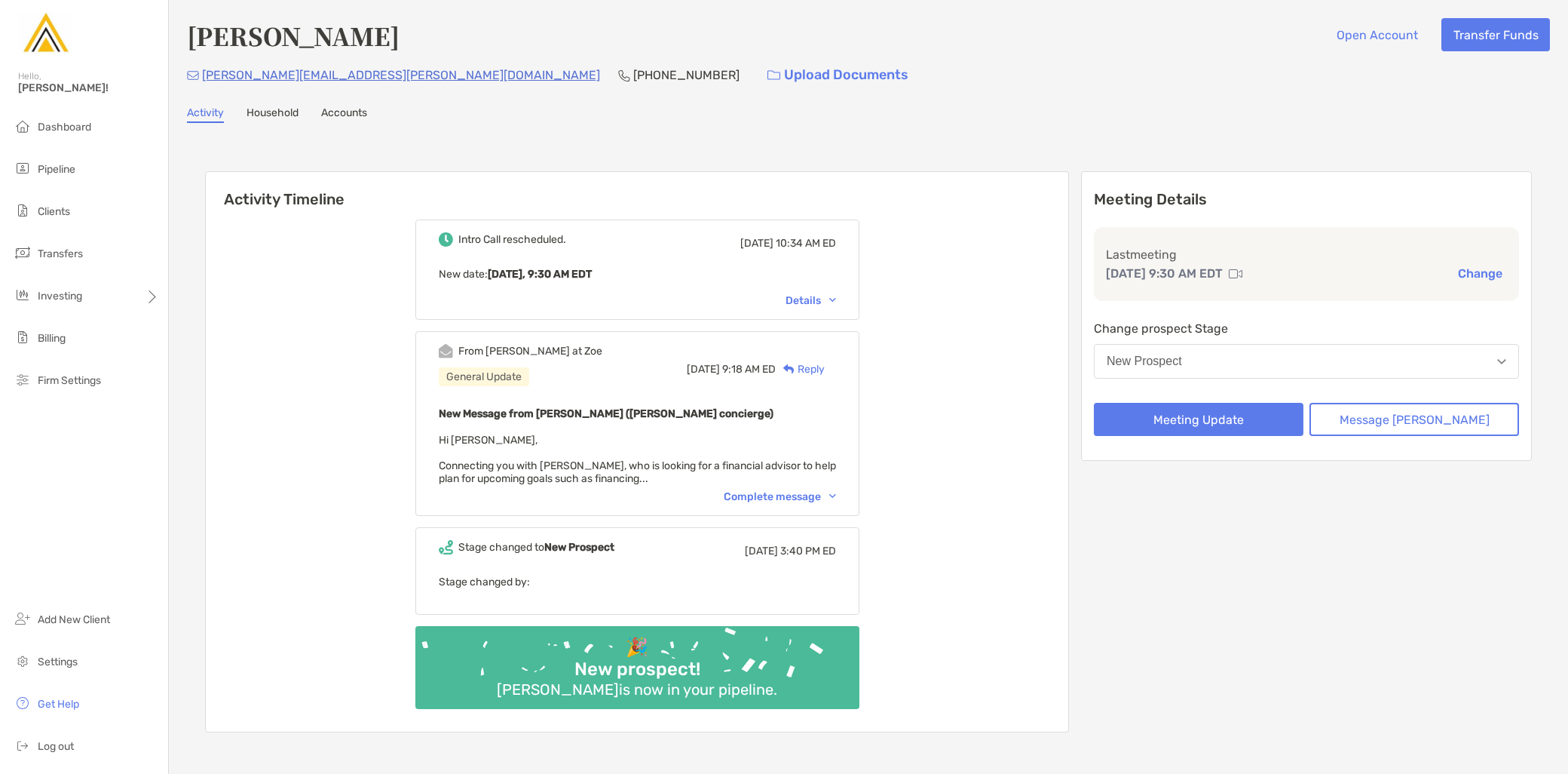
click at [808, 493] on div "Complete message" at bounding box center [781, 497] width 112 height 13
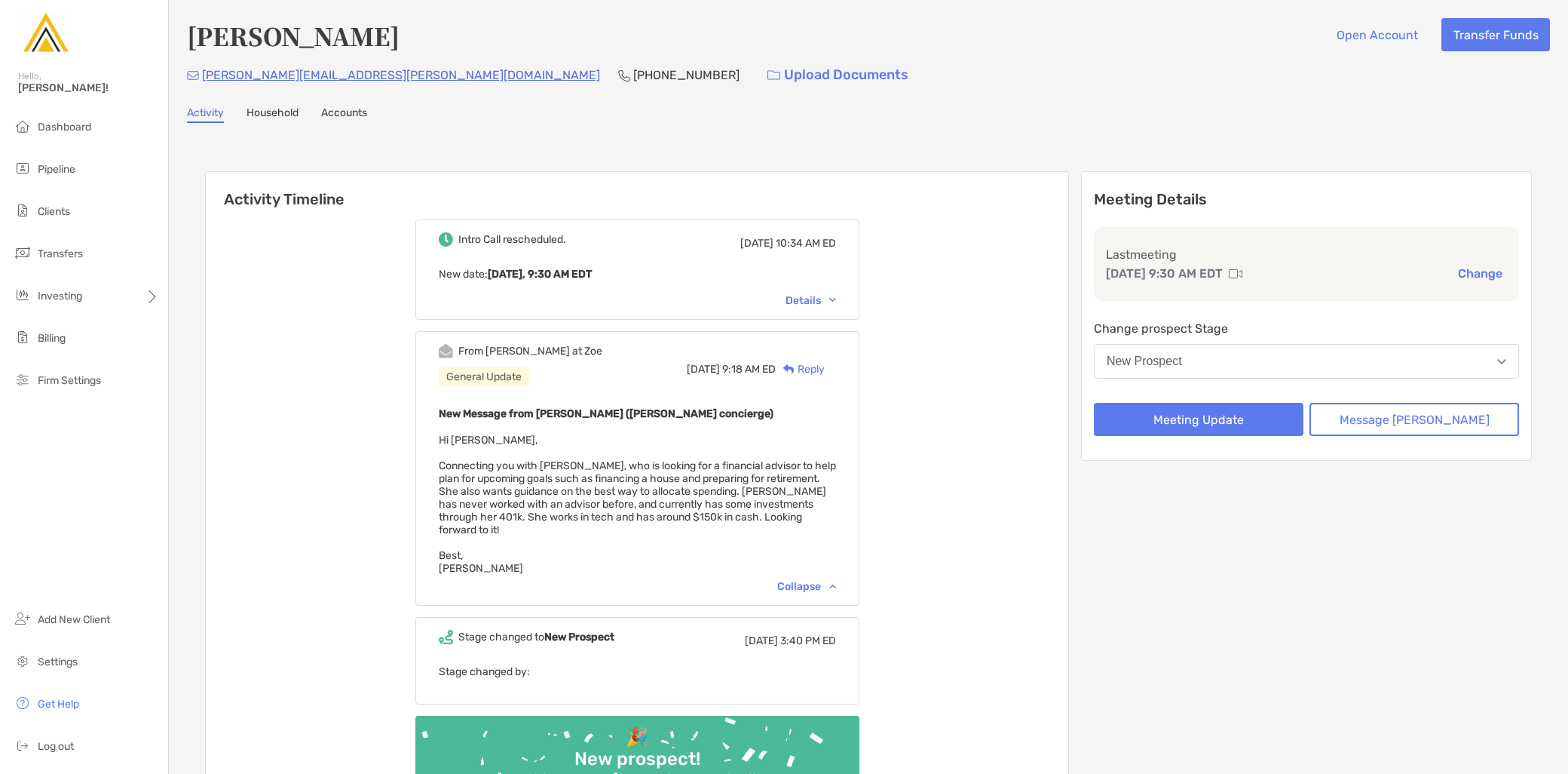
click at [1237, 360] on button "New Prospect" at bounding box center [1307, 360] width 425 height 35
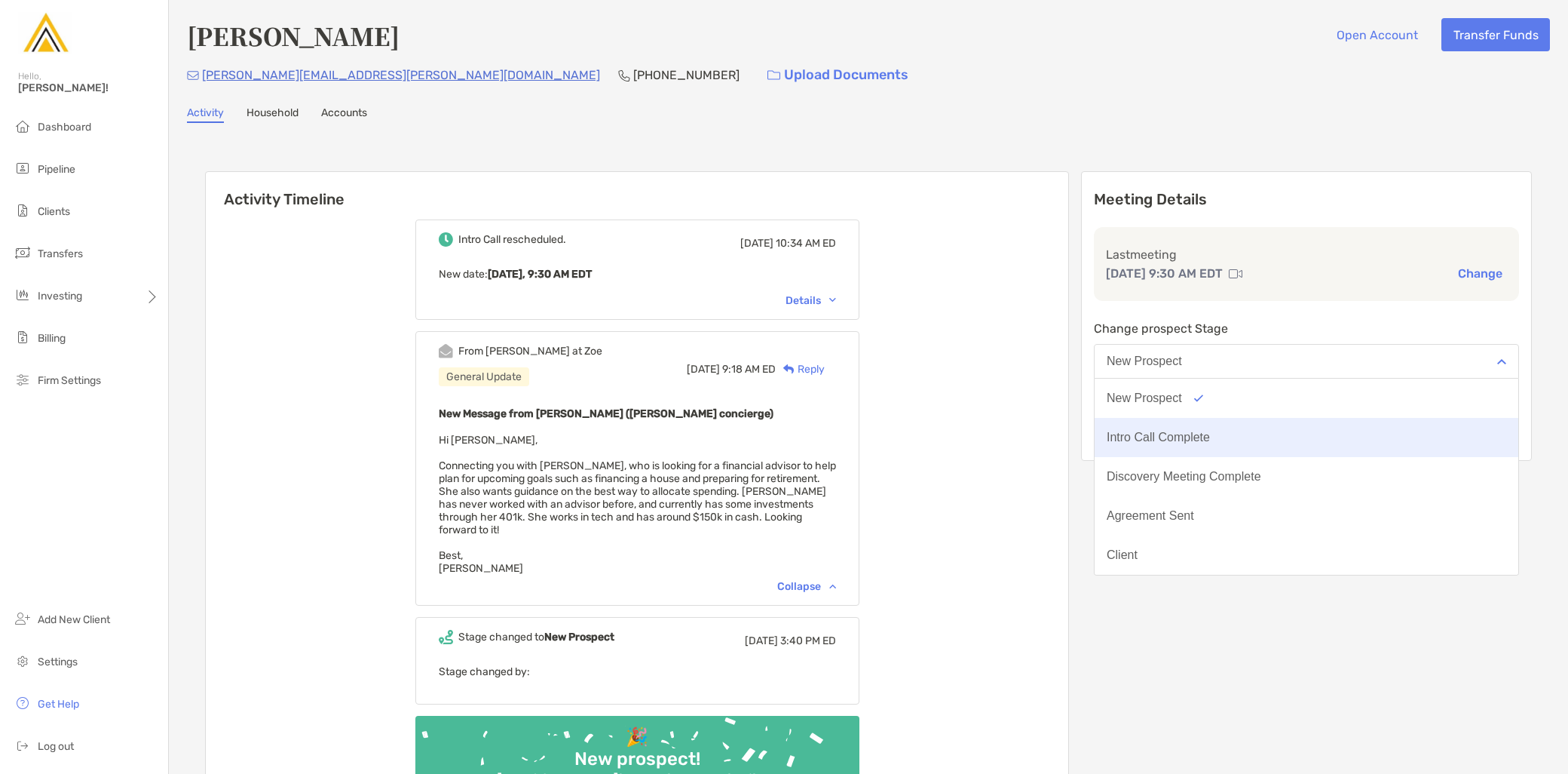
click at [1233, 427] on button "Intro Call Complete" at bounding box center [1307, 437] width 423 height 39
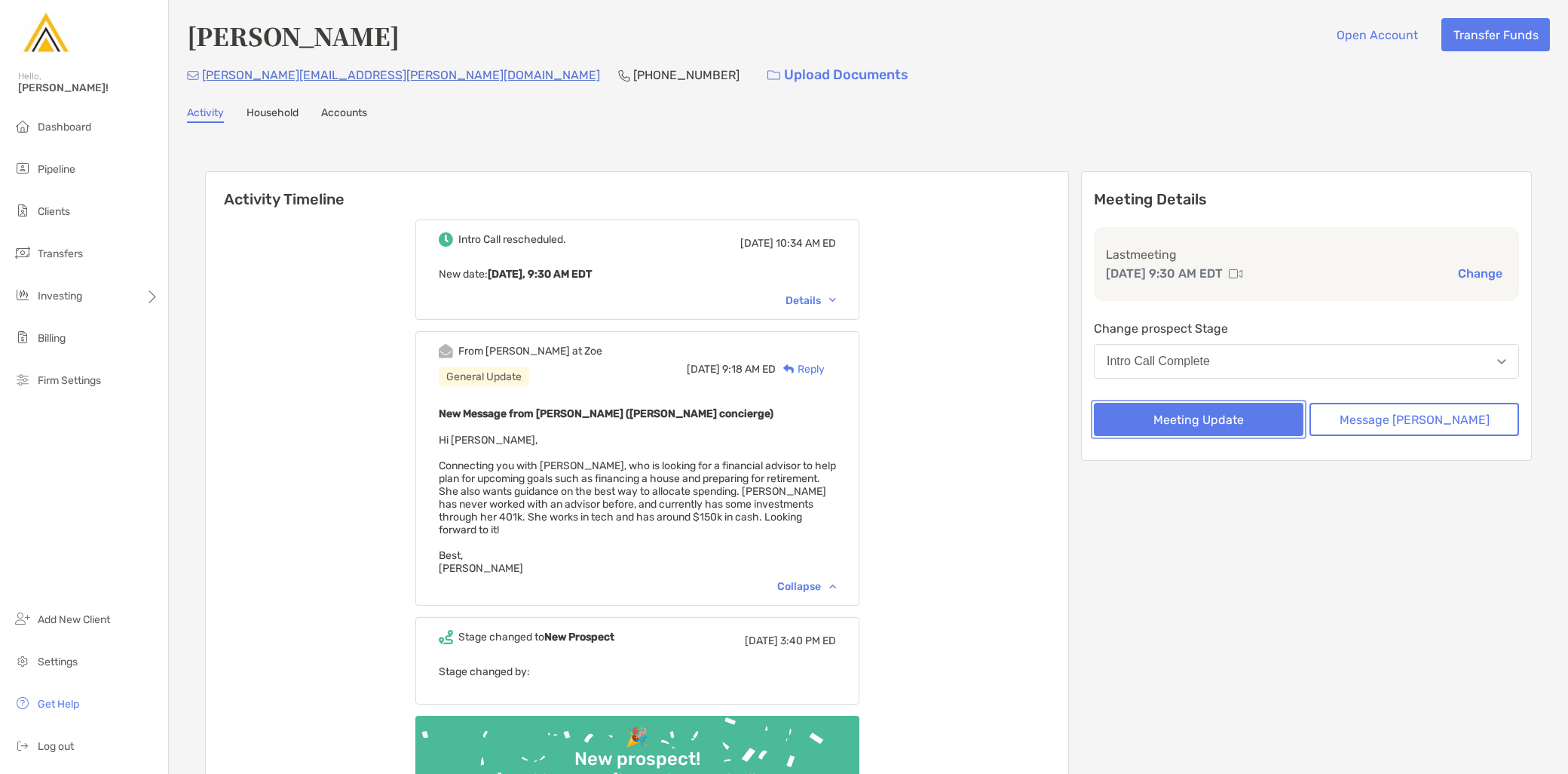
click at [1225, 409] on button "Meeting Update" at bounding box center [1199, 420] width 209 height 34
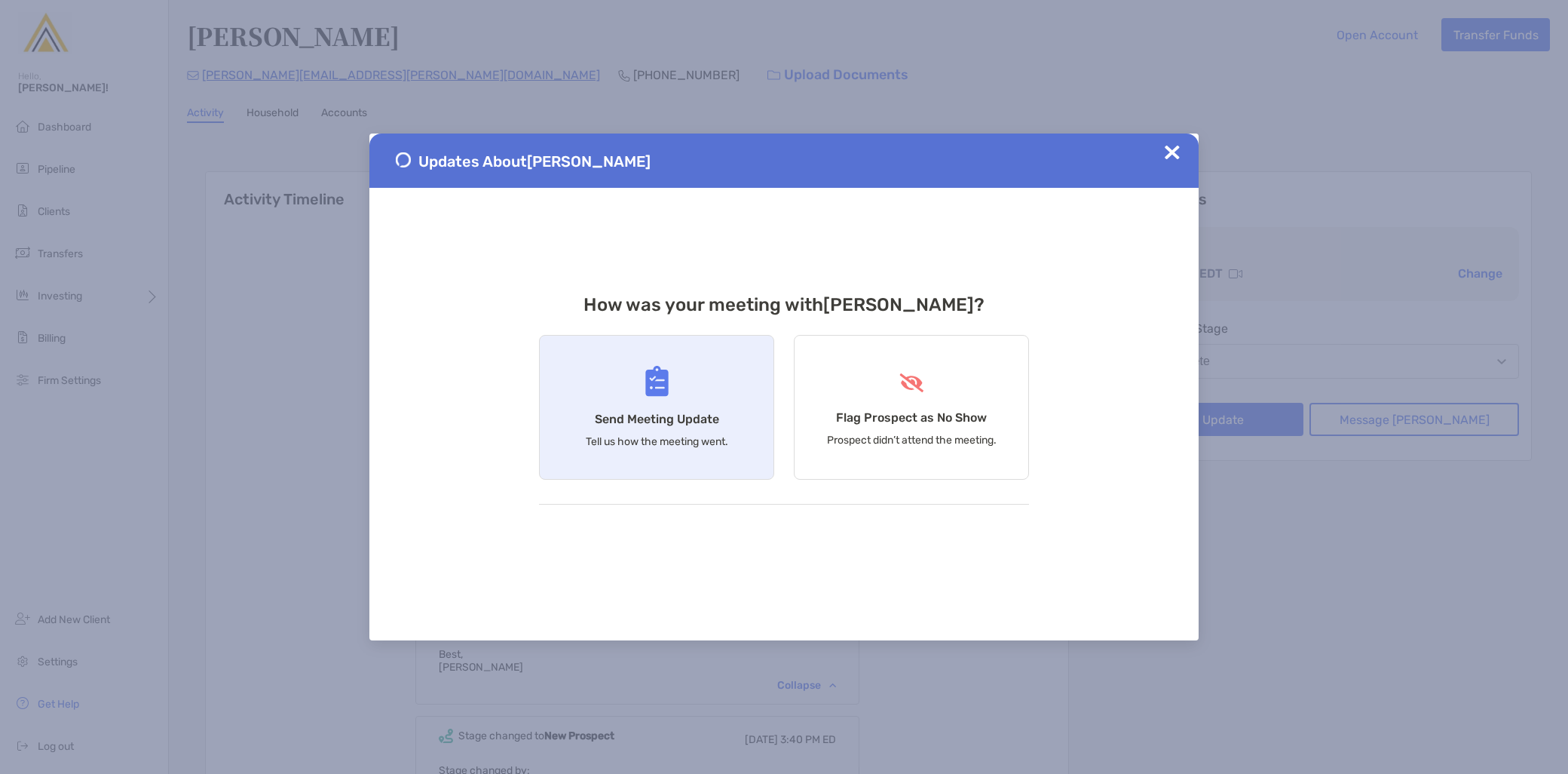
click at [694, 408] on div "Send Meeting Update Tell us how the meeting went." at bounding box center [656, 407] width 235 height 145
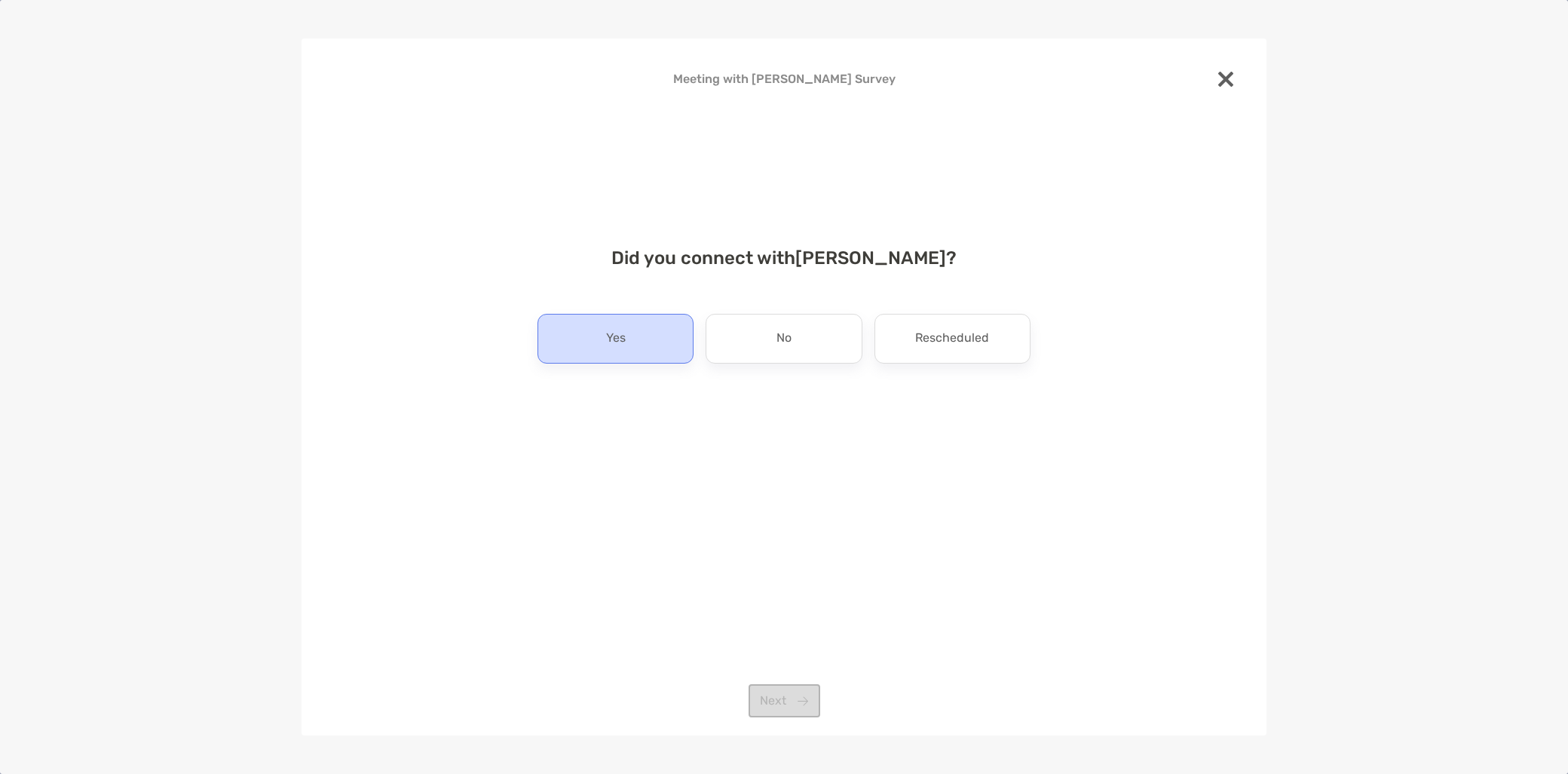
click at [613, 341] on p "Yes" at bounding box center [616, 339] width 20 height 24
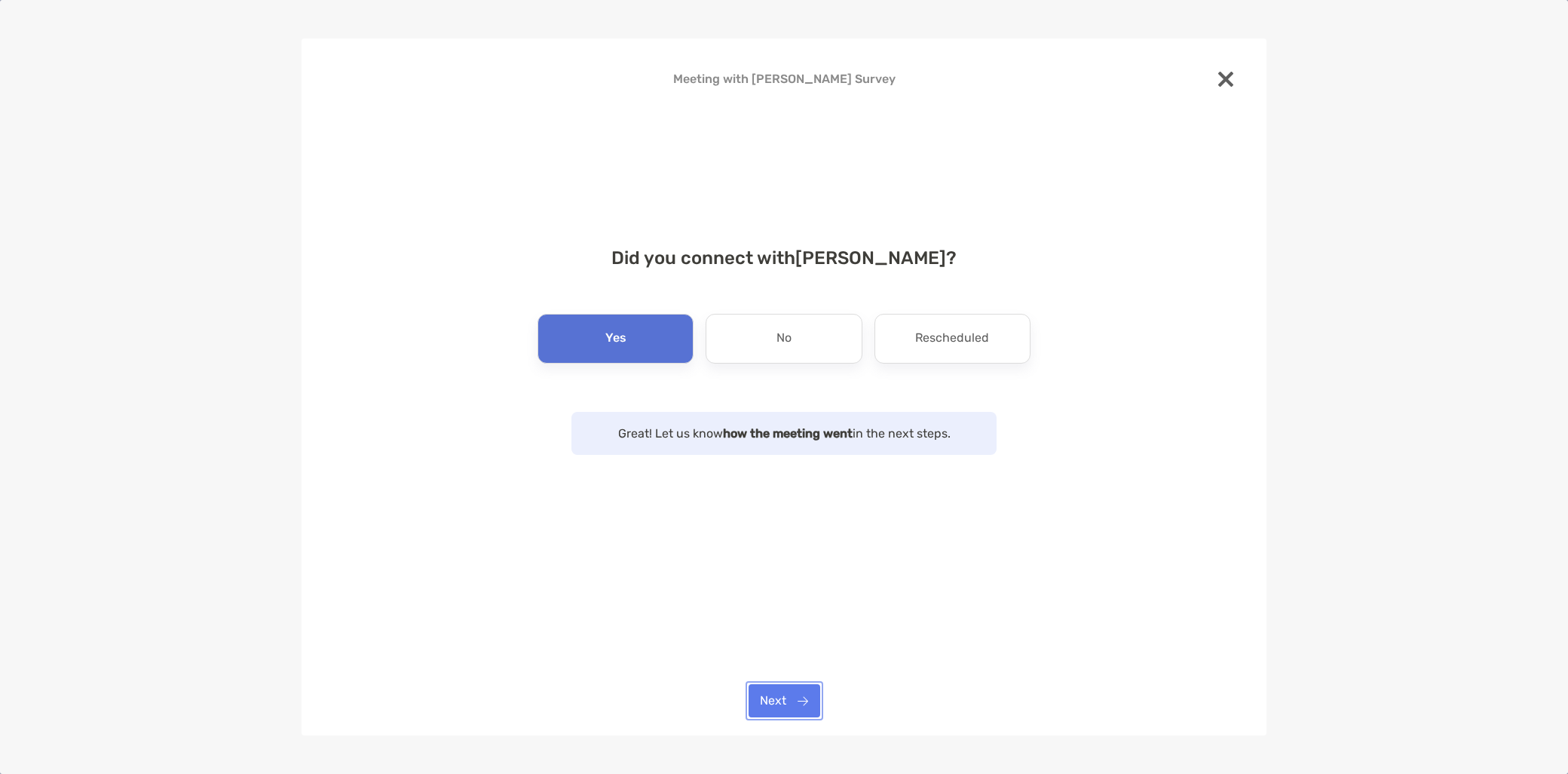
click at [787, 690] on button "Next" at bounding box center [784, 701] width 72 height 34
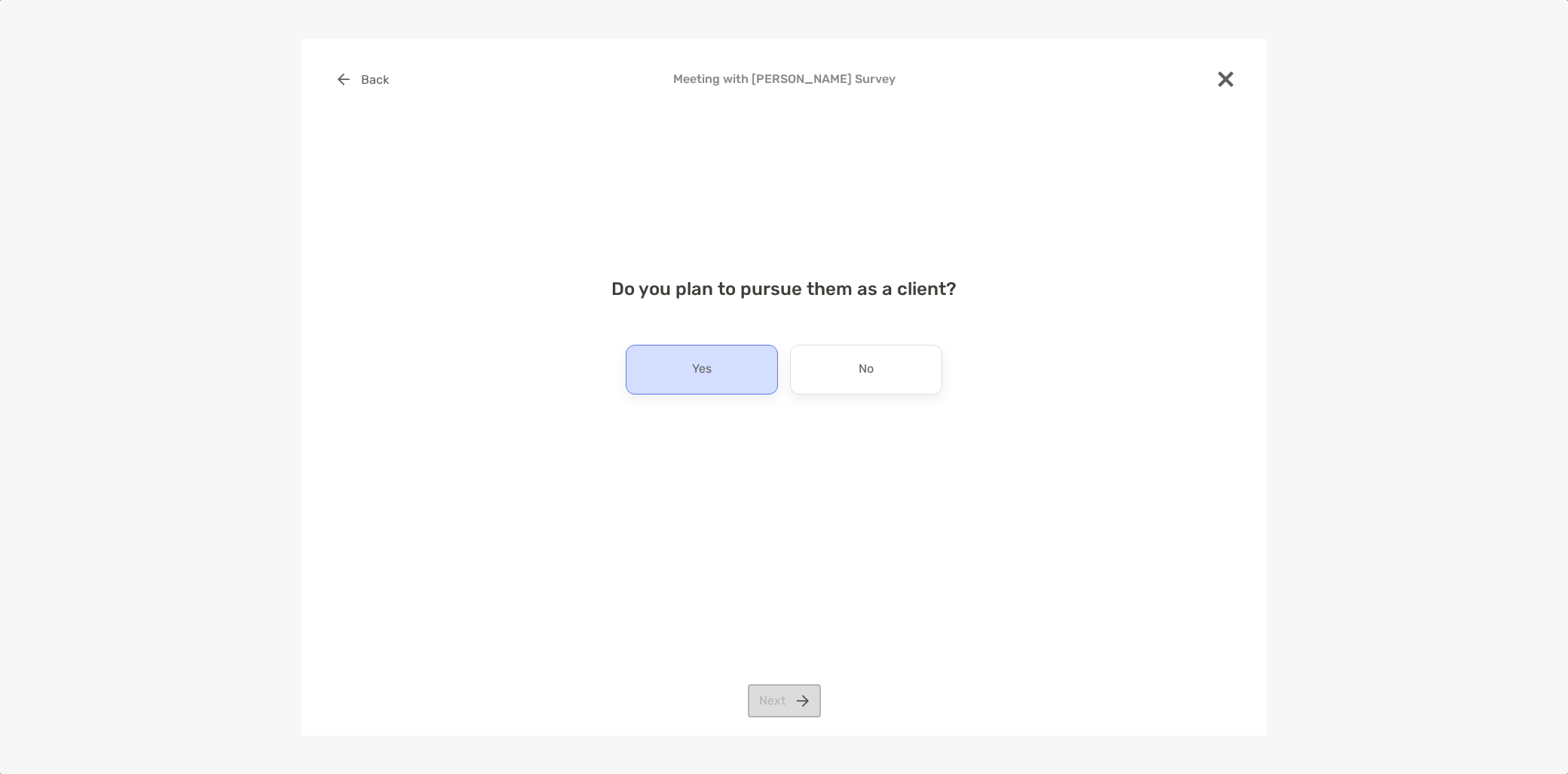
click at [714, 376] on div "Yes" at bounding box center [702, 369] width 152 height 49
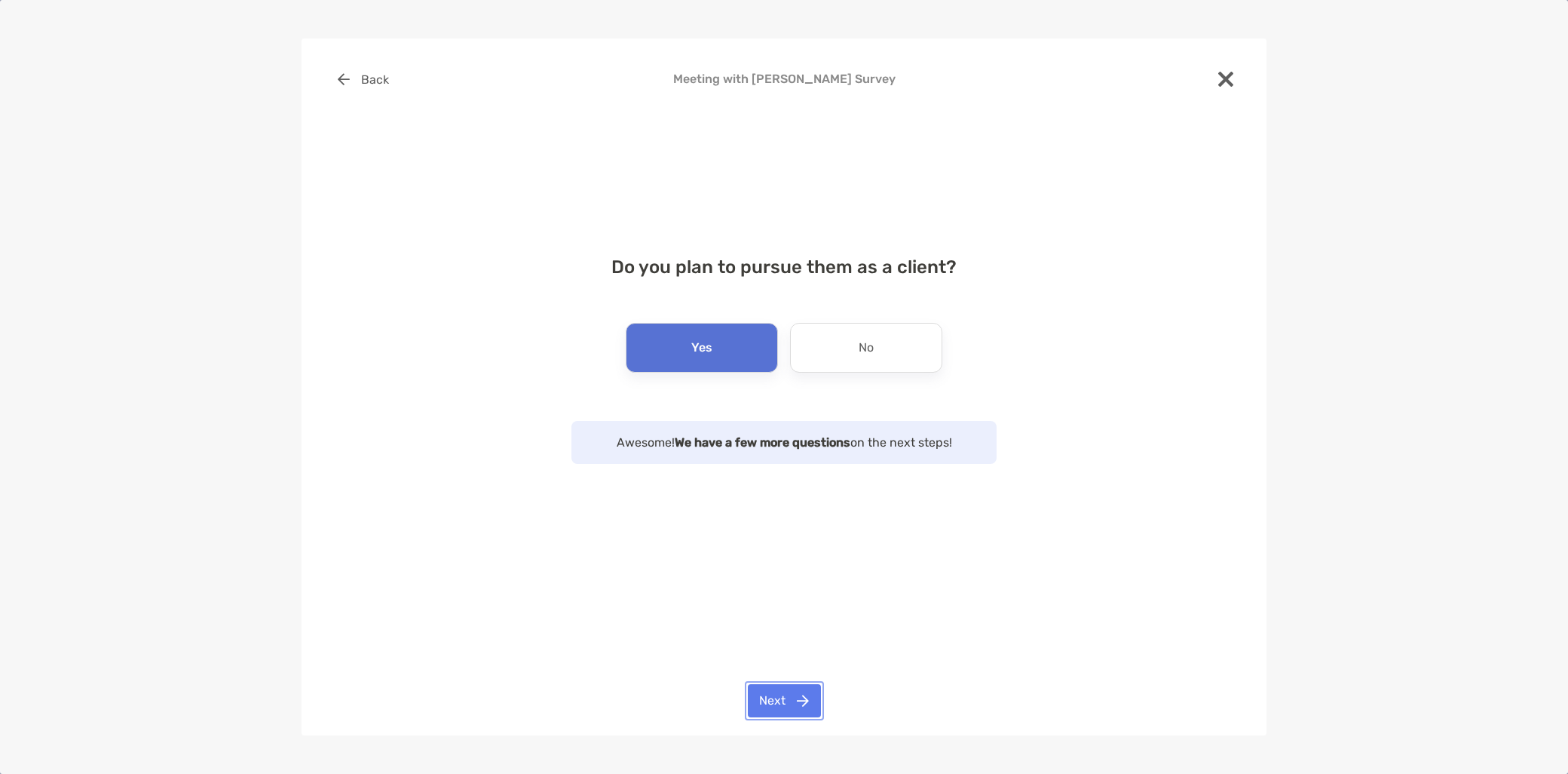
click at [791, 705] on button "Next" at bounding box center [784, 701] width 73 height 34
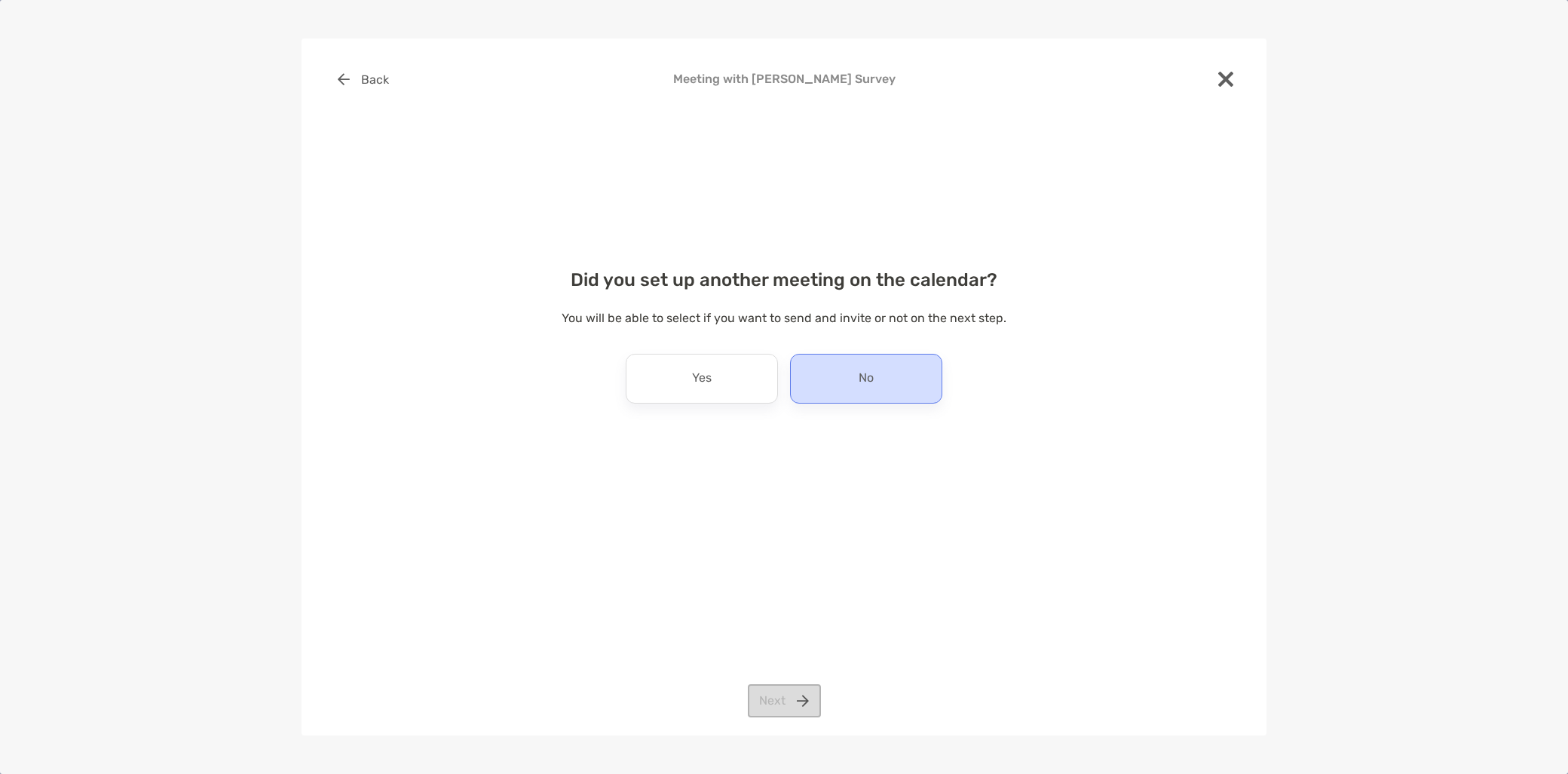
click at [864, 381] on p "No" at bounding box center [865, 378] width 15 height 24
click at [796, 702] on button "Next" at bounding box center [784, 701] width 73 height 34
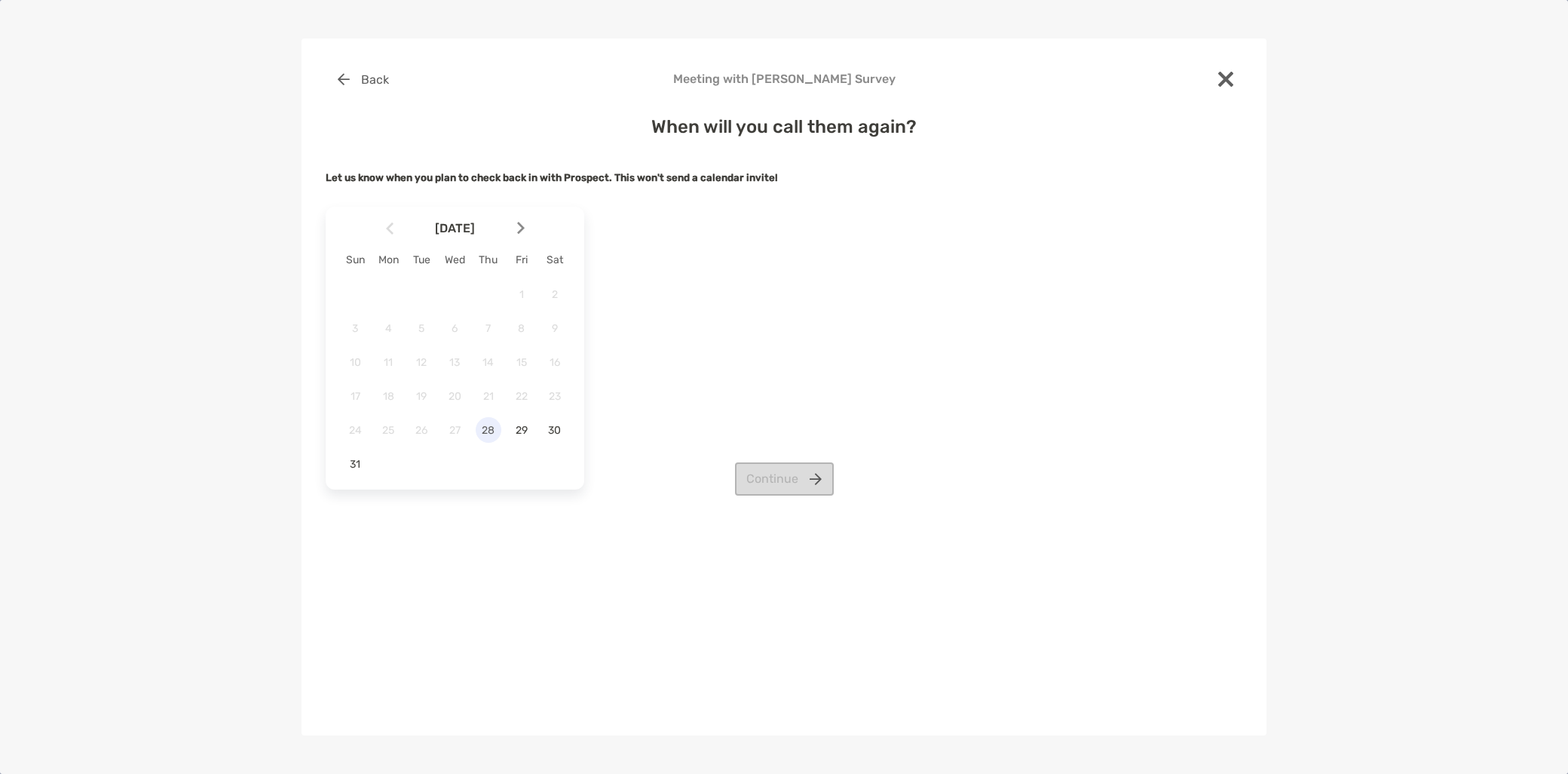
click at [494, 433] on span "28" at bounding box center [488, 429] width 26 height 13
click at [789, 478] on button "Continue" at bounding box center [784, 479] width 99 height 34
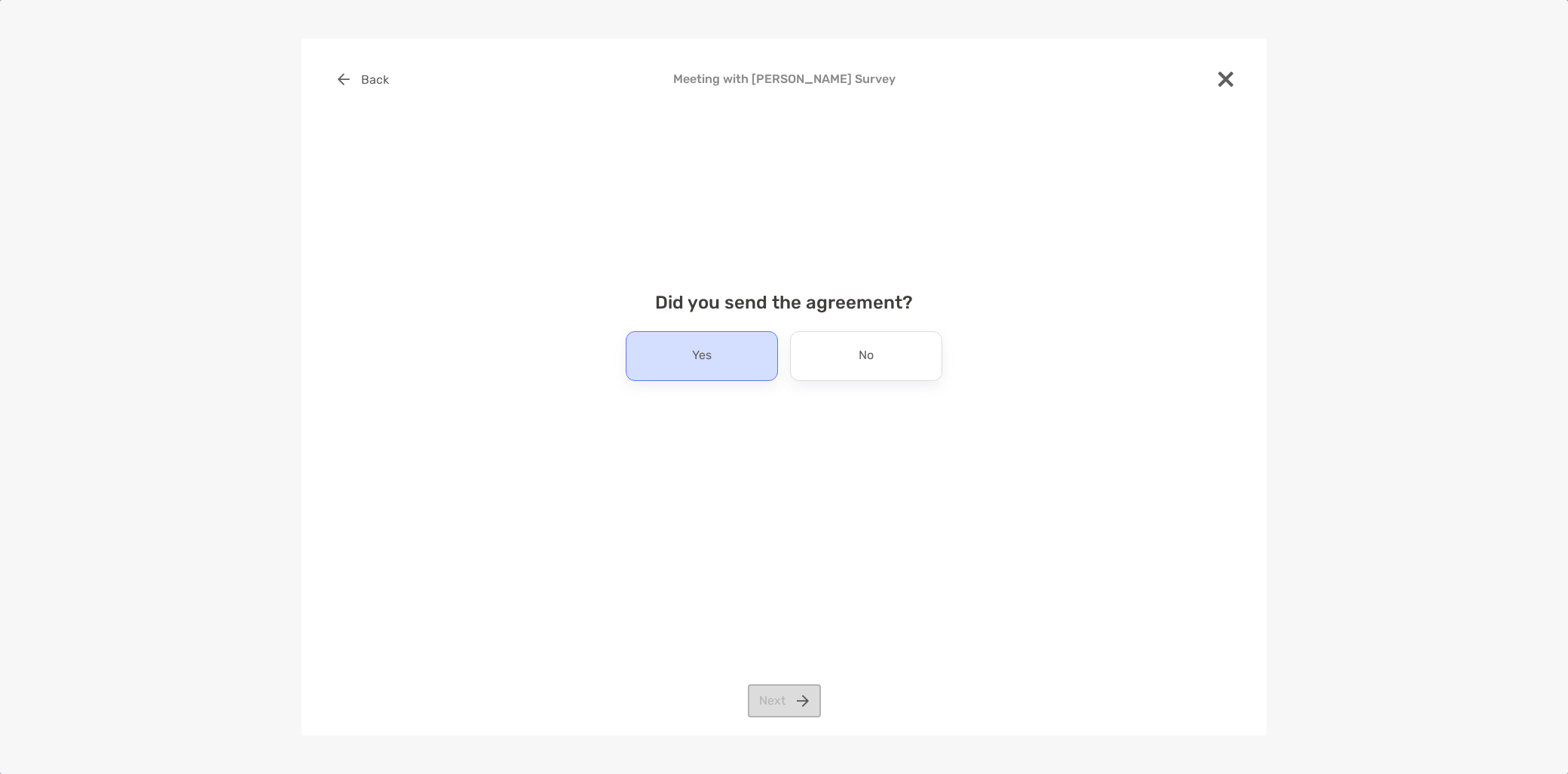
click at [721, 350] on div "Yes" at bounding box center [702, 355] width 152 height 49
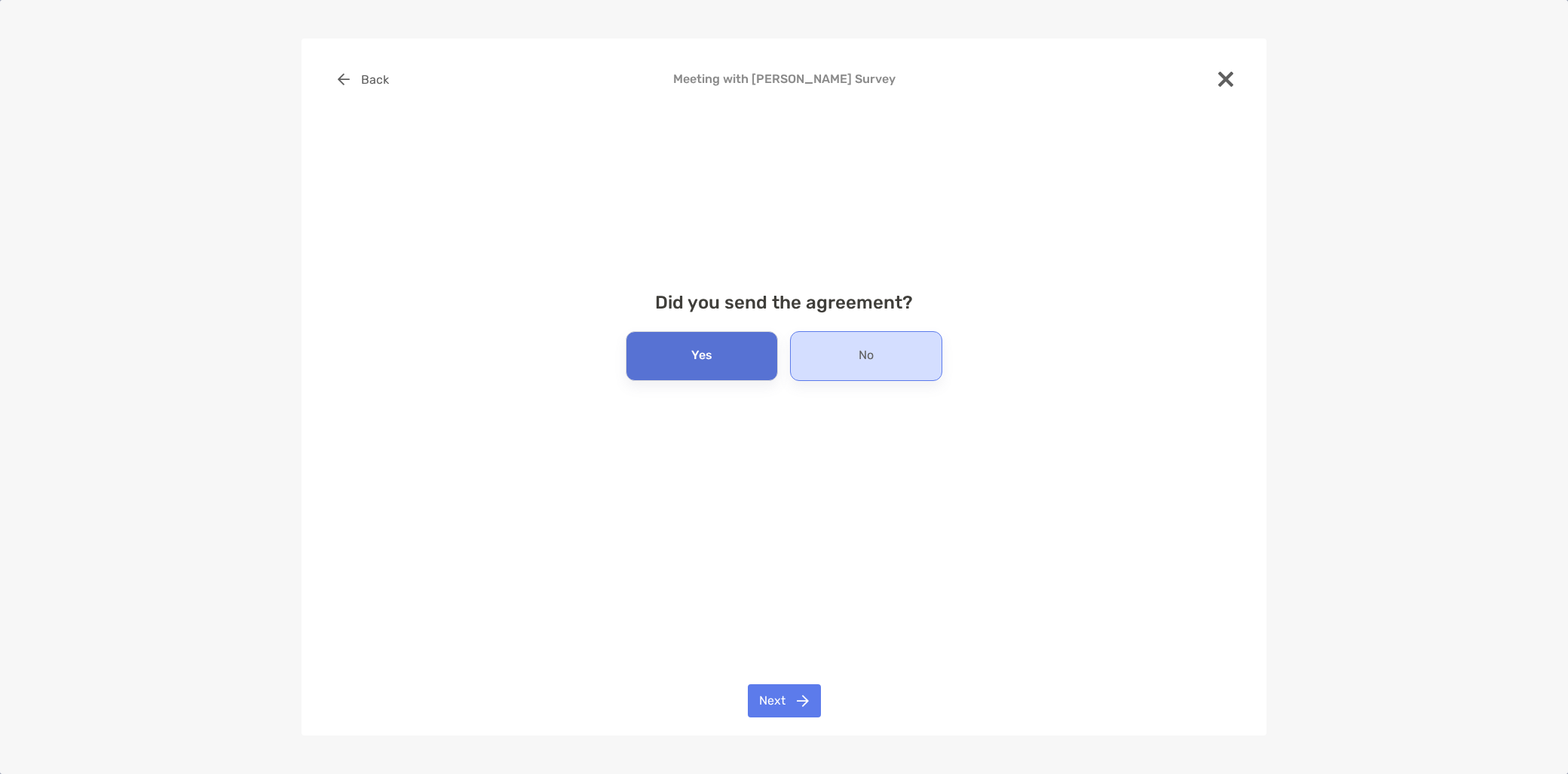
click at [819, 359] on div "No" at bounding box center [866, 355] width 152 height 49
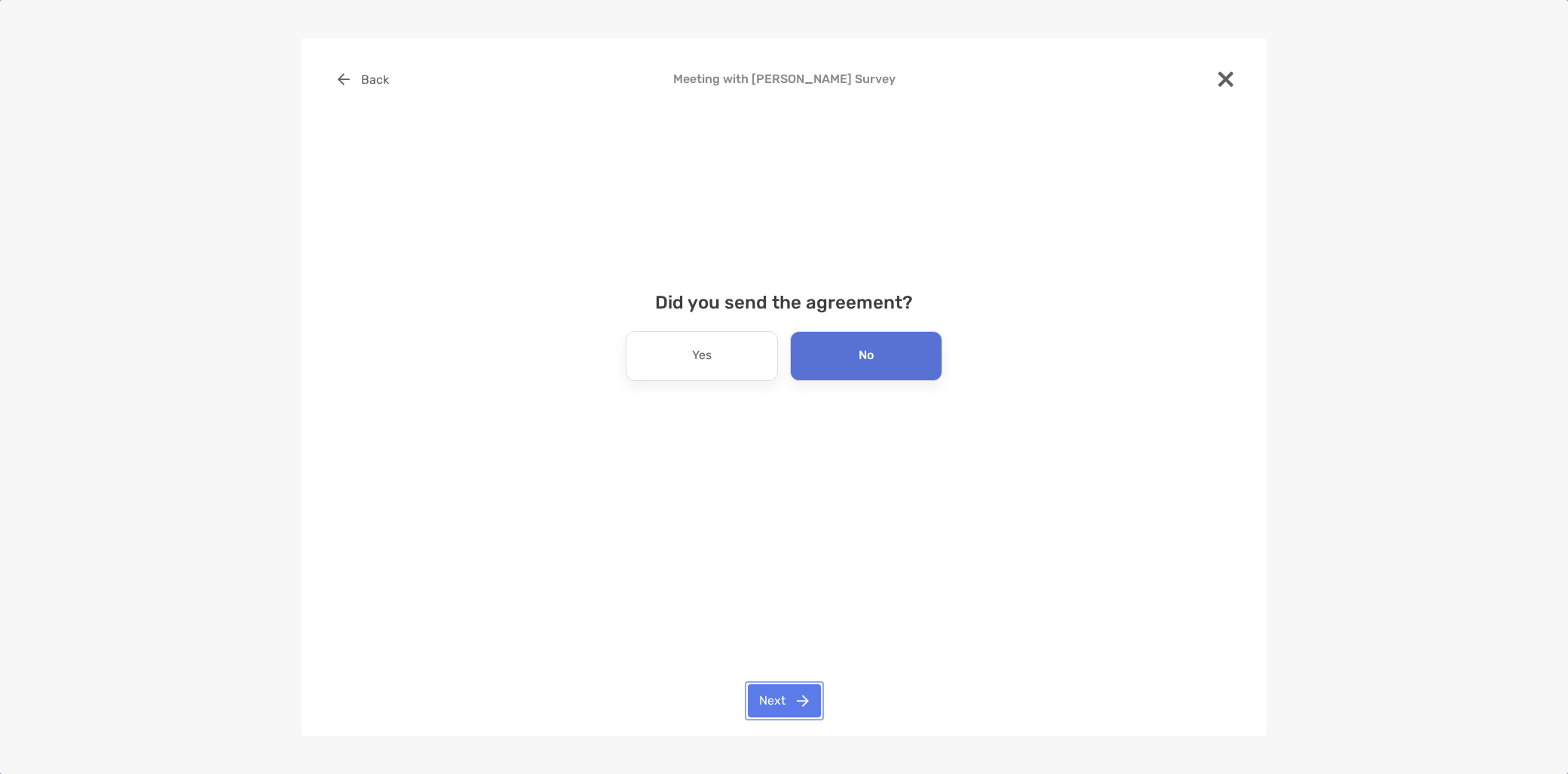
click at [792, 711] on button "Next" at bounding box center [784, 701] width 73 height 34
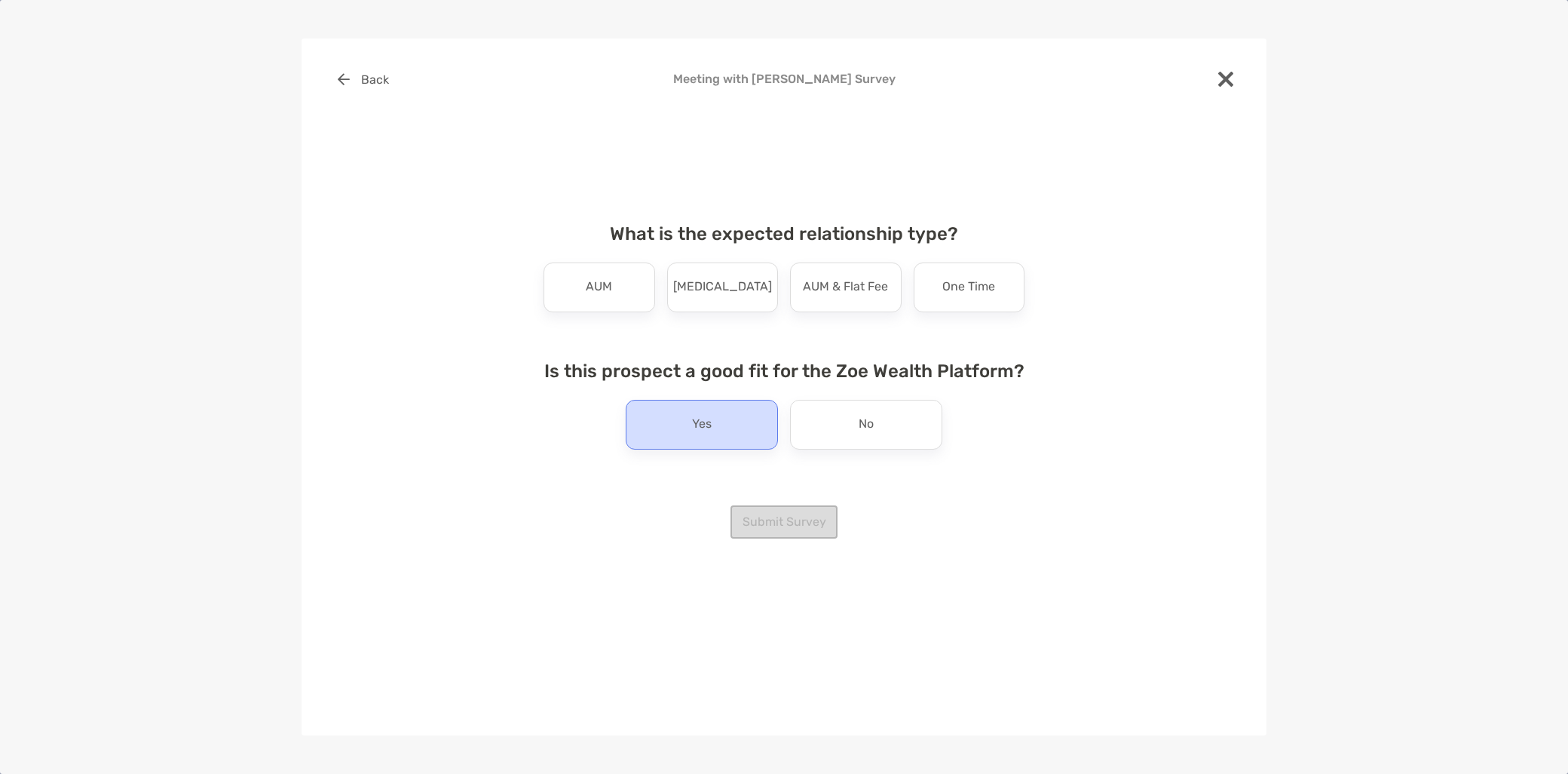
click at [724, 427] on div "Yes" at bounding box center [702, 425] width 152 height 49
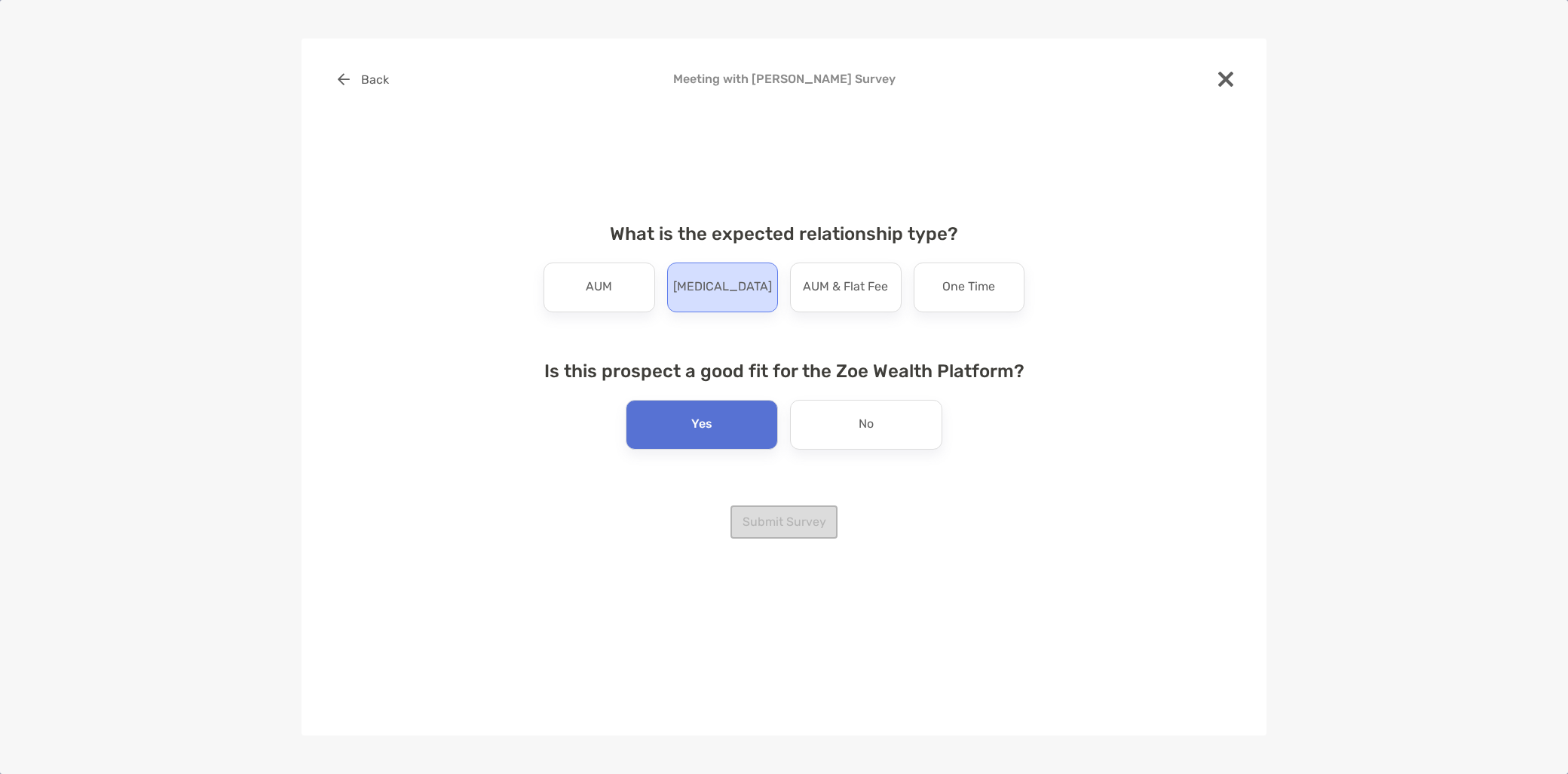
click at [716, 288] on p "Retainer" at bounding box center [722, 287] width 99 height 24
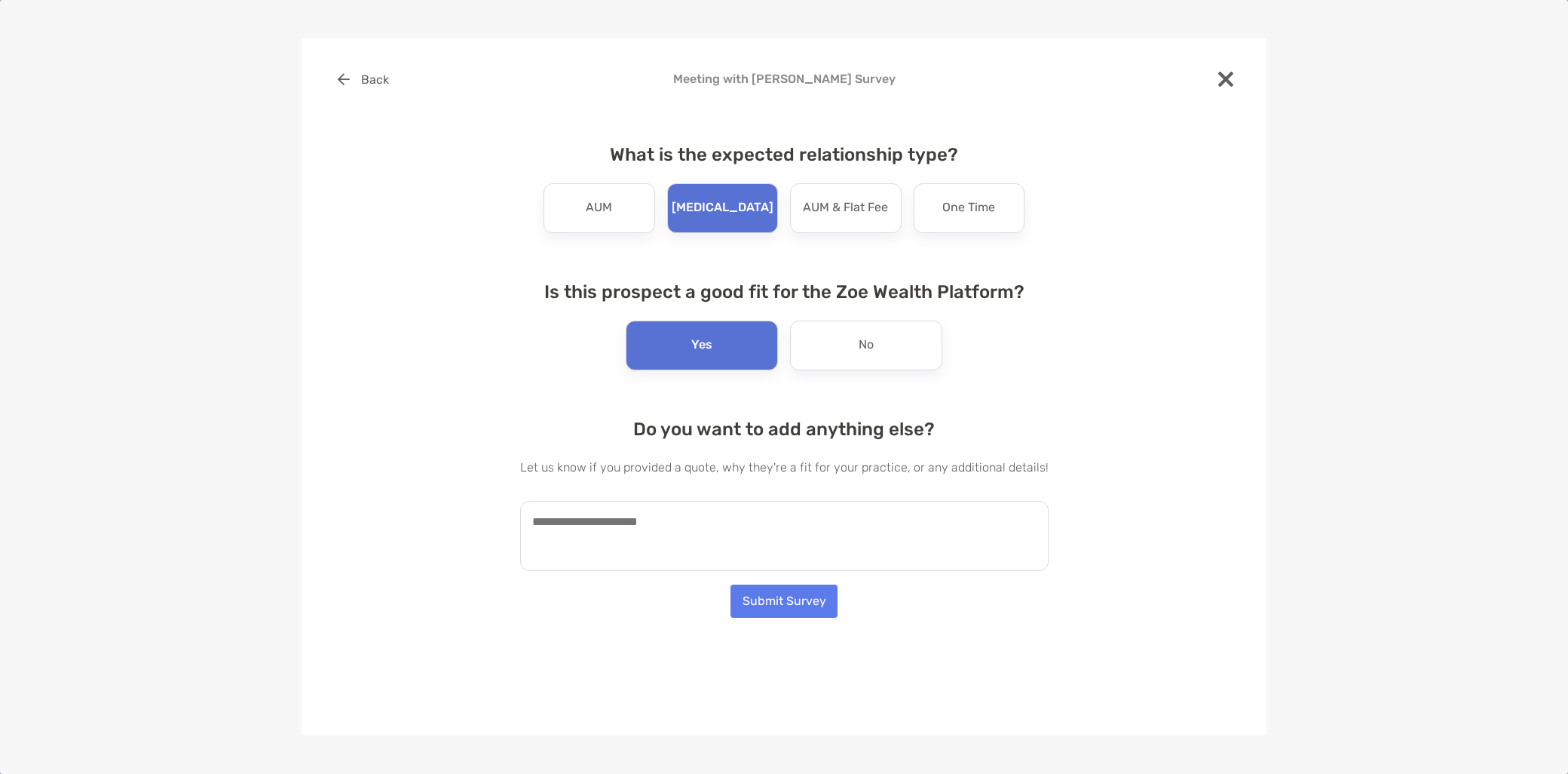
click at [692, 552] on textarea at bounding box center [784, 535] width 529 height 70
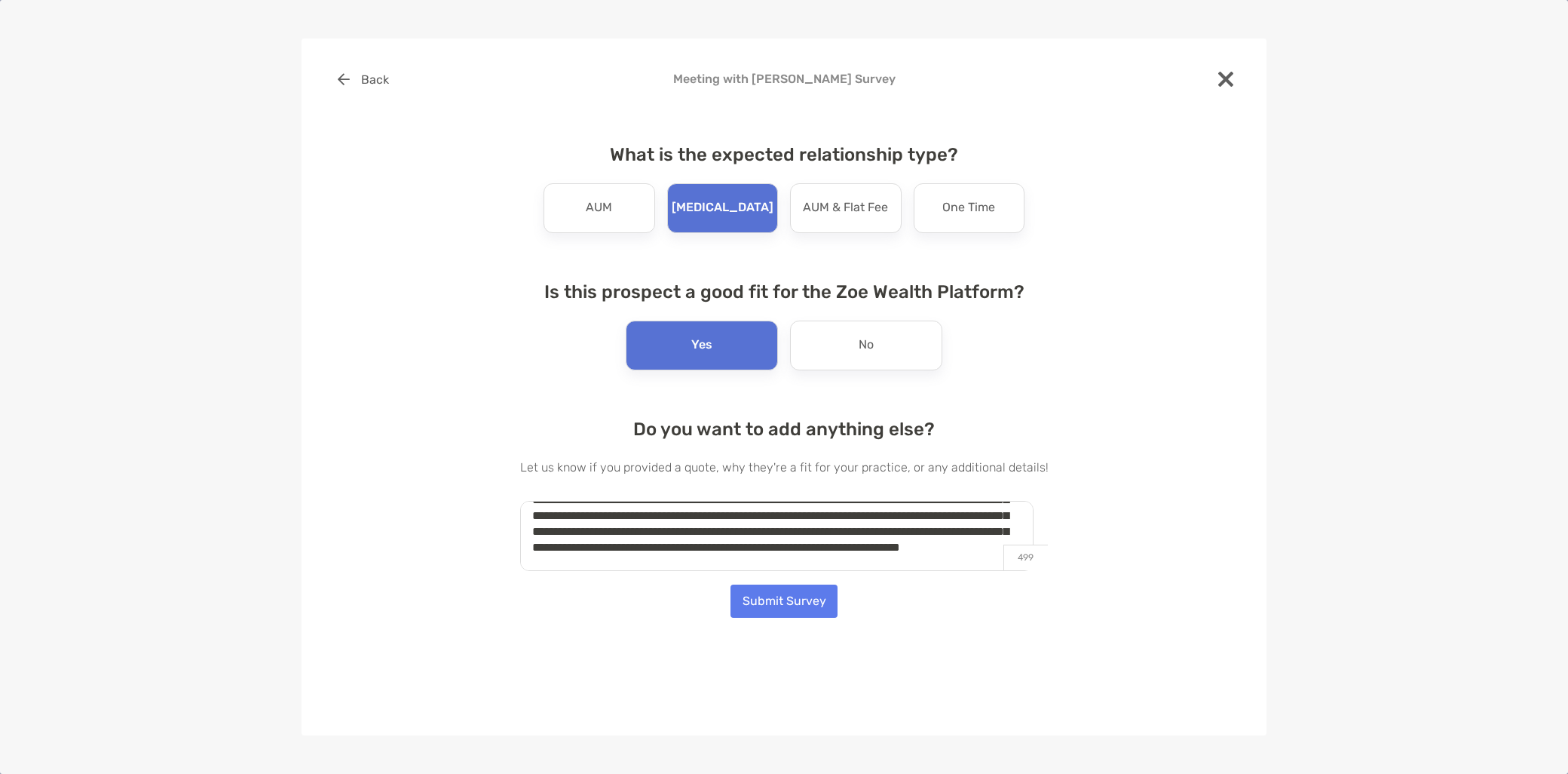
scroll to position [53, 0]
type textarea "**********"
click at [804, 602] on button "Submit Survey" at bounding box center [784, 601] width 108 height 34
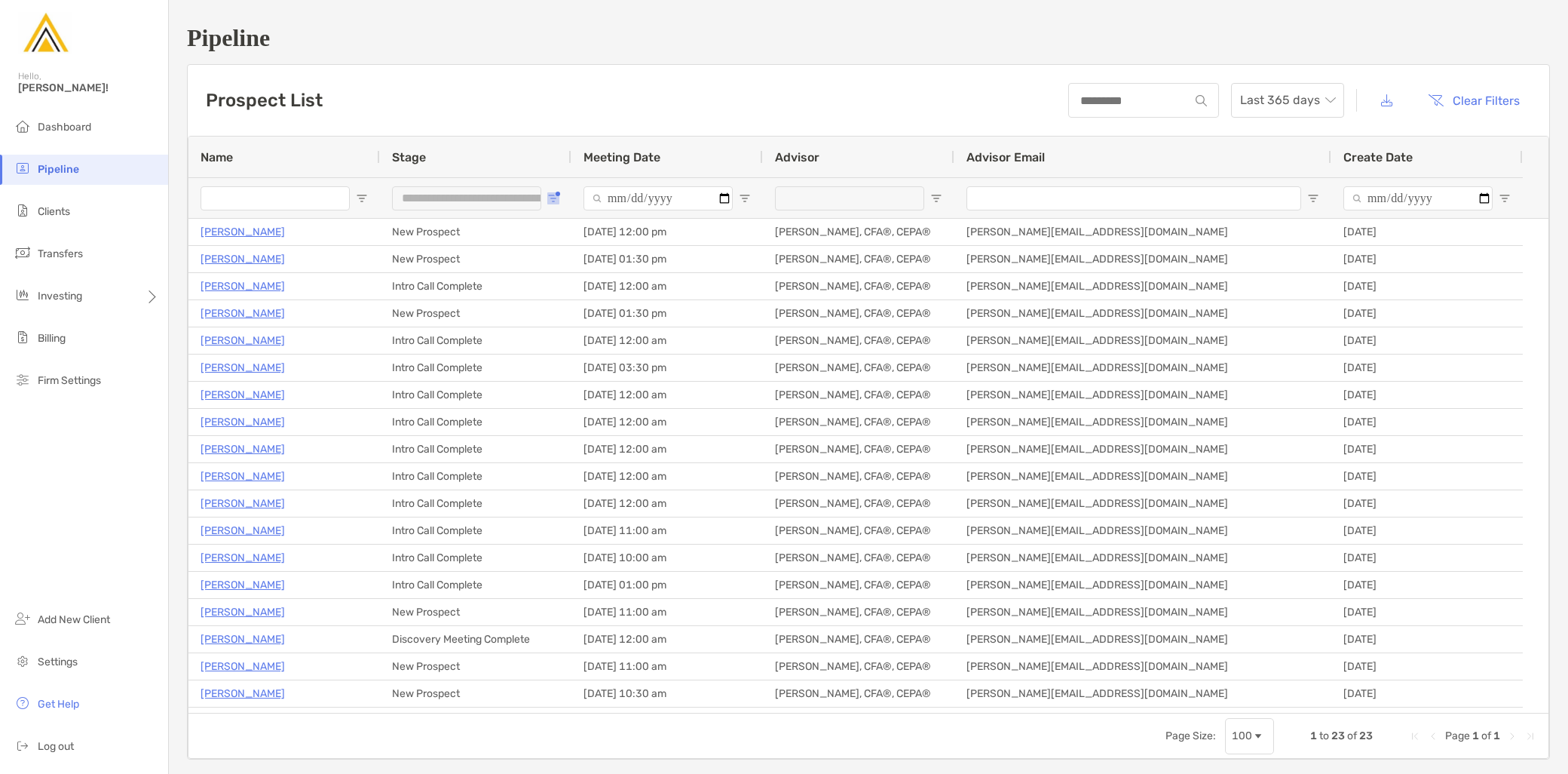
click at [557, 193] on button "Open Filter Menu" at bounding box center [554, 198] width 12 height 12
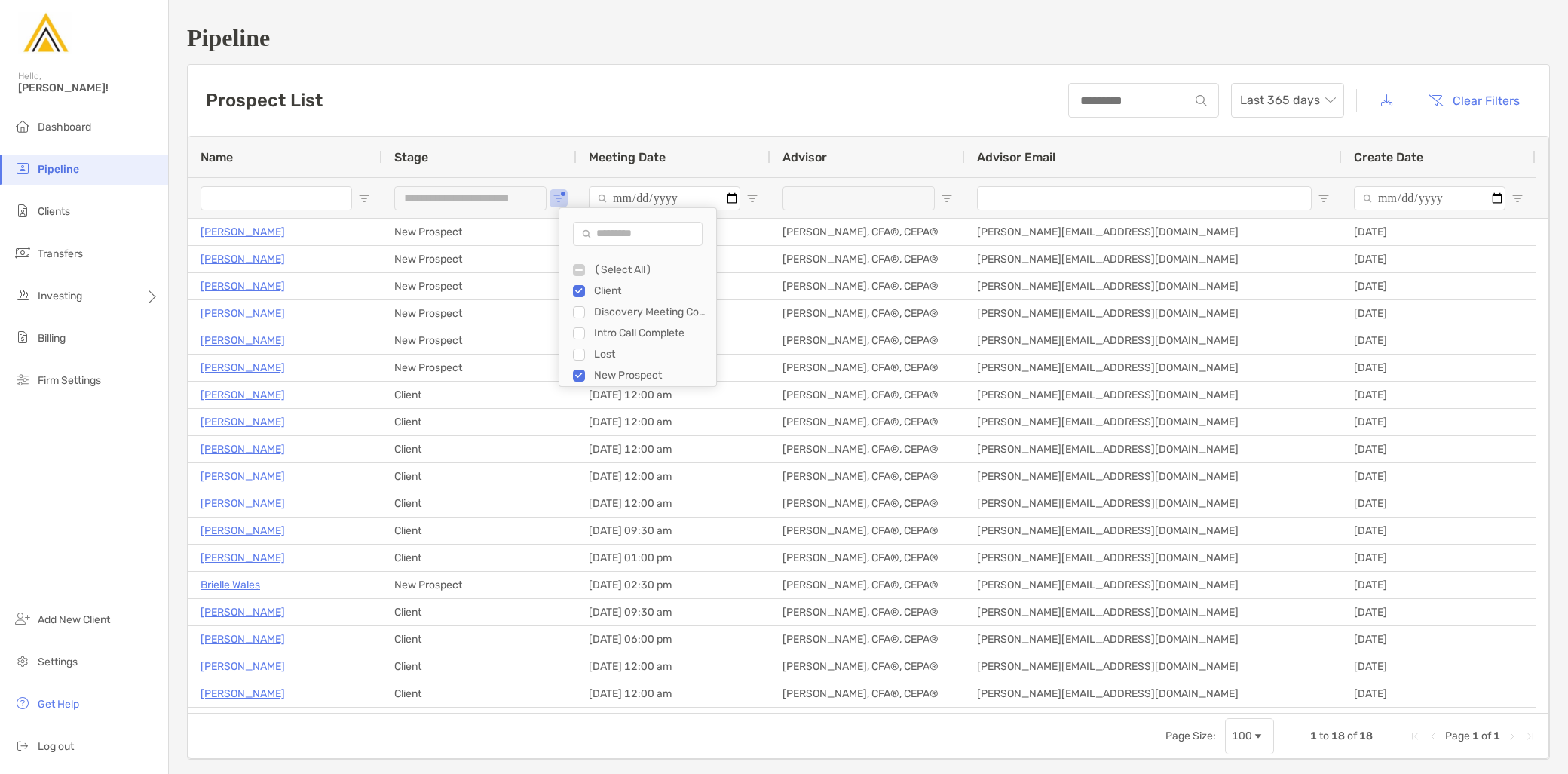
click at [573, 372] on div "Filter List" at bounding box center [579, 375] width 12 height 12
click at [573, 375] on div "Filter List" at bounding box center [579, 375] width 12 height 12
type input "**********"
